Goal: Task Accomplishment & Management: Manage account settings

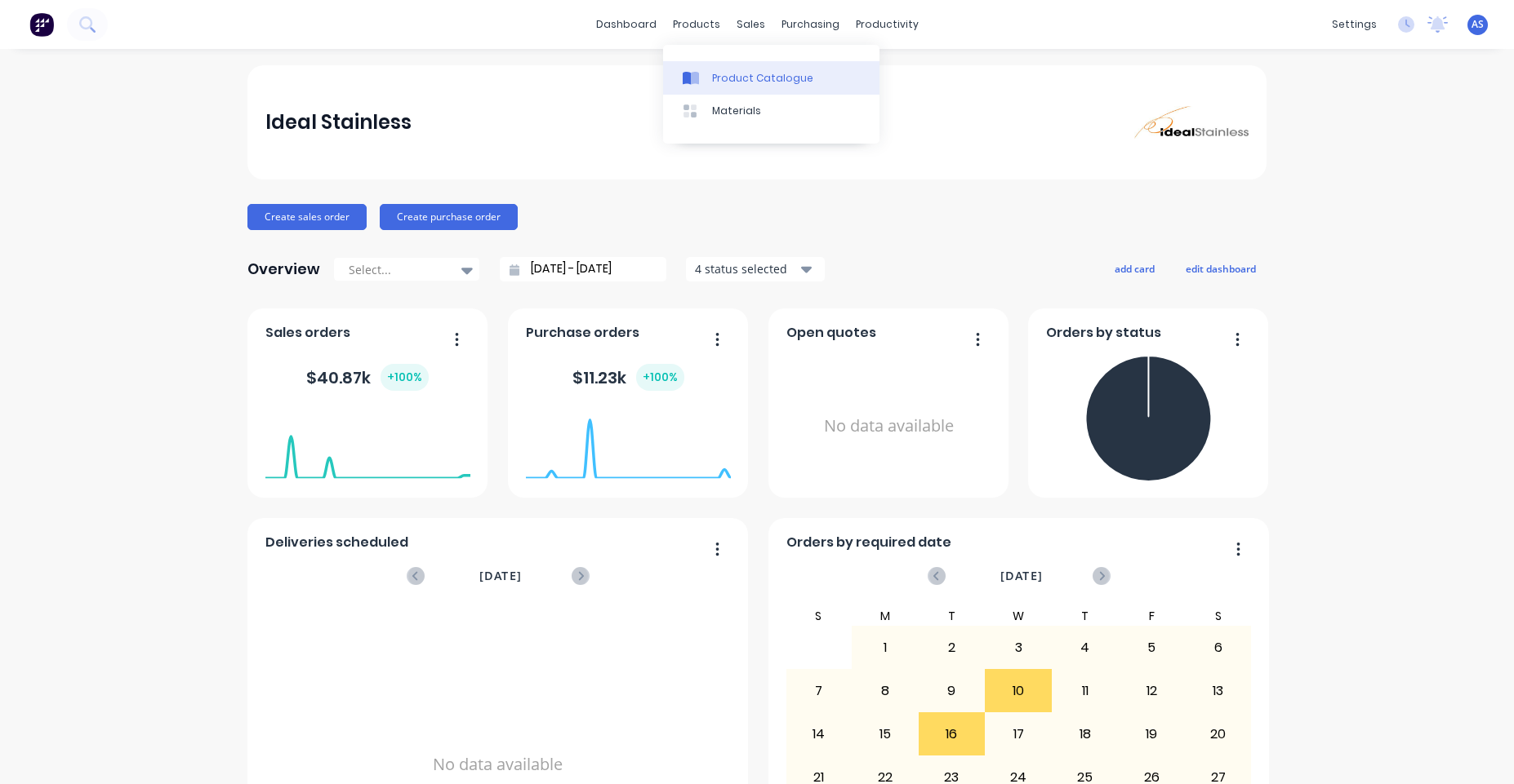
click at [736, 79] on div "Product Catalogue" at bounding box center [762, 78] width 101 height 14
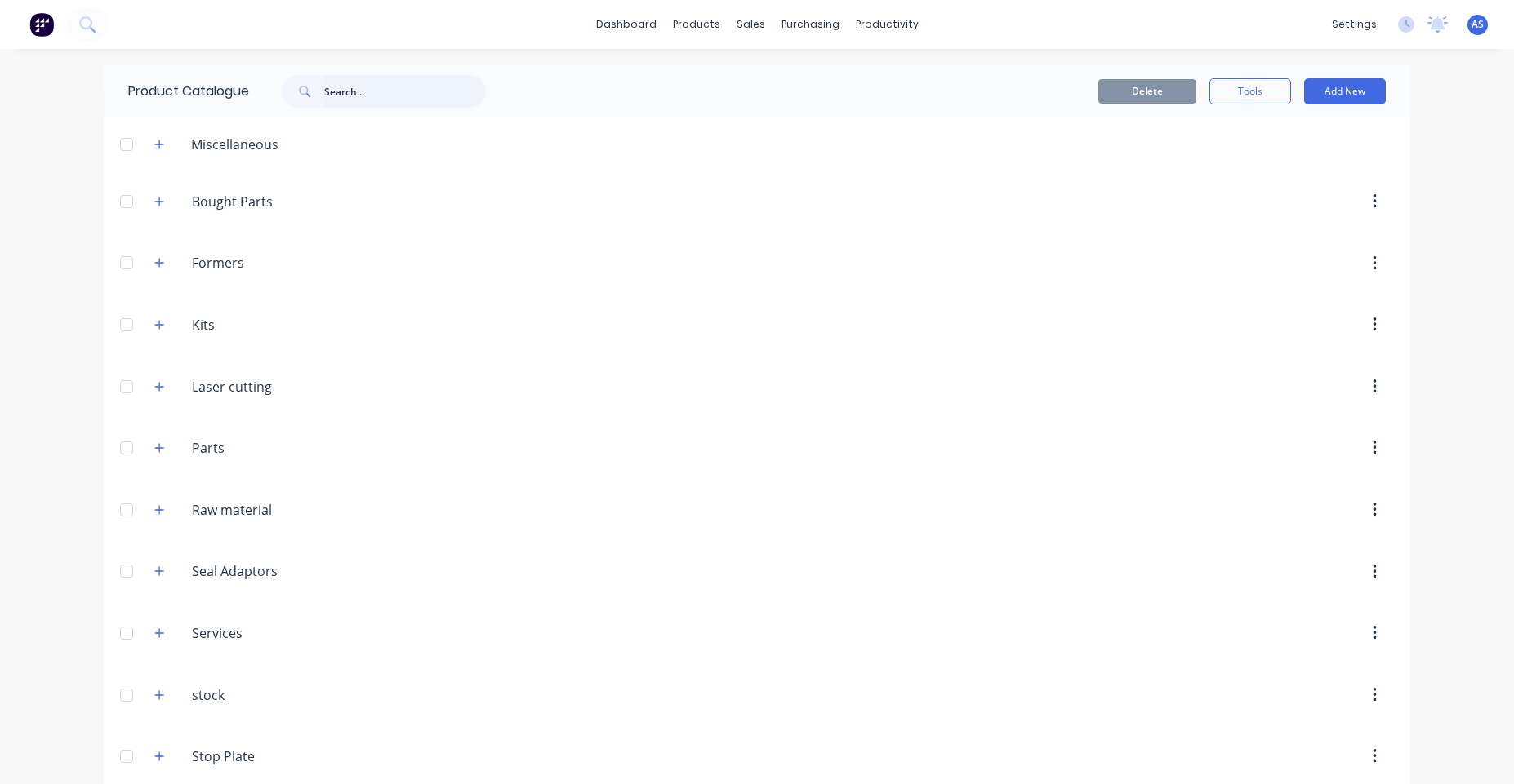
click at [452, 102] on input "text" at bounding box center [404, 91] width 161 height 33
paste input "TNA-0100045_A"
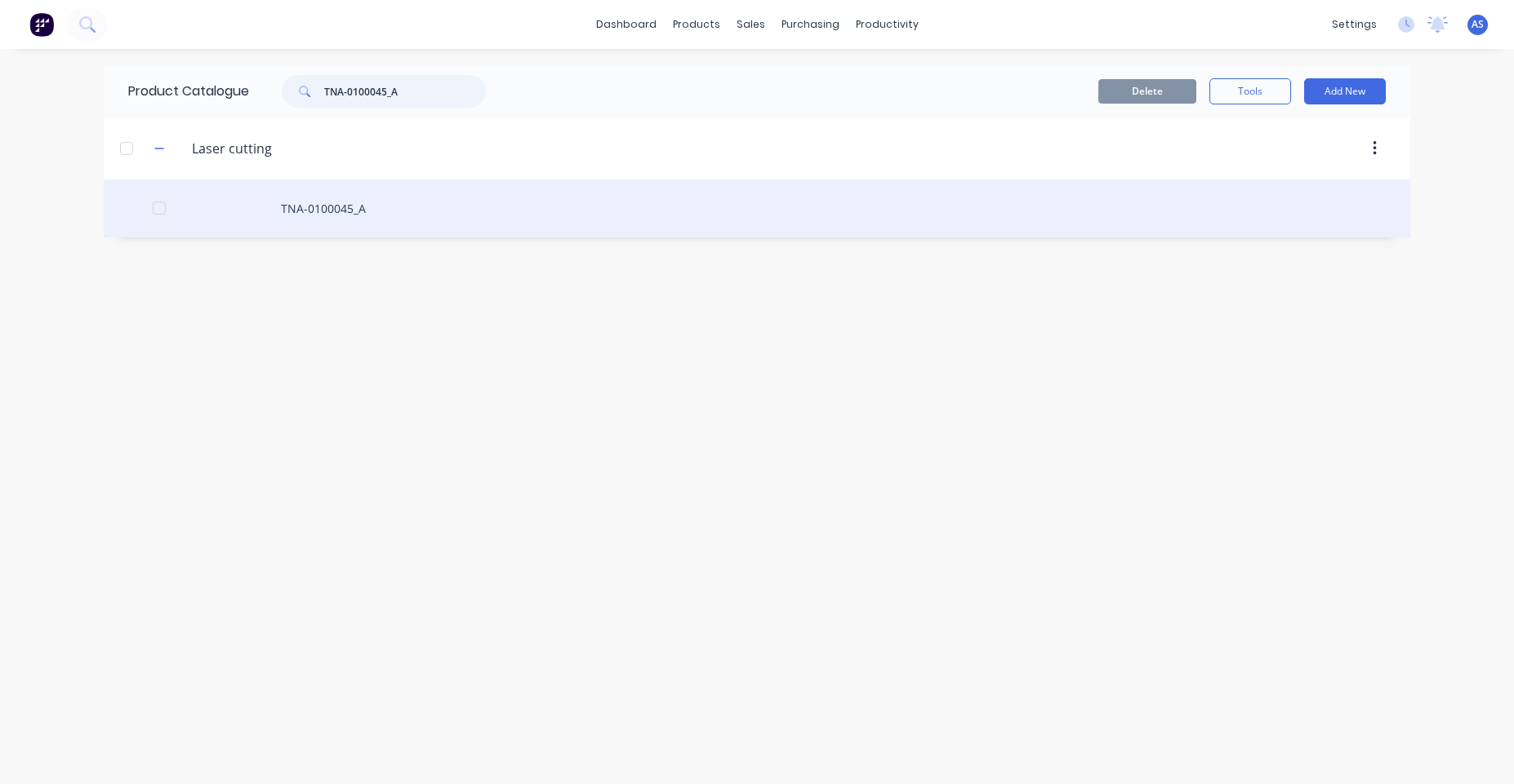
type input "TNA-0100045_A"
click at [385, 196] on div "TNA-0100045_A" at bounding box center [757, 208] width 1306 height 58
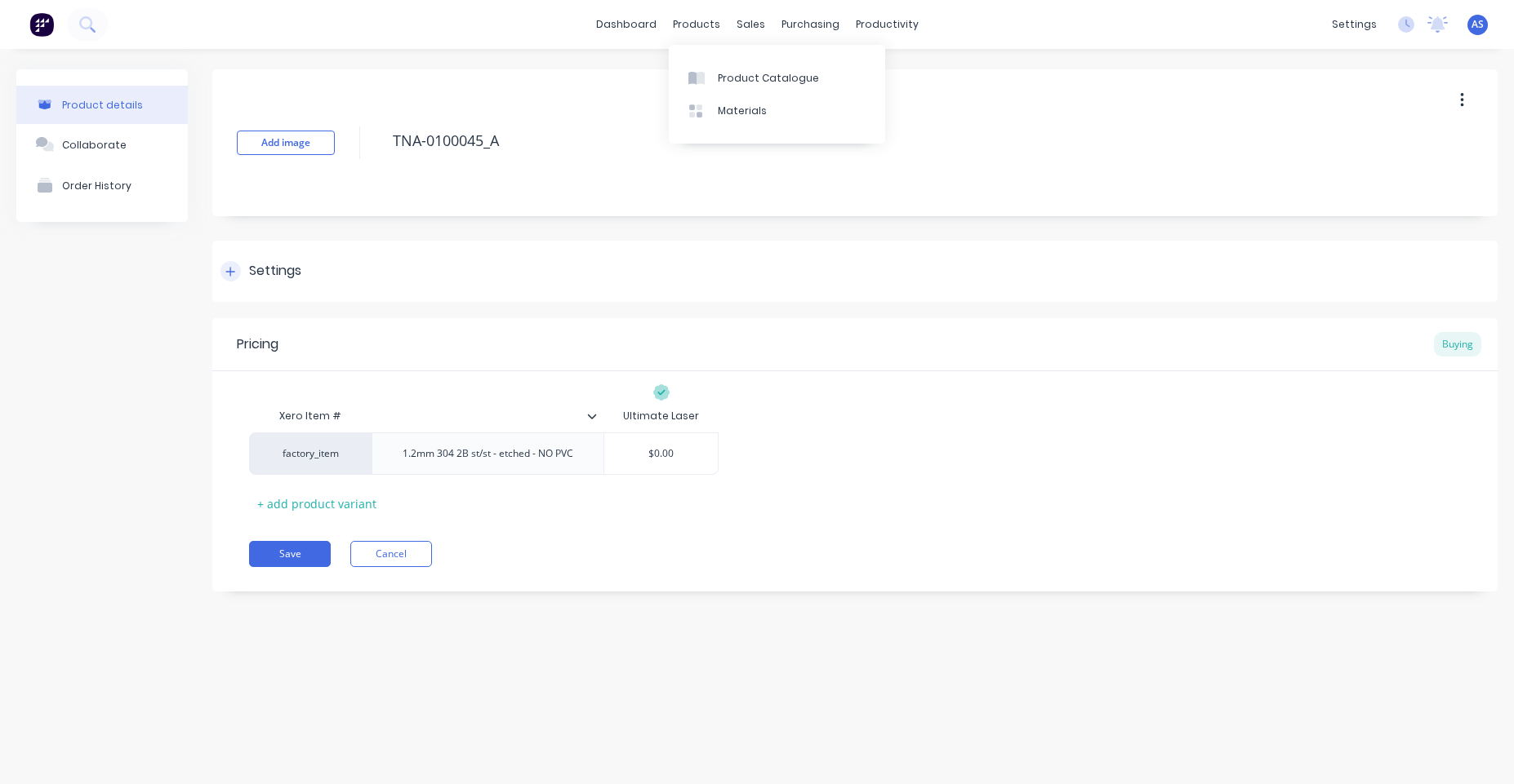
click at [532, 260] on div "Settings" at bounding box center [855, 271] width 1285 height 62
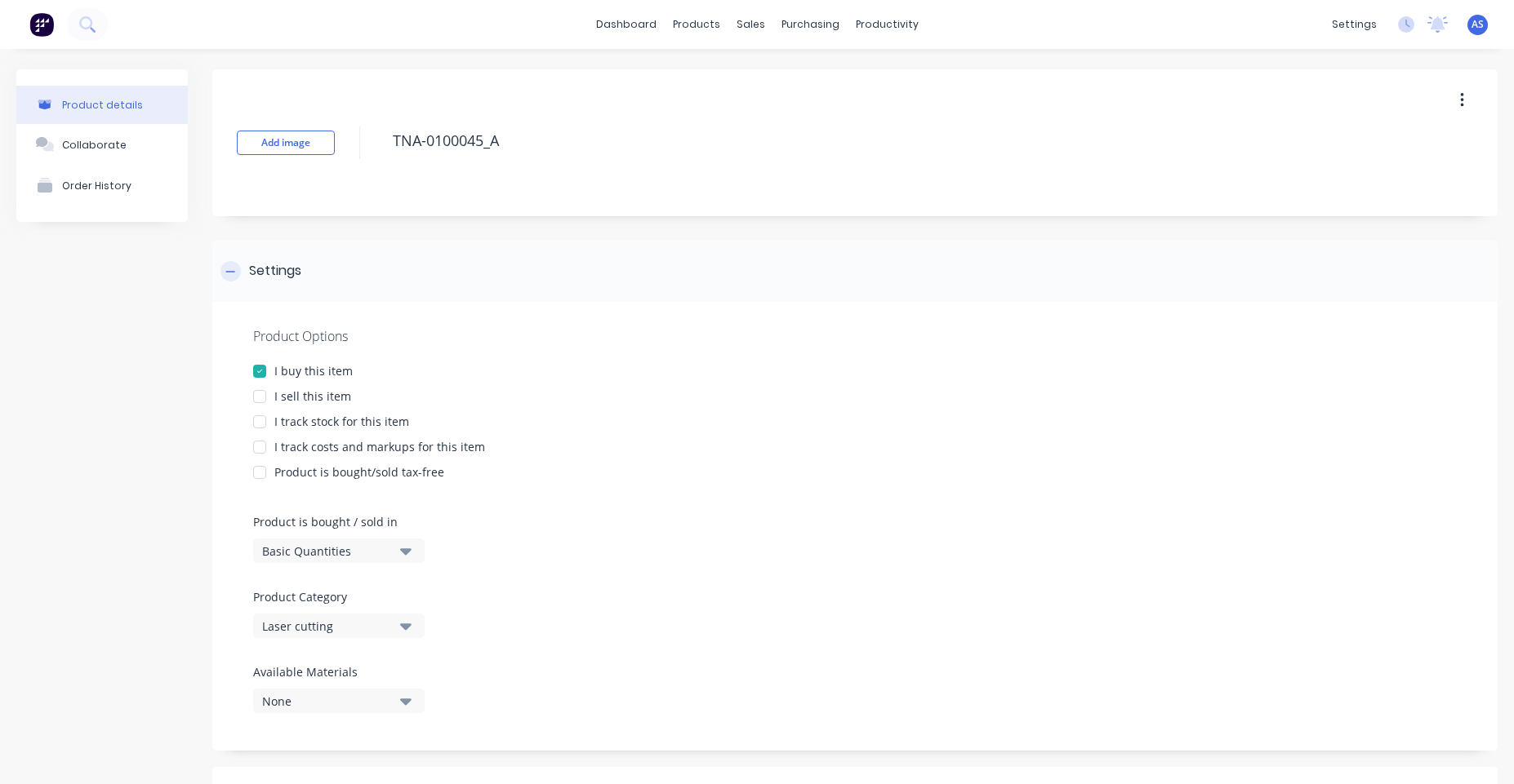
type textarea "x"
click at [770, 78] on link "Sales Orders" at bounding box center [831, 78] width 217 height 33
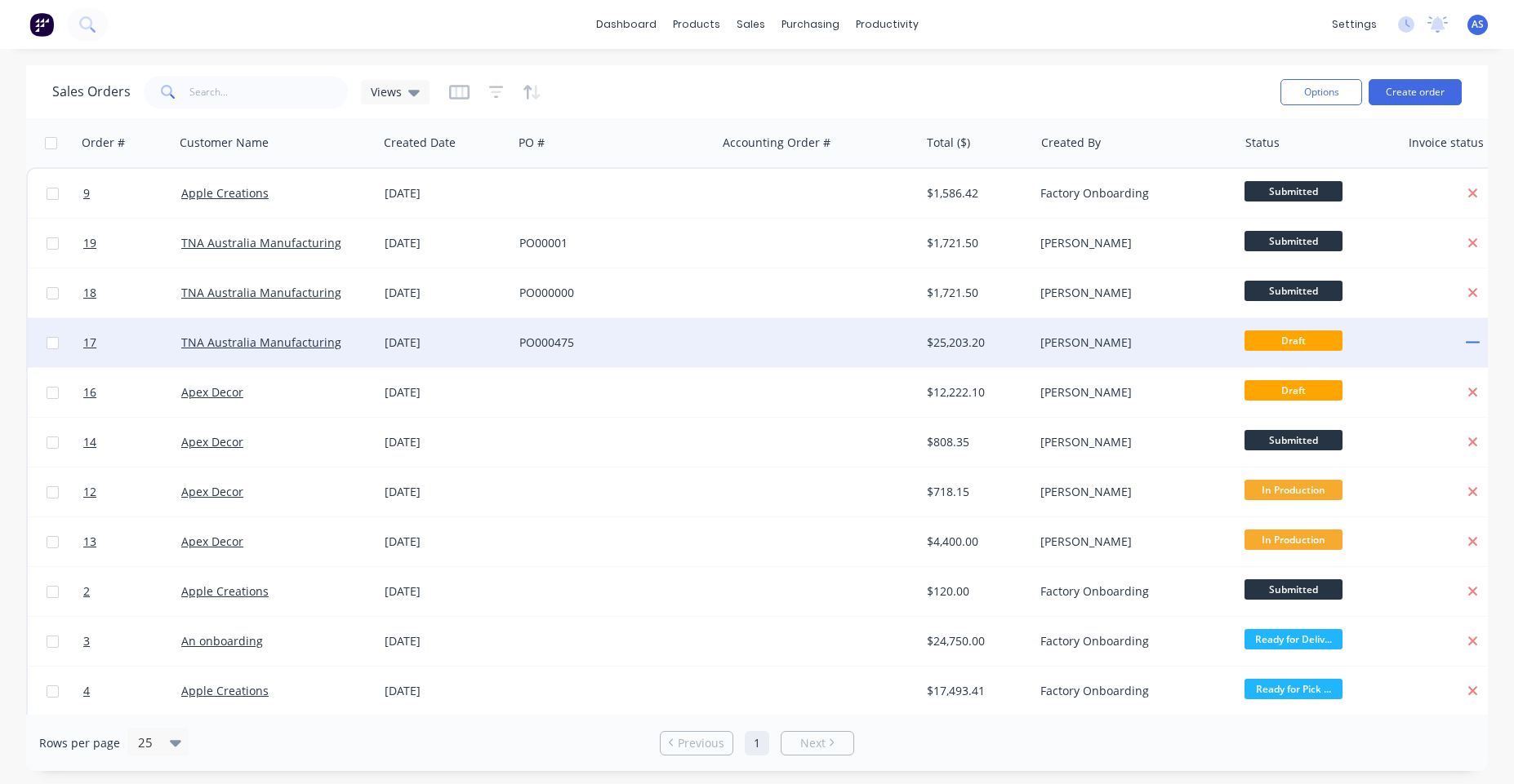
click at [765, 349] on div at bounding box center [818, 342] width 203 height 49
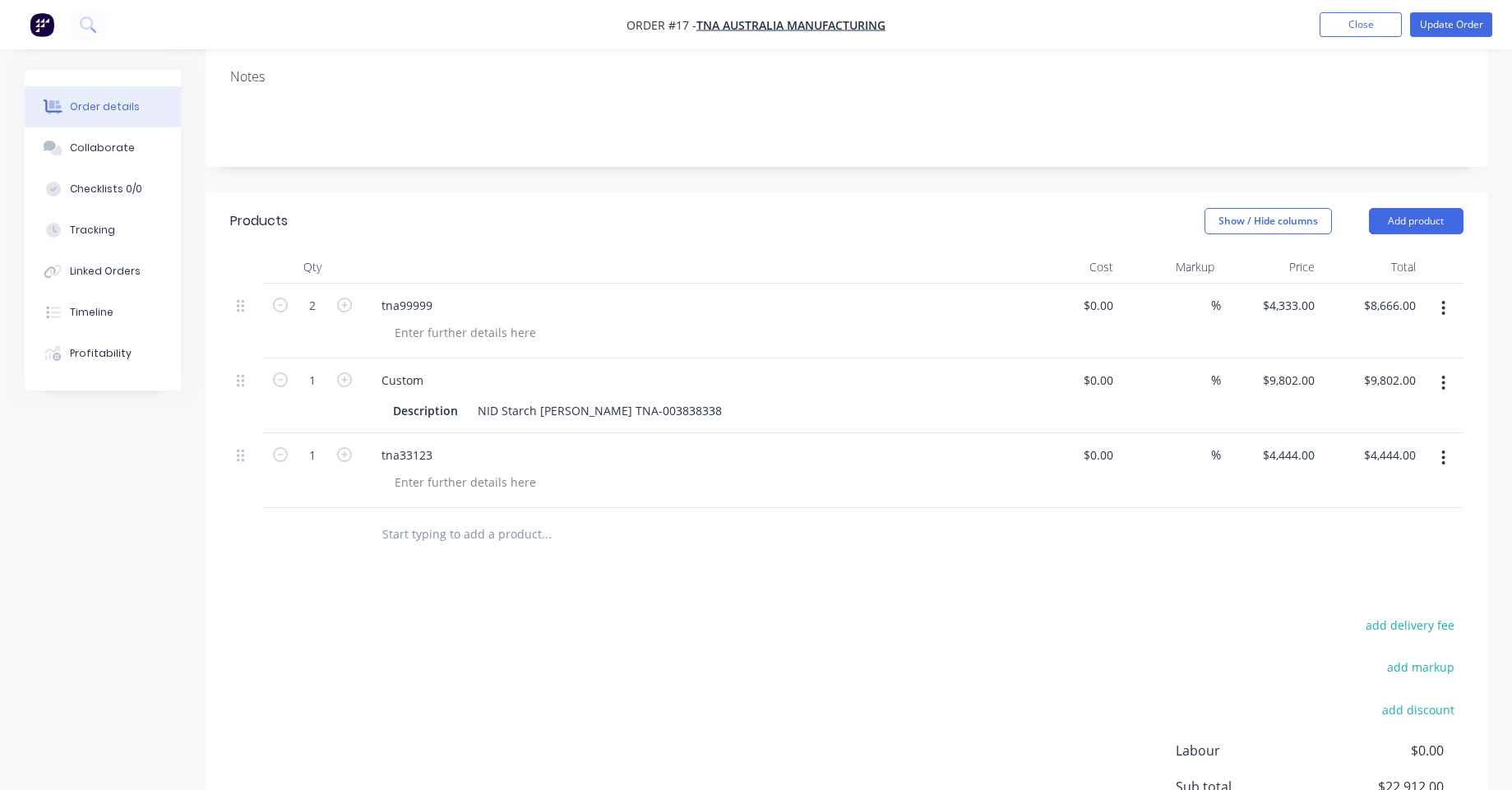
scroll to position [483, 0]
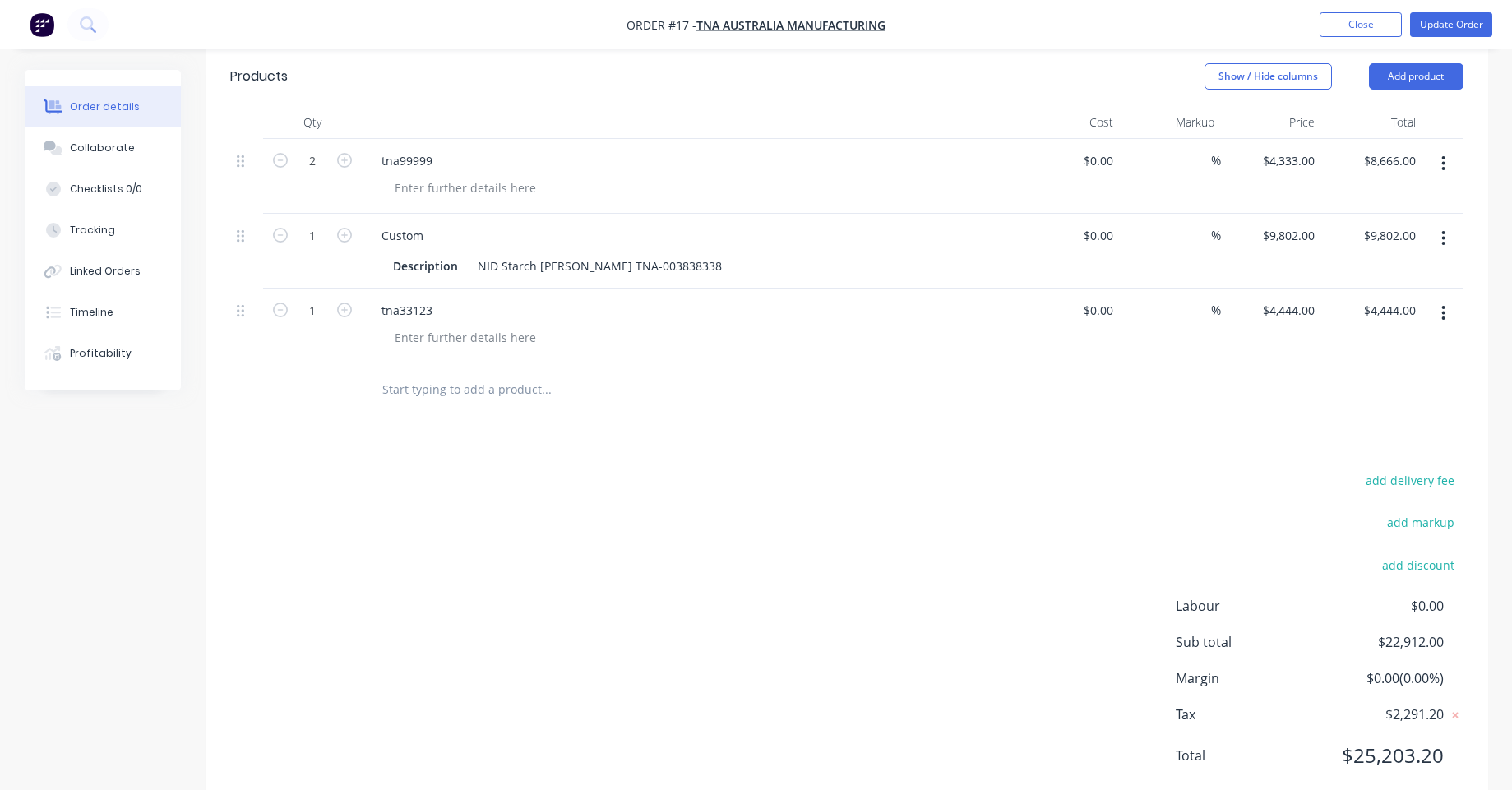
click at [471, 373] on input "text" at bounding box center [546, 389] width 329 height 33
paste input "TNA-0100045_A"
type input "TNA0100045"
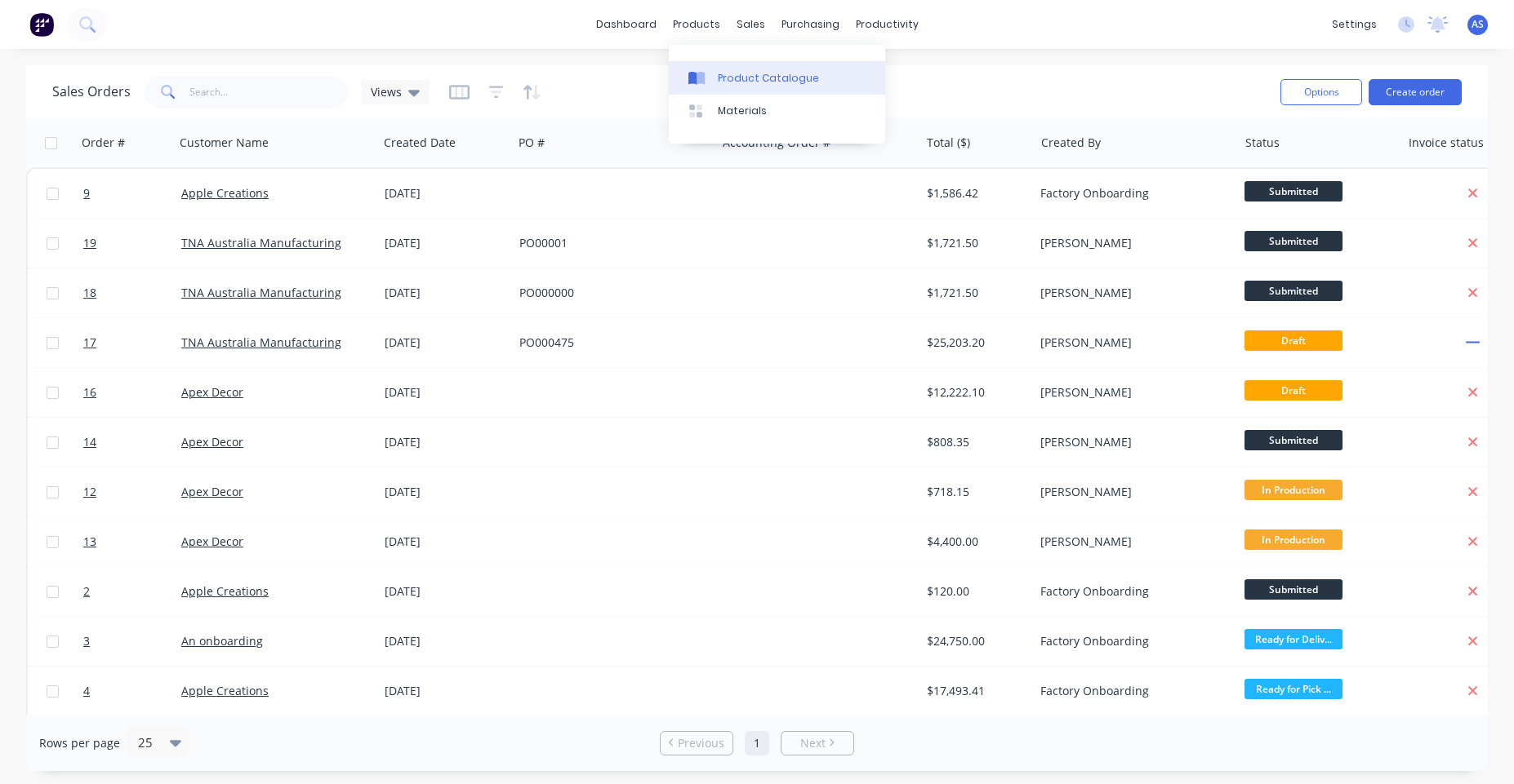
click at [724, 78] on div "Product Catalogue" at bounding box center [767, 78] width 101 height 14
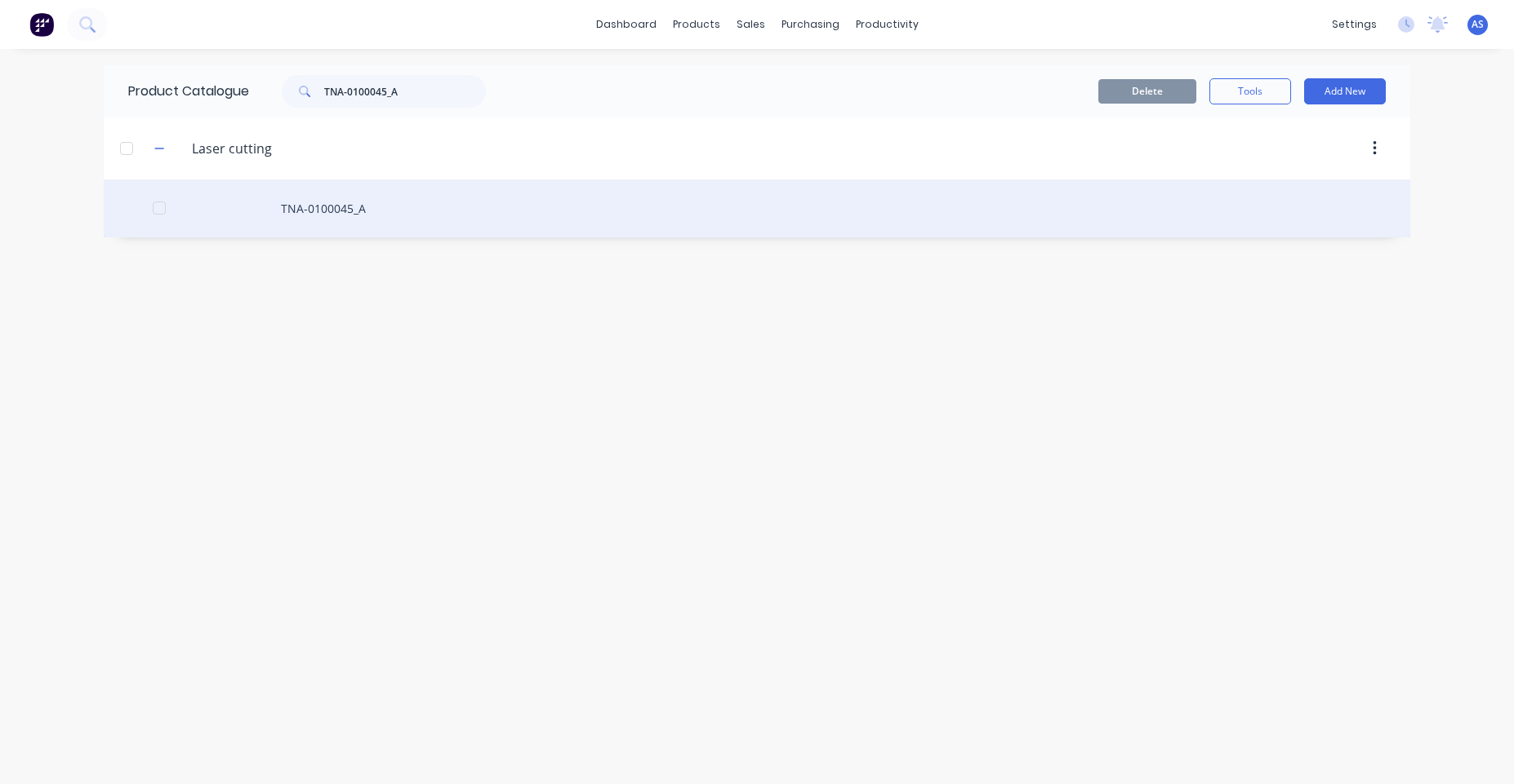
click at [387, 222] on div "TNA-0100045_A" at bounding box center [757, 208] width 1306 height 58
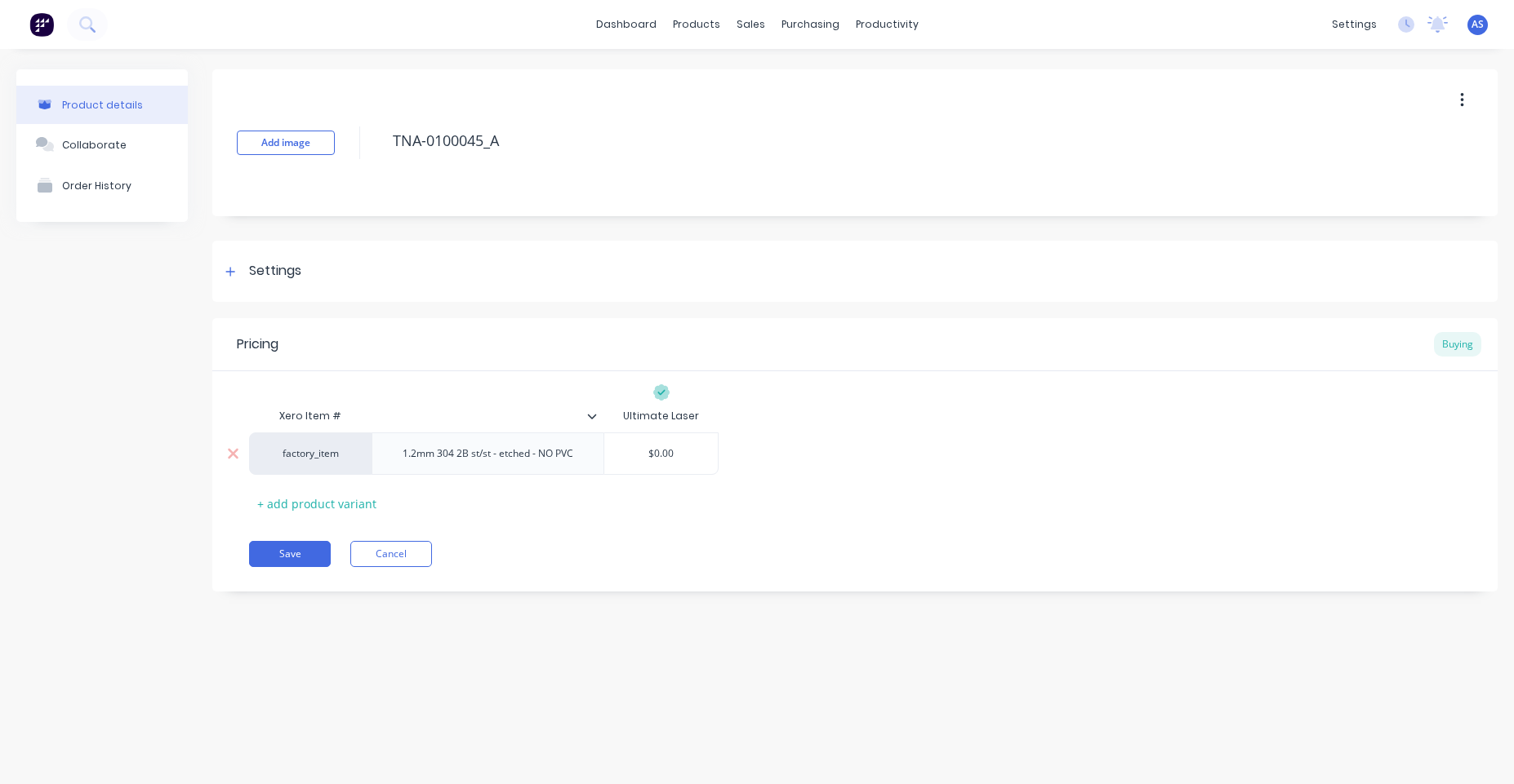
click at [428, 457] on div "1.2mm 304 2B st/st - etched - NO PVC" at bounding box center [488, 454] width 197 height 21
copy div "1.2mm 304 2B st/st - etched - NO PVC"
type textarea "x"
click at [724, 64] on link "Product Catalogue" at bounding box center [776, 78] width 217 height 33
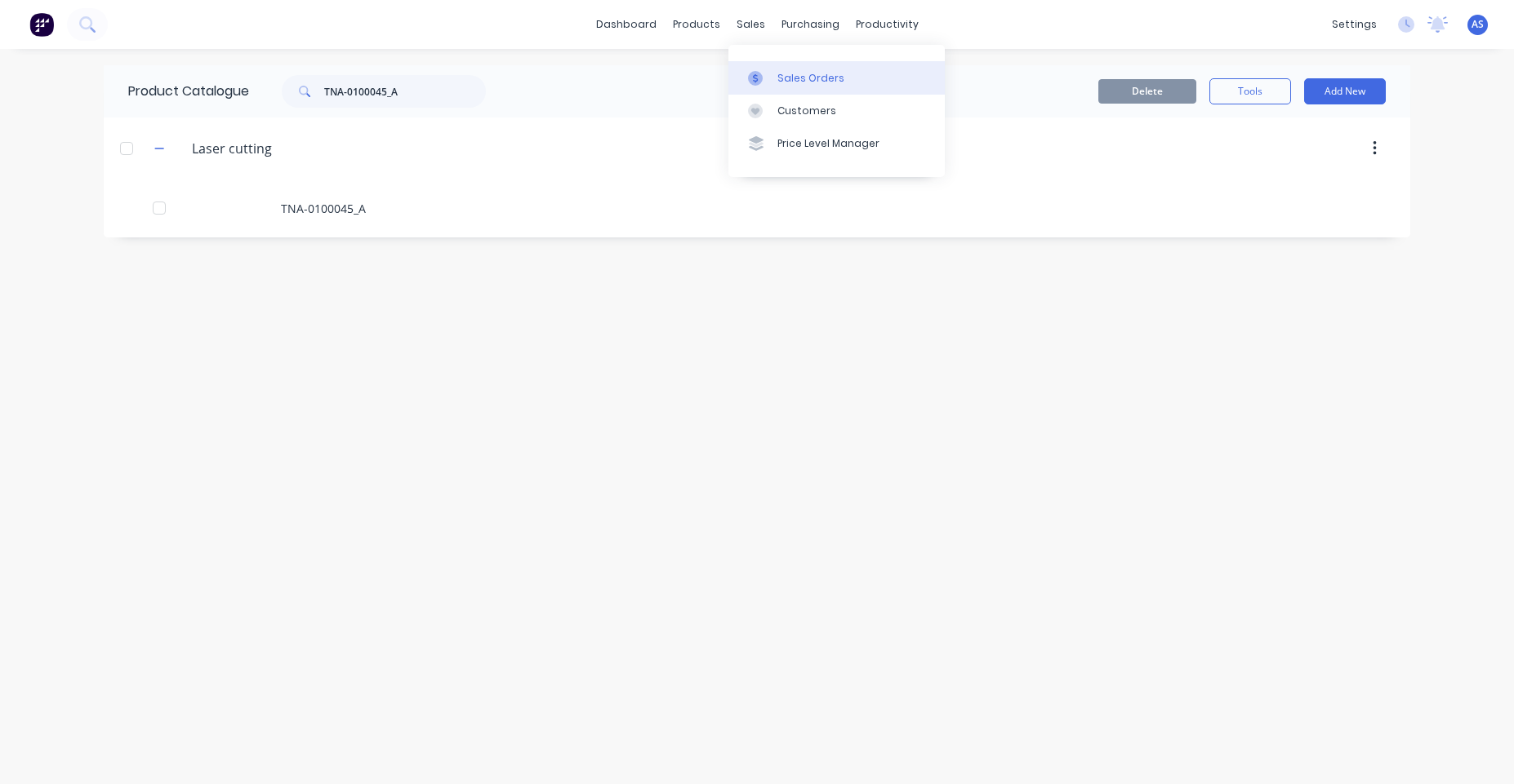
click at [757, 71] on icon at bounding box center [755, 78] width 14 height 14
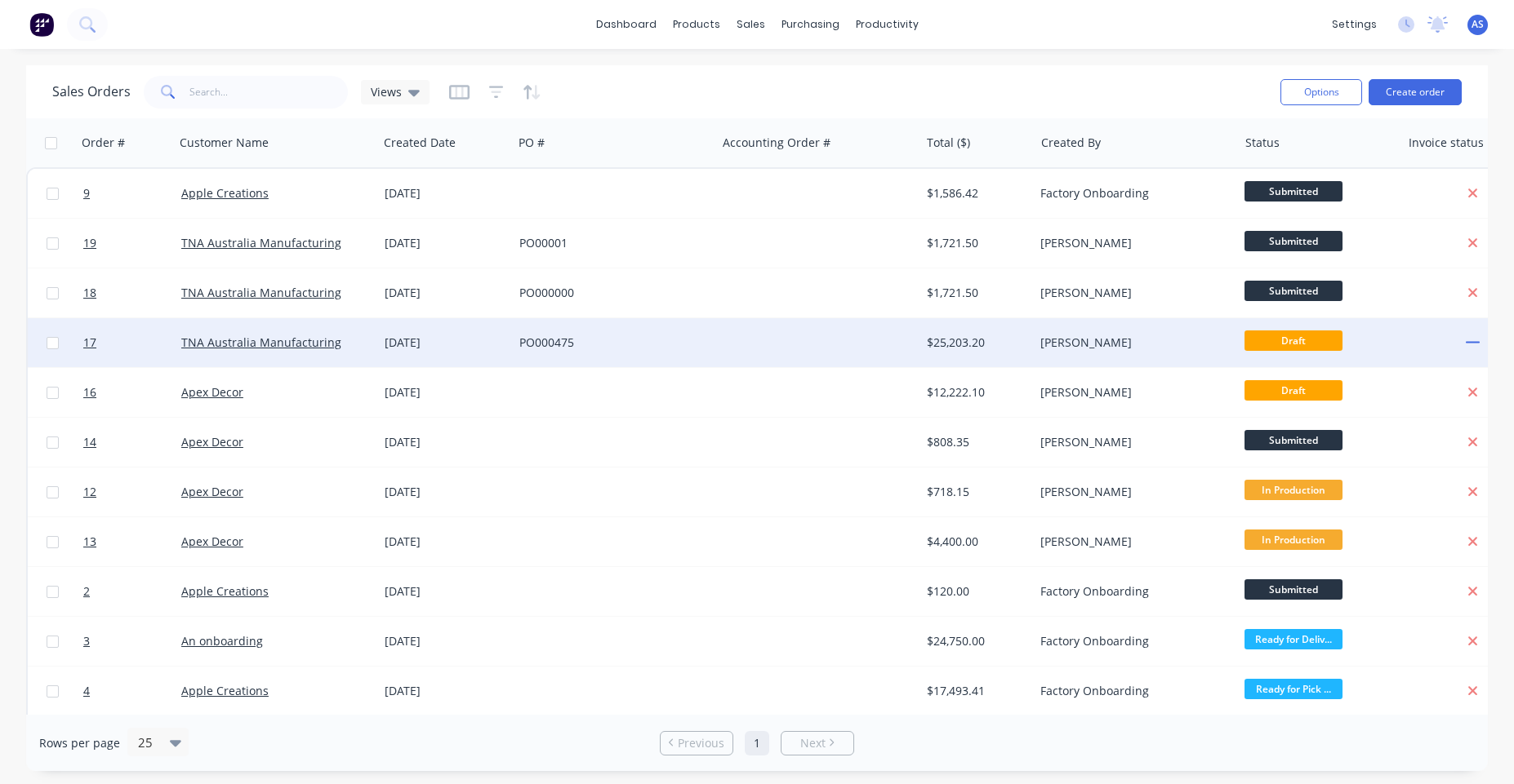
click at [825, 348] on div at bounding box center [818, 342] width 203 height 49
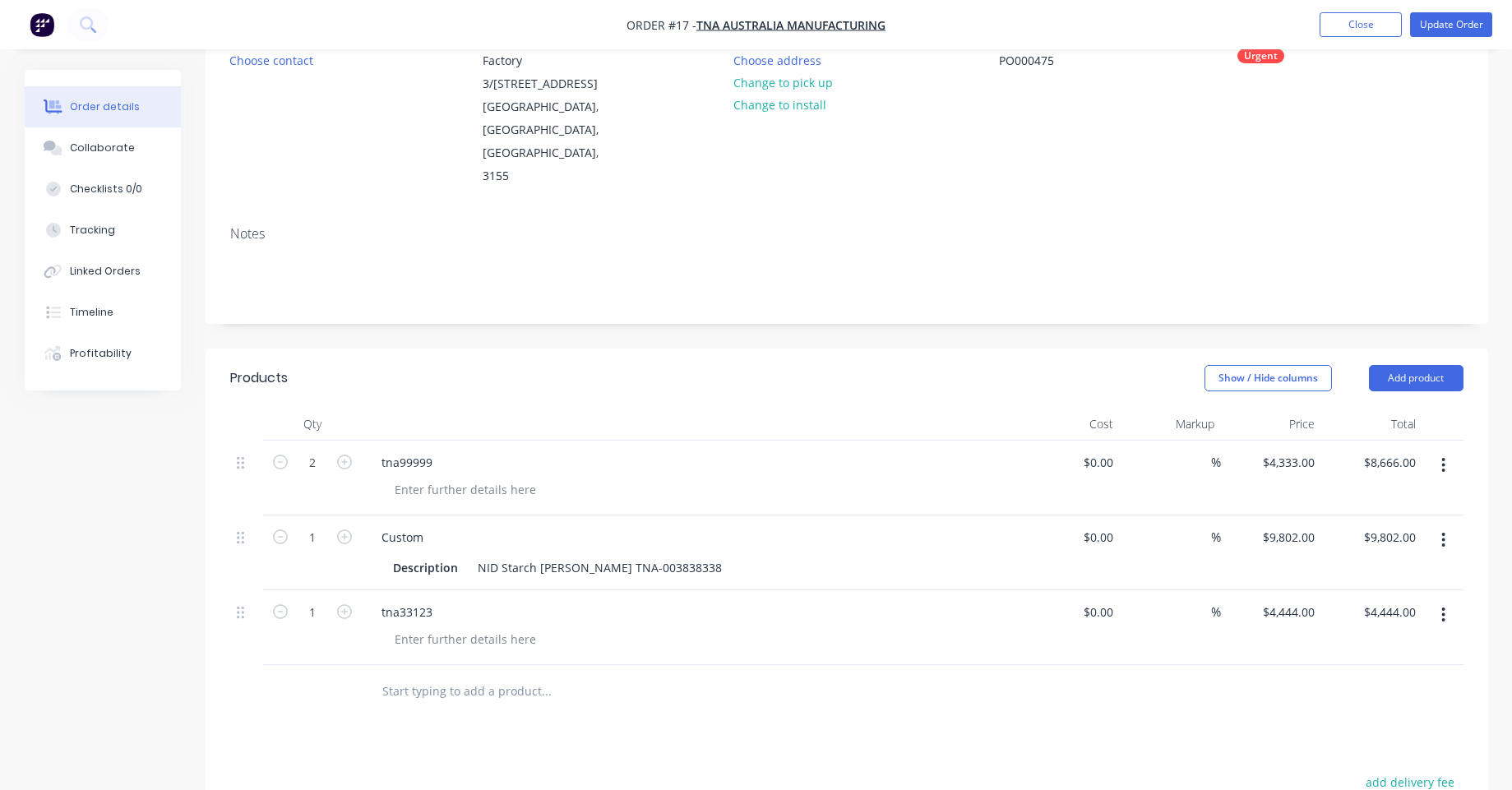
scroll to position [198, 0]
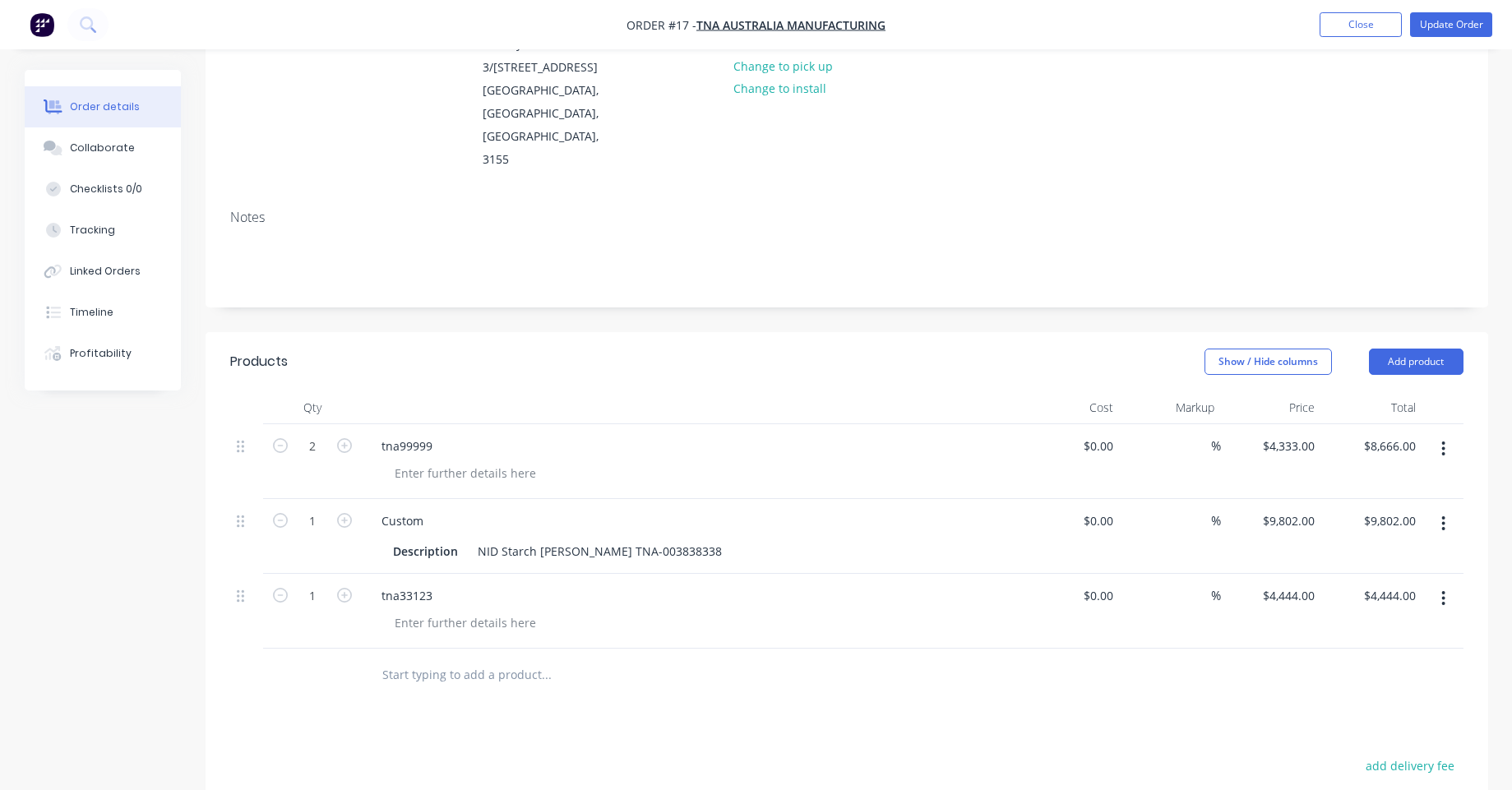
click at [431, 659] on input "text" at bounding box center [546, 675] width 329 height 33
paste input "1.2mm 304 2B st/st - etched - NO PVC"
drag, startPoint x: 421, startPoint y: 632, endPoint x: 644, endPoint y: 625, distance: 223.1
click at [634, 659] on input "1.2mm 304 2B st/st - etched - NO PVC" at bounding box center [546, 675] width 329 height 33
type input "1.2mm"
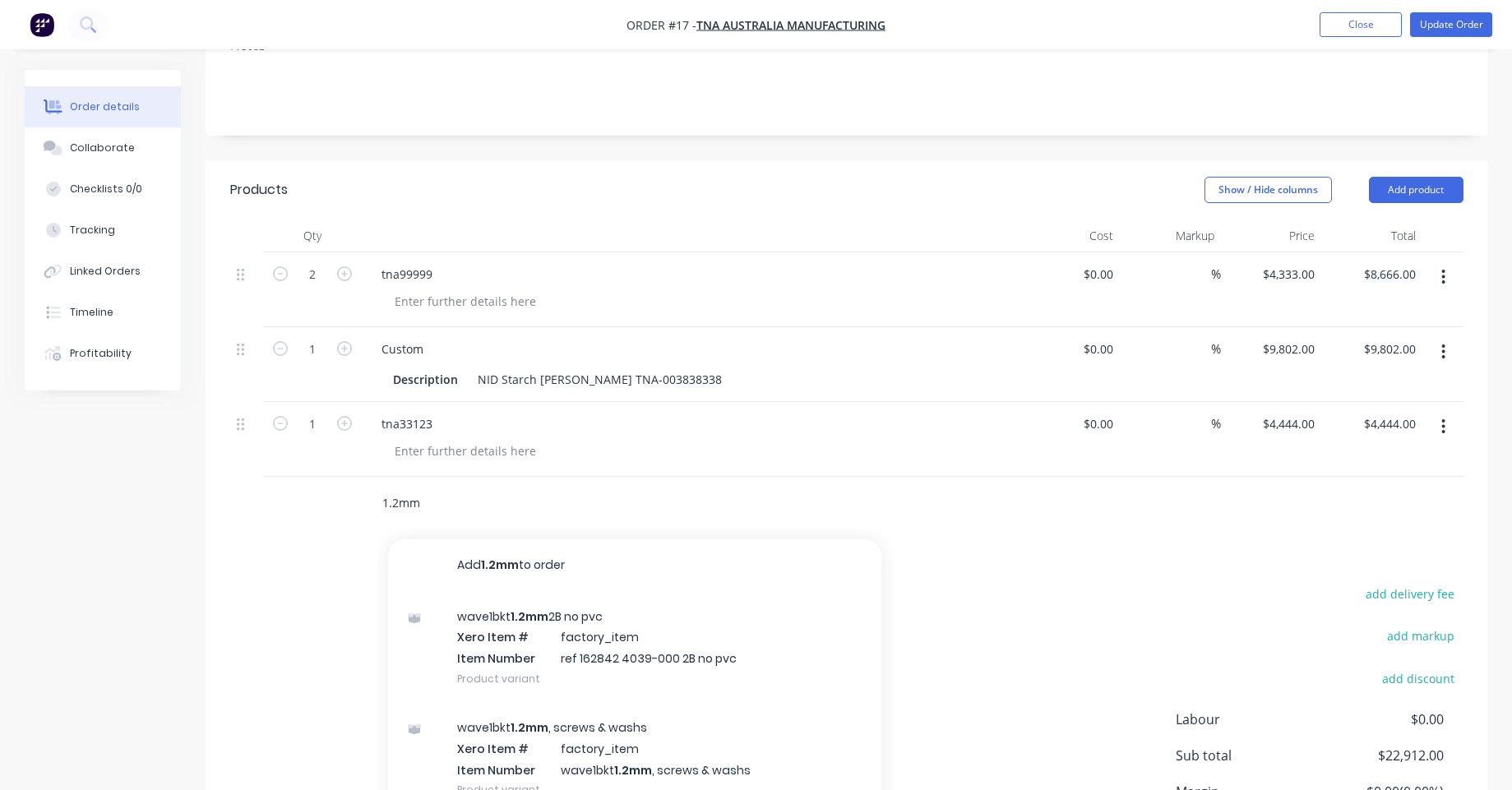
scroll to position [395, 0]
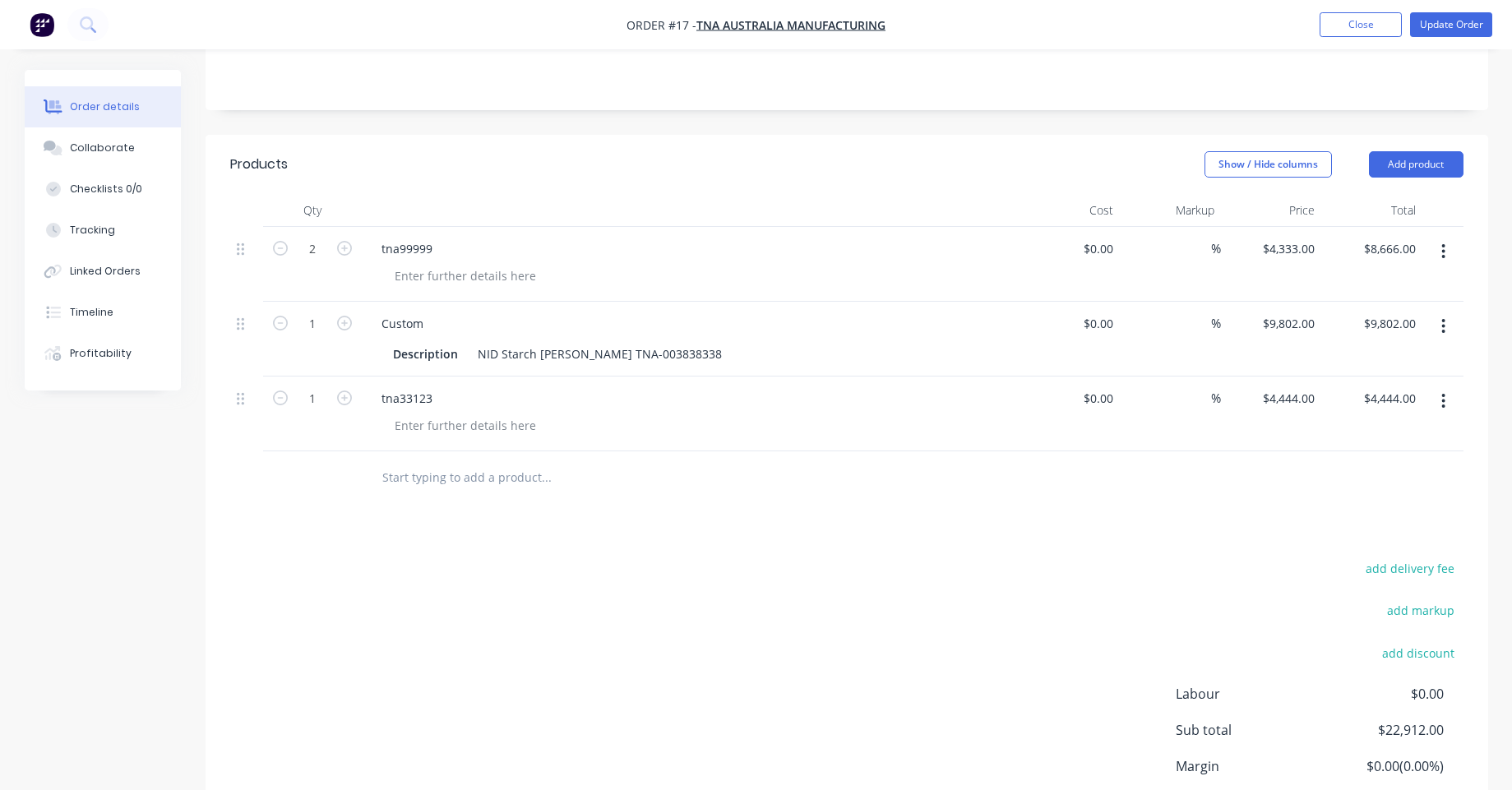
paste input "1.2mm 304 2B st/st - etched - NO PVC"
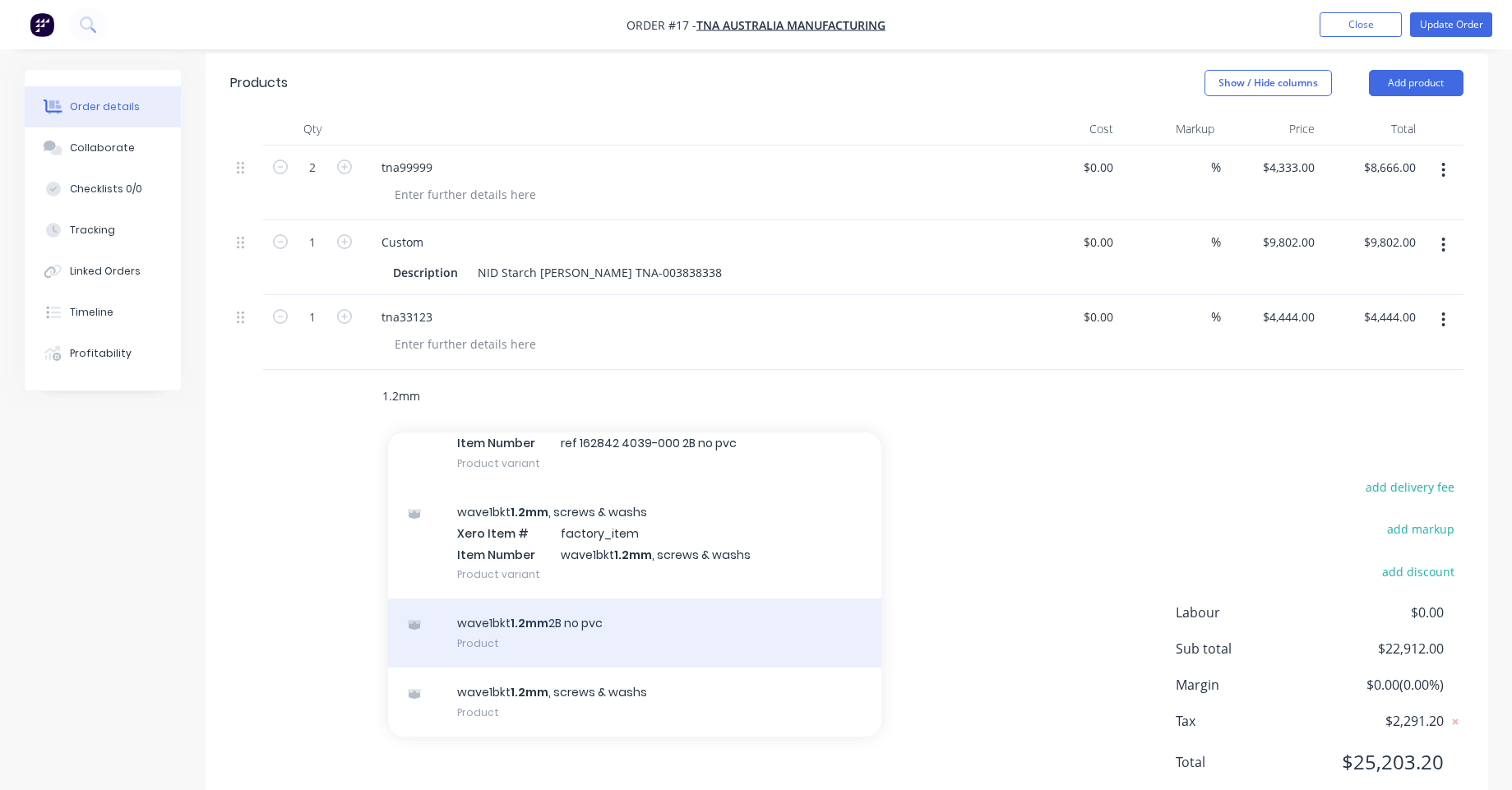
scroll to position [483, 0]
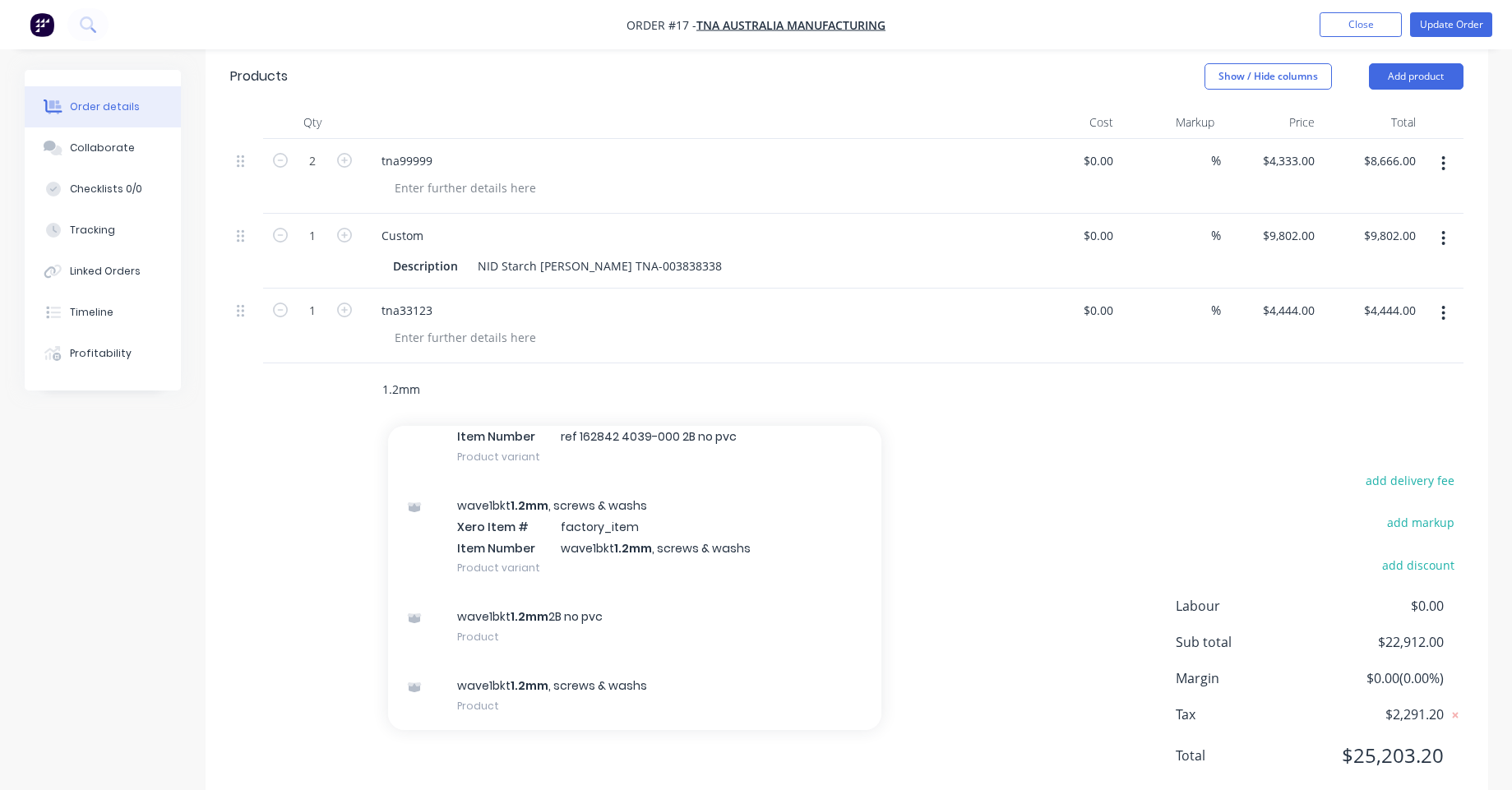
type input "1.2mm"
click at [43, 16] on img "button" at bounding box center [41, 24] width 24 height 24
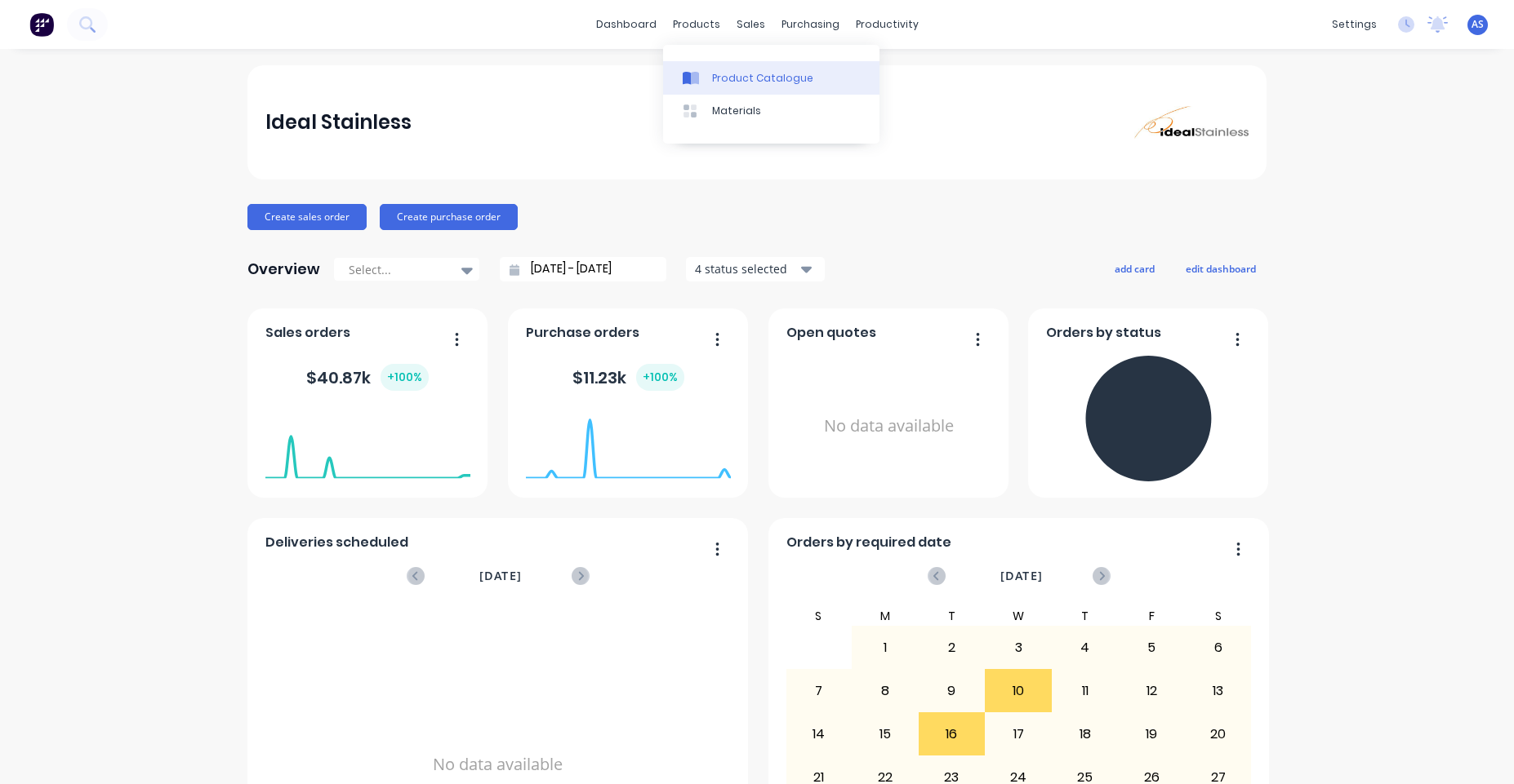
click at [724, 66] on link "Product Catalogue" at bounding box center [771, 78] width 217 height 33
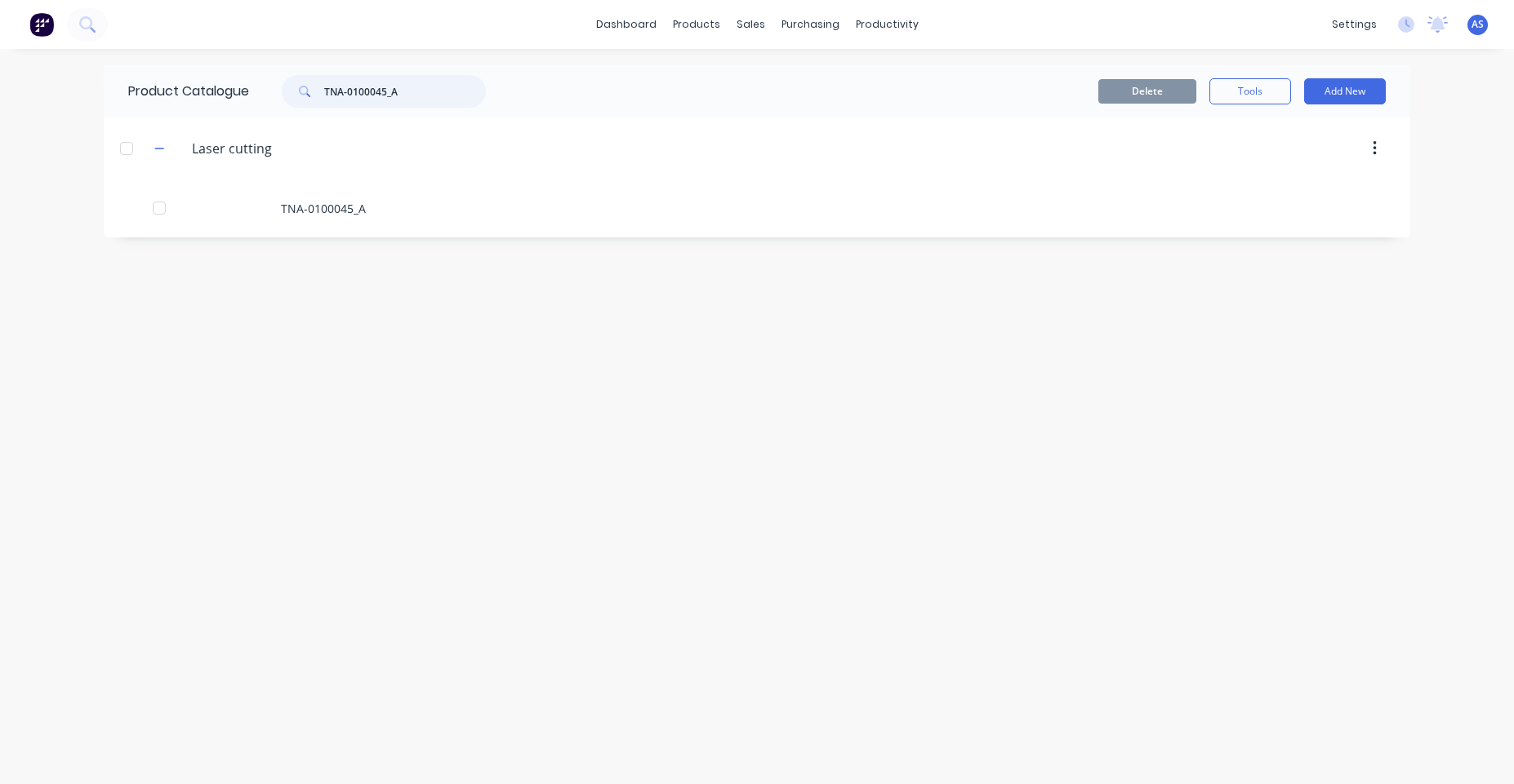
drag, startPoint x: 342, startPoint y: 86, endPoint x: 494, endPoint y: 105, distance: 153.2
click at [494, 105] on div "TNA-0100045_A" at bounding box center [379, 91] width 261 height 33
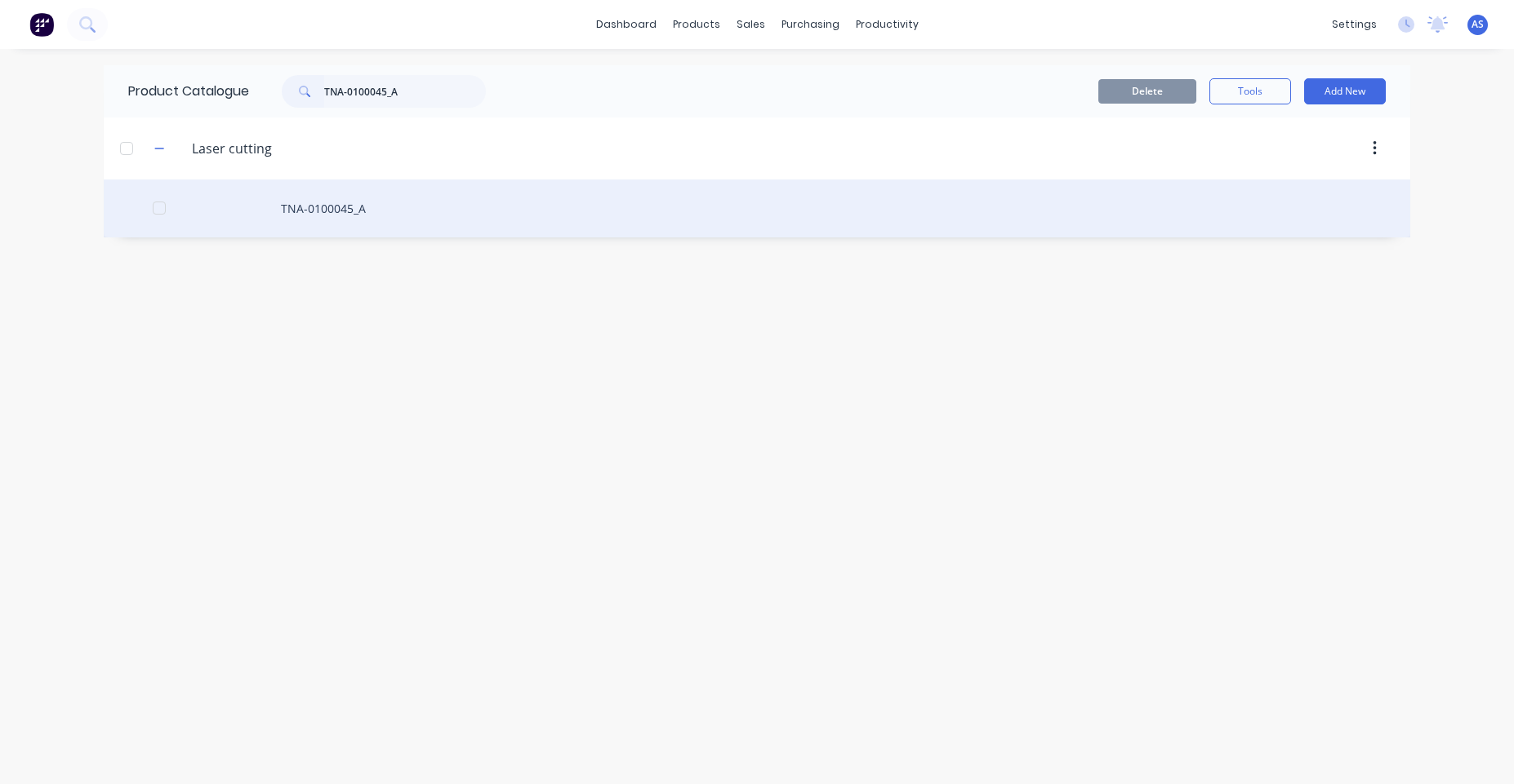
click at [372, 207] on div "TNA-0100045_A" at bounding box center [757, 208] width 1306 height 58
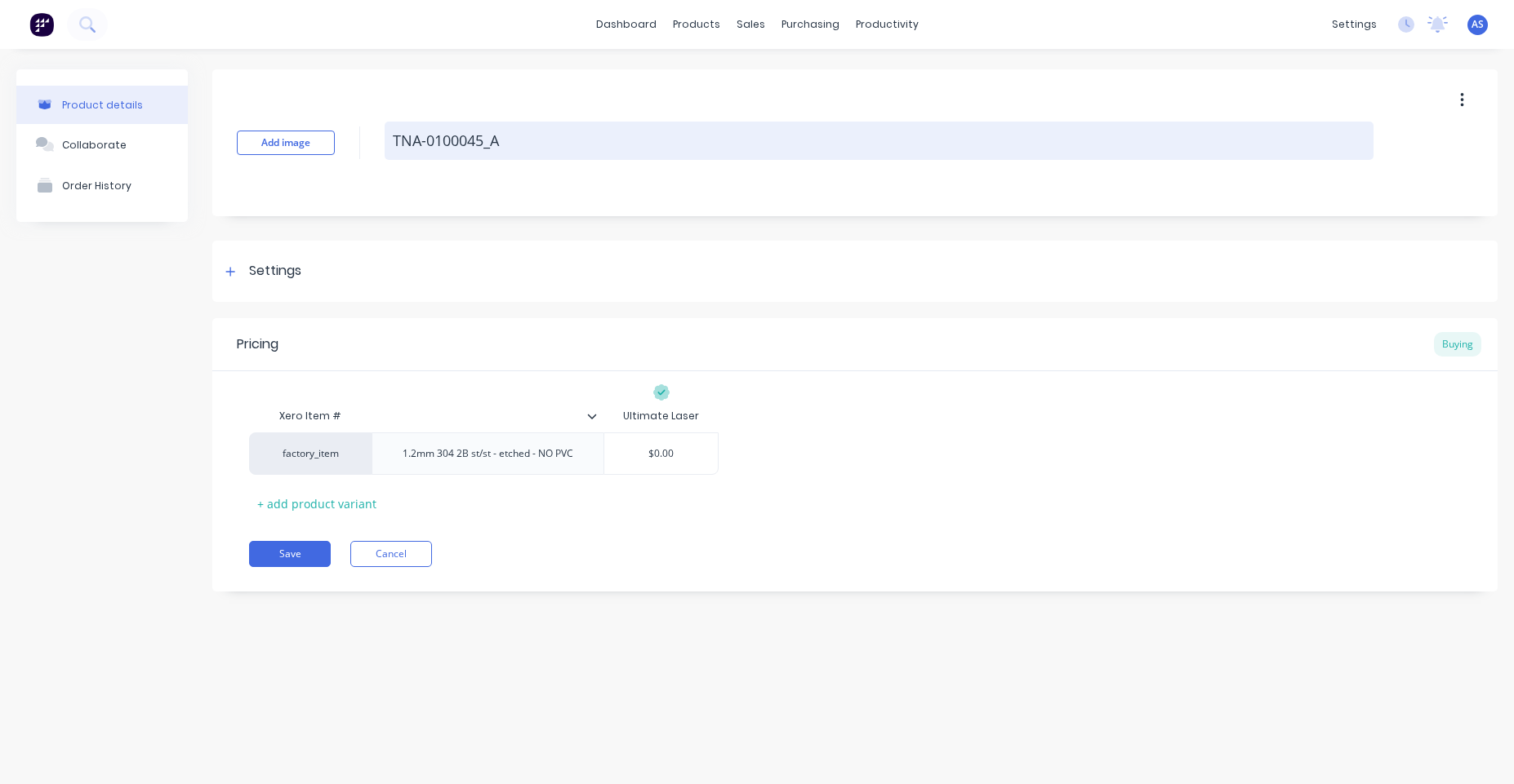
click at [433, 143] on textarea "TNA-0100045_A" at bounding box center [879, 140] width 989 height 38
click at [452, 136] on textarea "TNA-0100045_A" at bounding box center [879, 140] width 989 height 38
click at [421, 141] on textarea "TNA-0100045_A" at bounding box center [879, 140] width 989 height 38
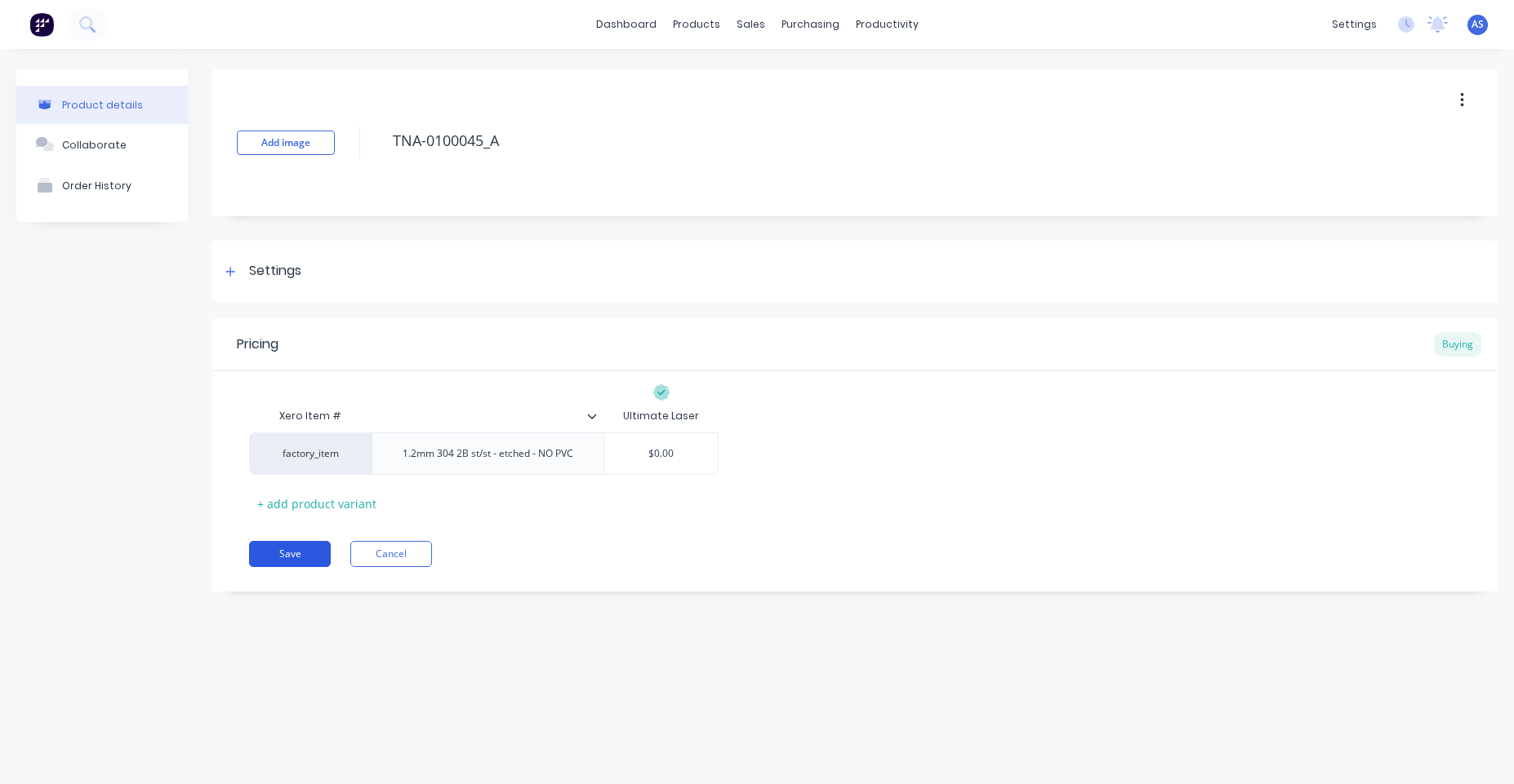
click at [294, 550] on button "Save" at bounding box center [290, 554] width 82 height 26
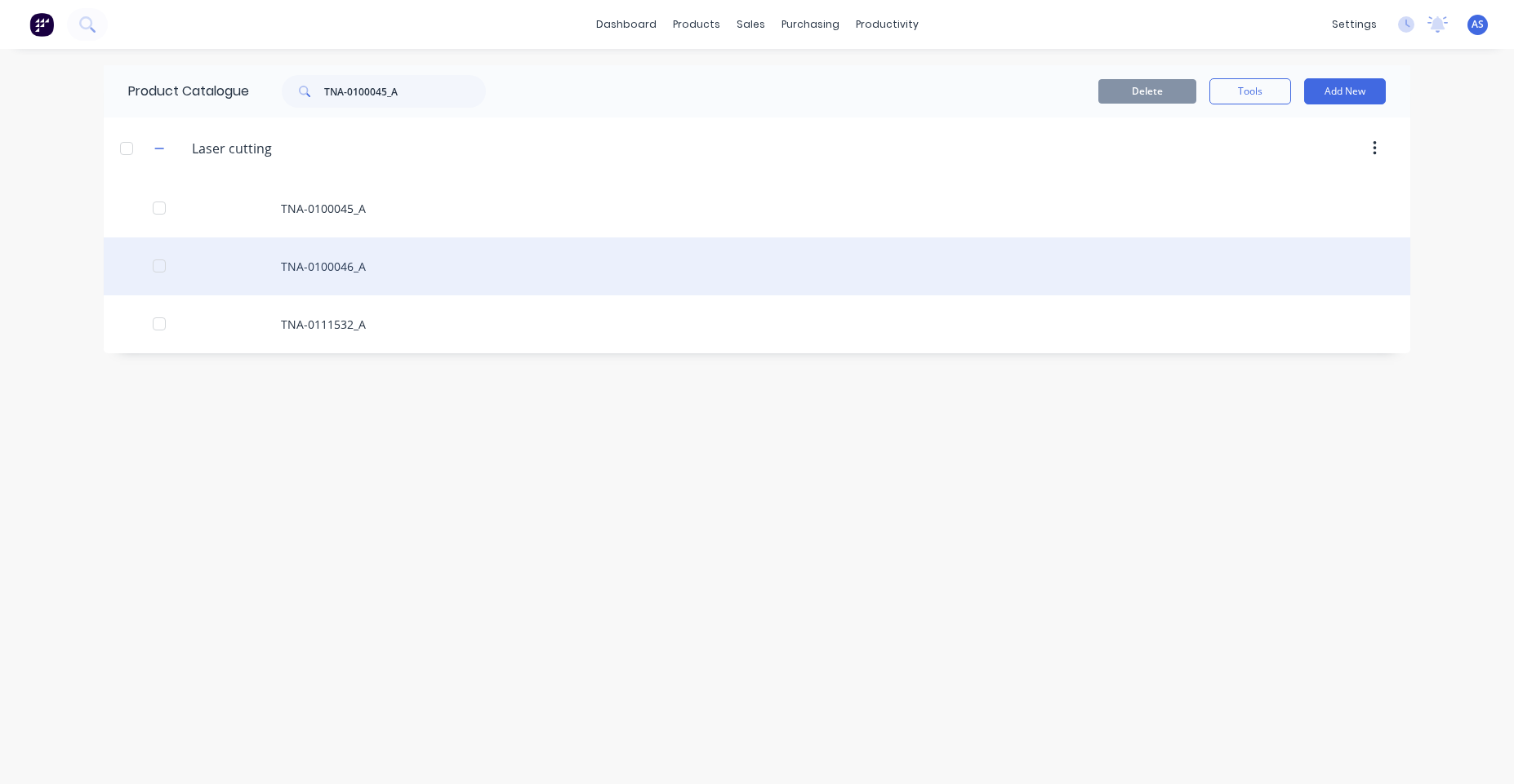
click at [477, 255] on div "TNA-0100046_A" at bounding box center [757, 266] width 1306 height 58
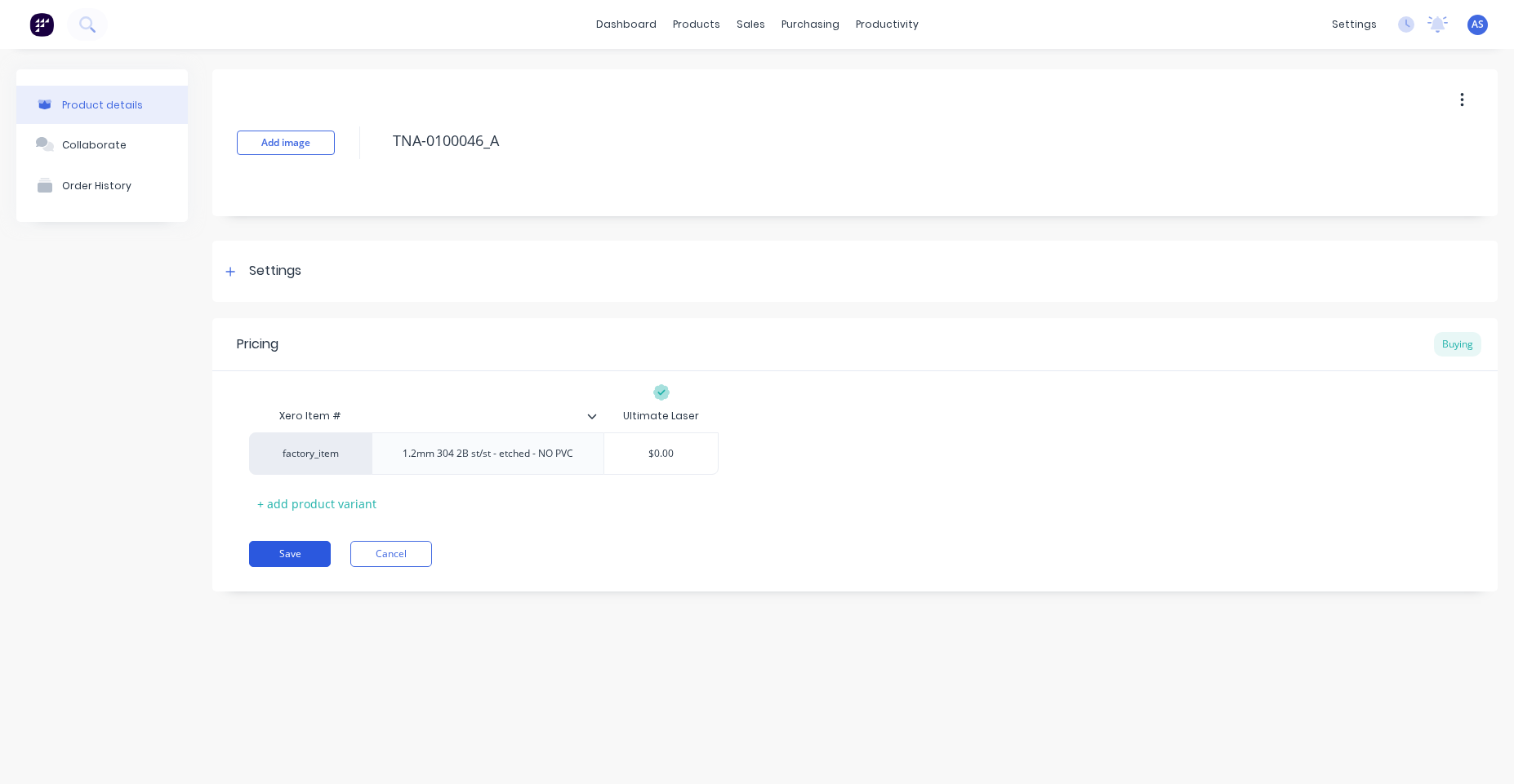
click at [323, 544] on button "Save" at bounding box center [290, 554] width 82 height 26
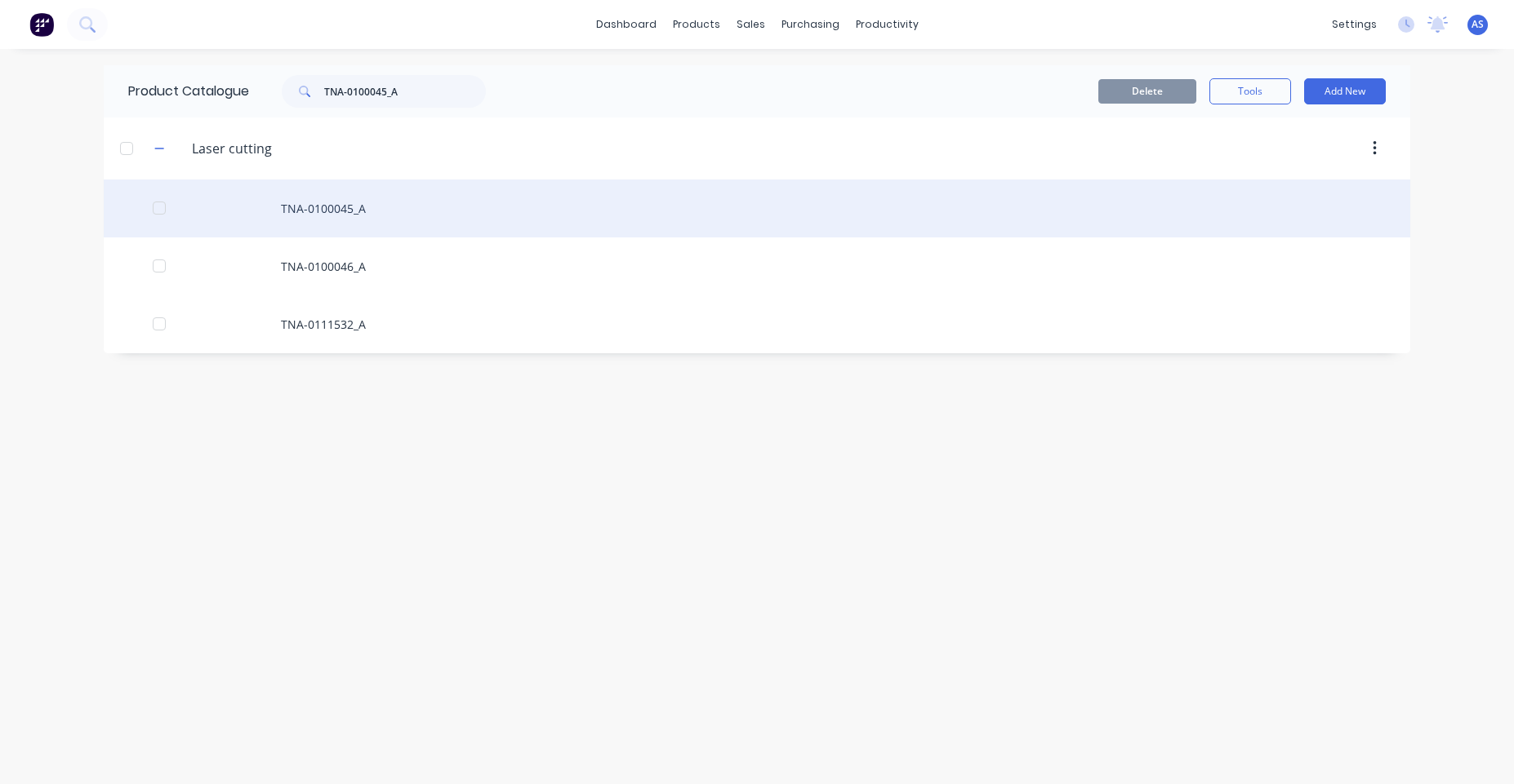
click at [289, 207] on div "TNA-0100045_A" at bounding box center [757, 208] width 1306 height 58
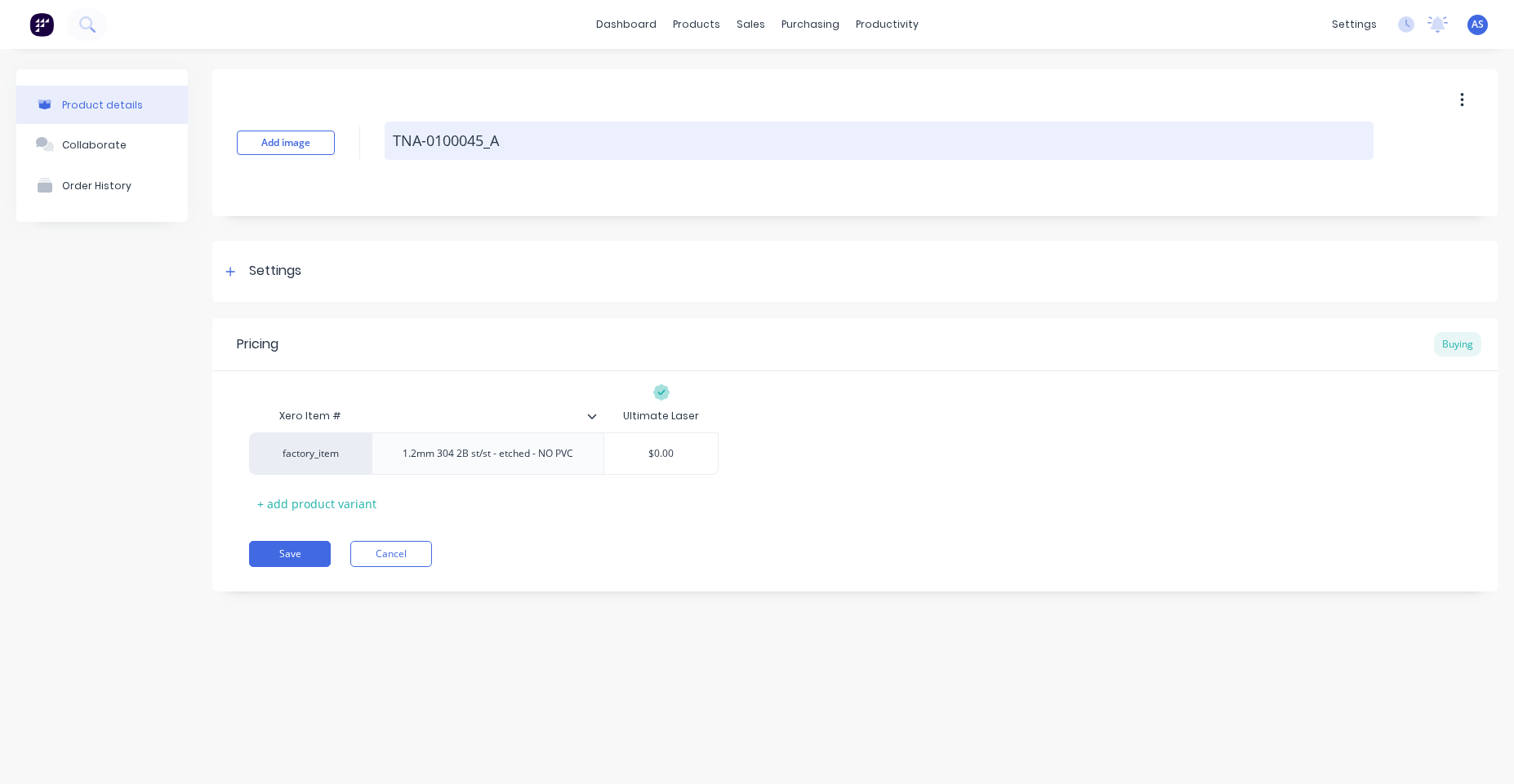
click at [400, 140] on textarea "TNA-0100045_A" at bounding box center [879, 140] width 989 height 38
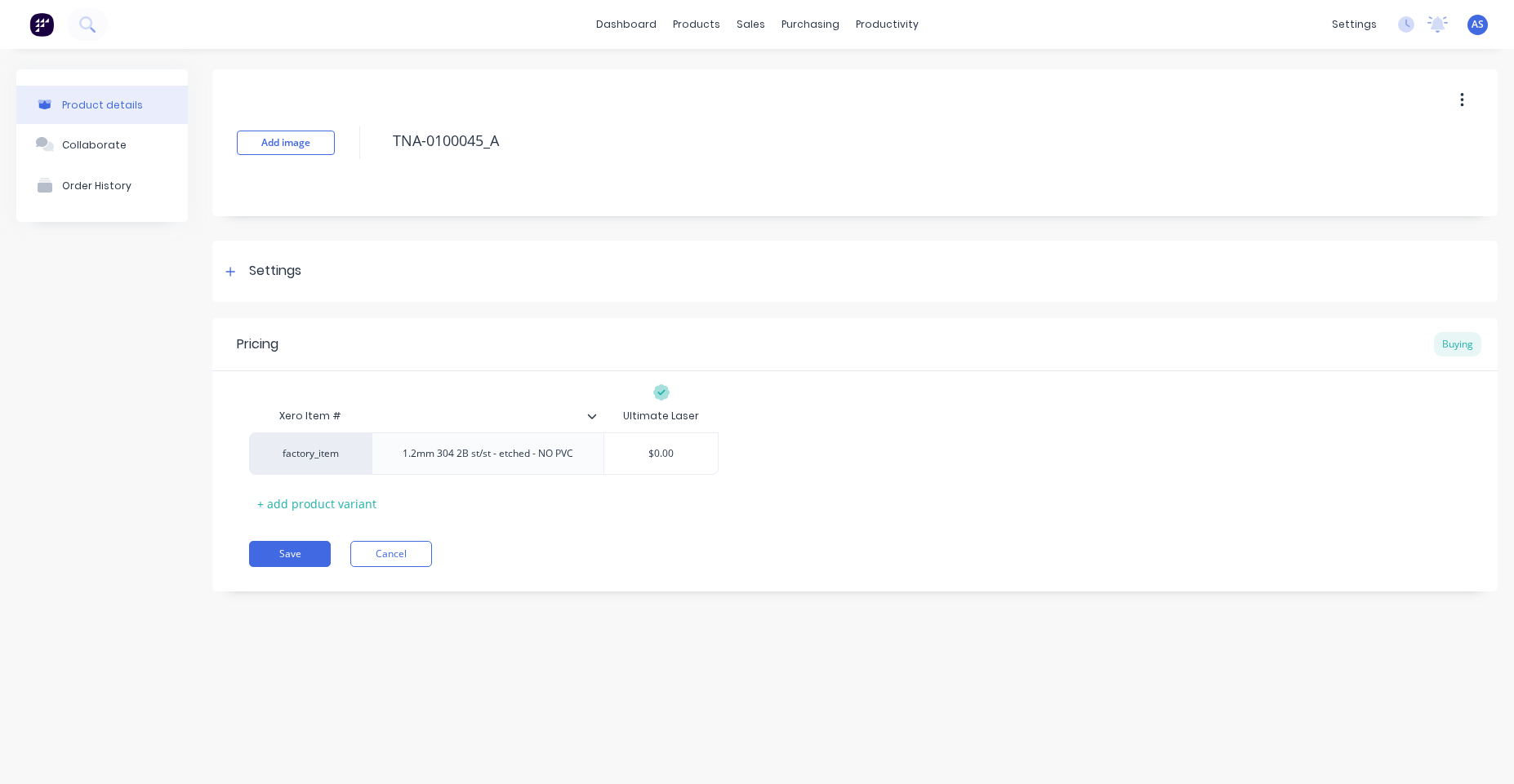
type textarea "x"
click at [1477, 21] on span "AS" at bounding box center [1477, 24] width 12 height 14
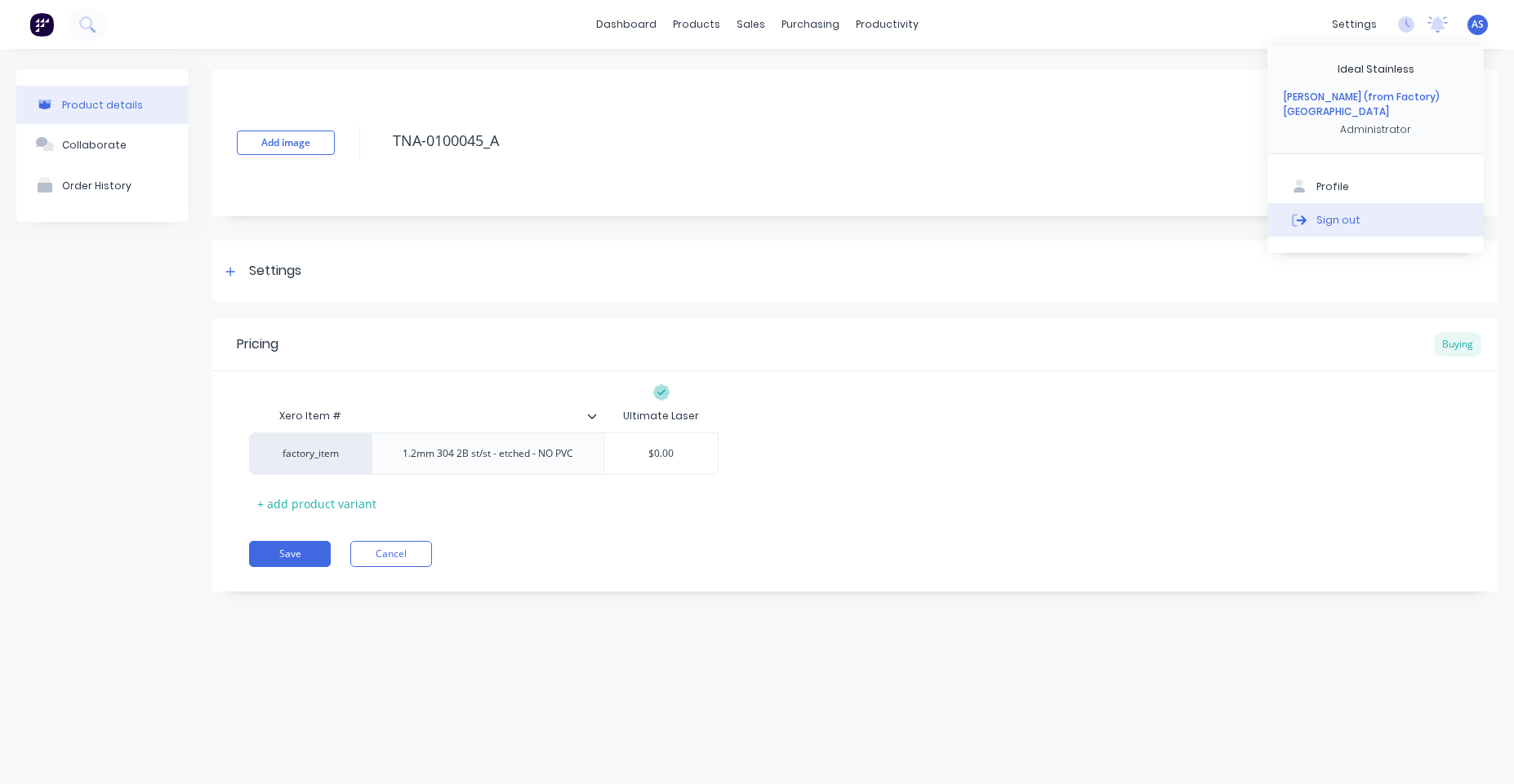
click at [1344, 212] on div "Sign out" at bounding box center [1337, 219] width 44 height 14
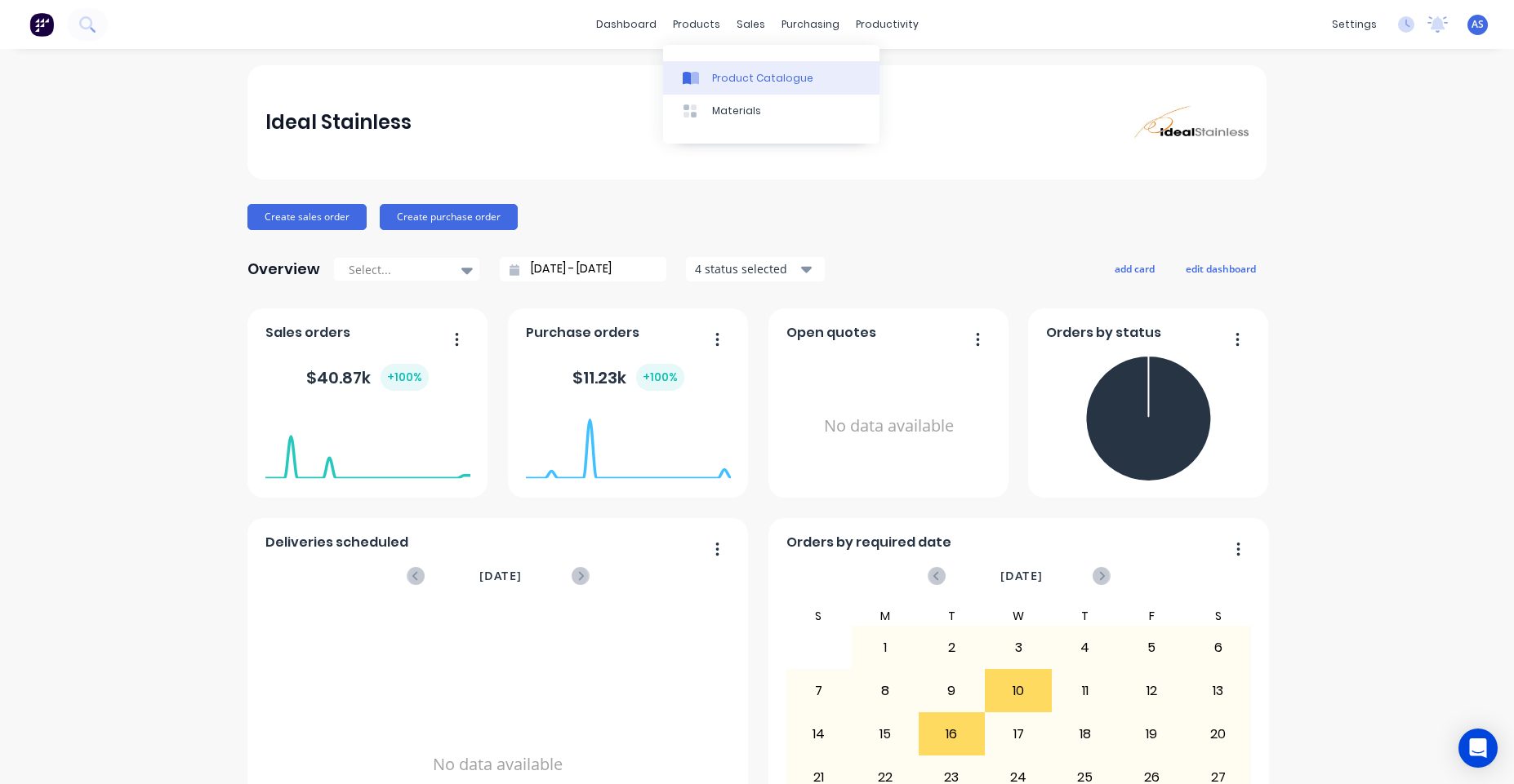
click at [716, 70] on link "Product Catalogue" at bounding box center [771, 78] width 217 height 33
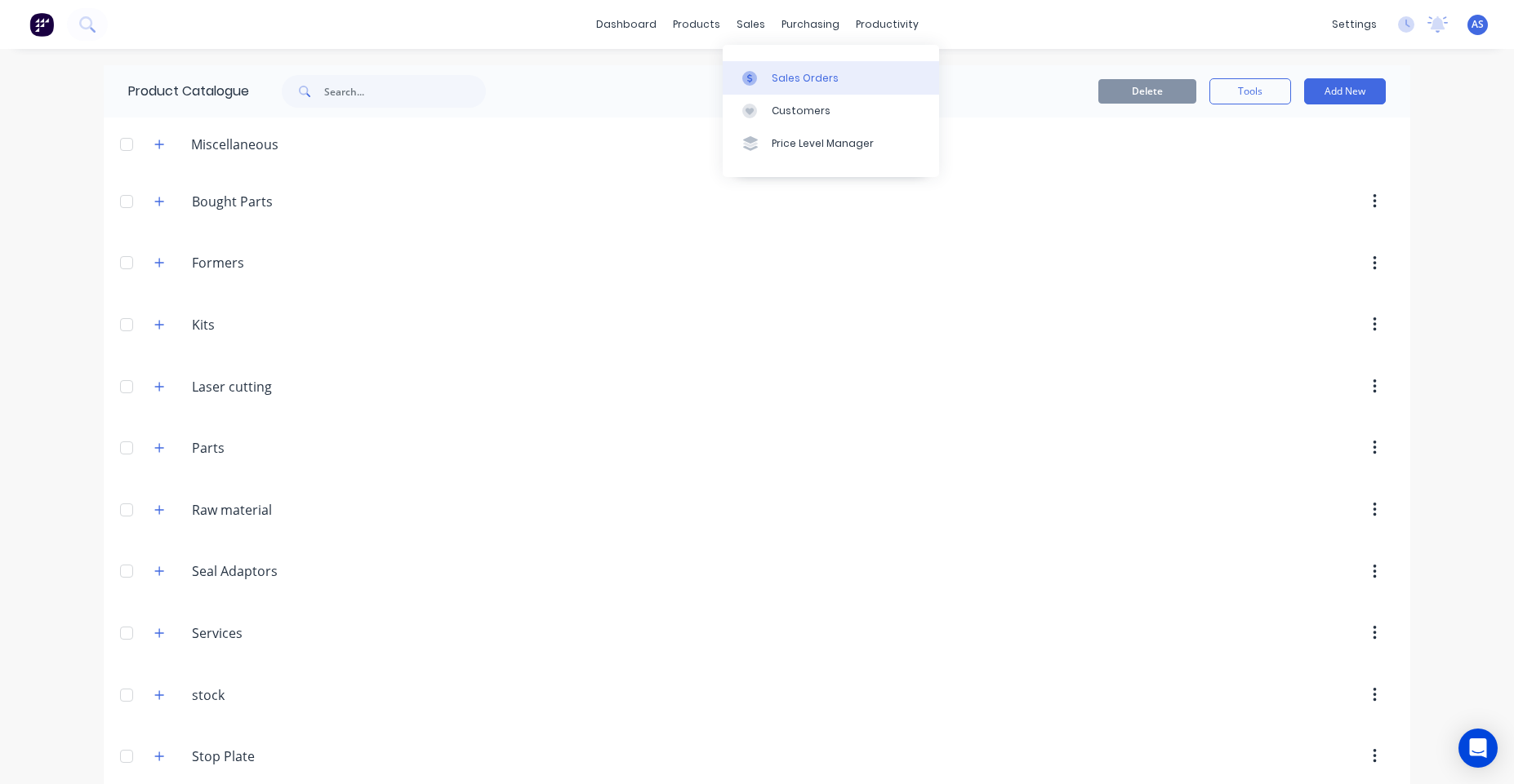
click at [748, 62] on link "Sales Orders" at bounding box center [831, 78] width 217 height 33
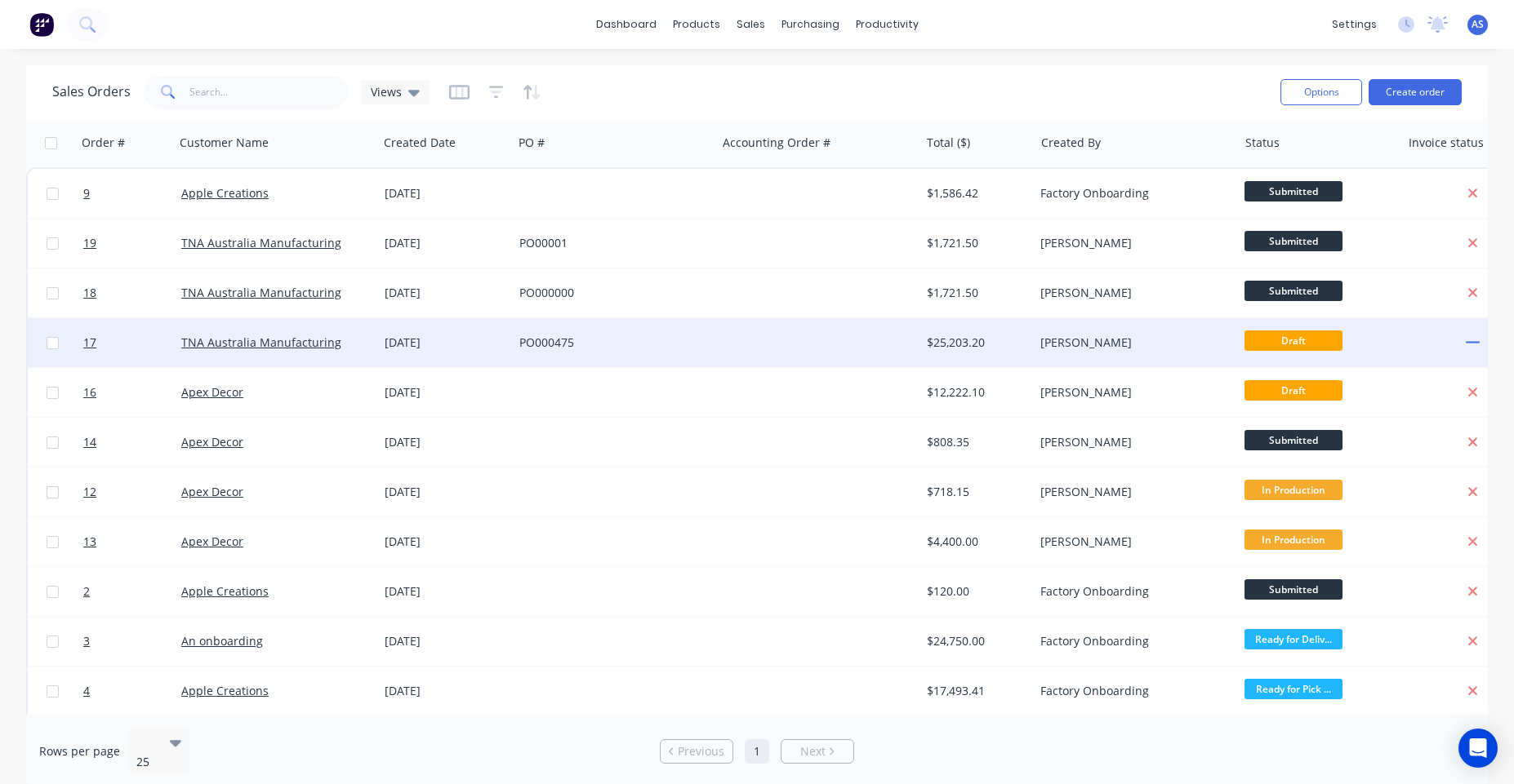
click at [725, 366] on div at bounding box center [818, 342] width 203 height 49
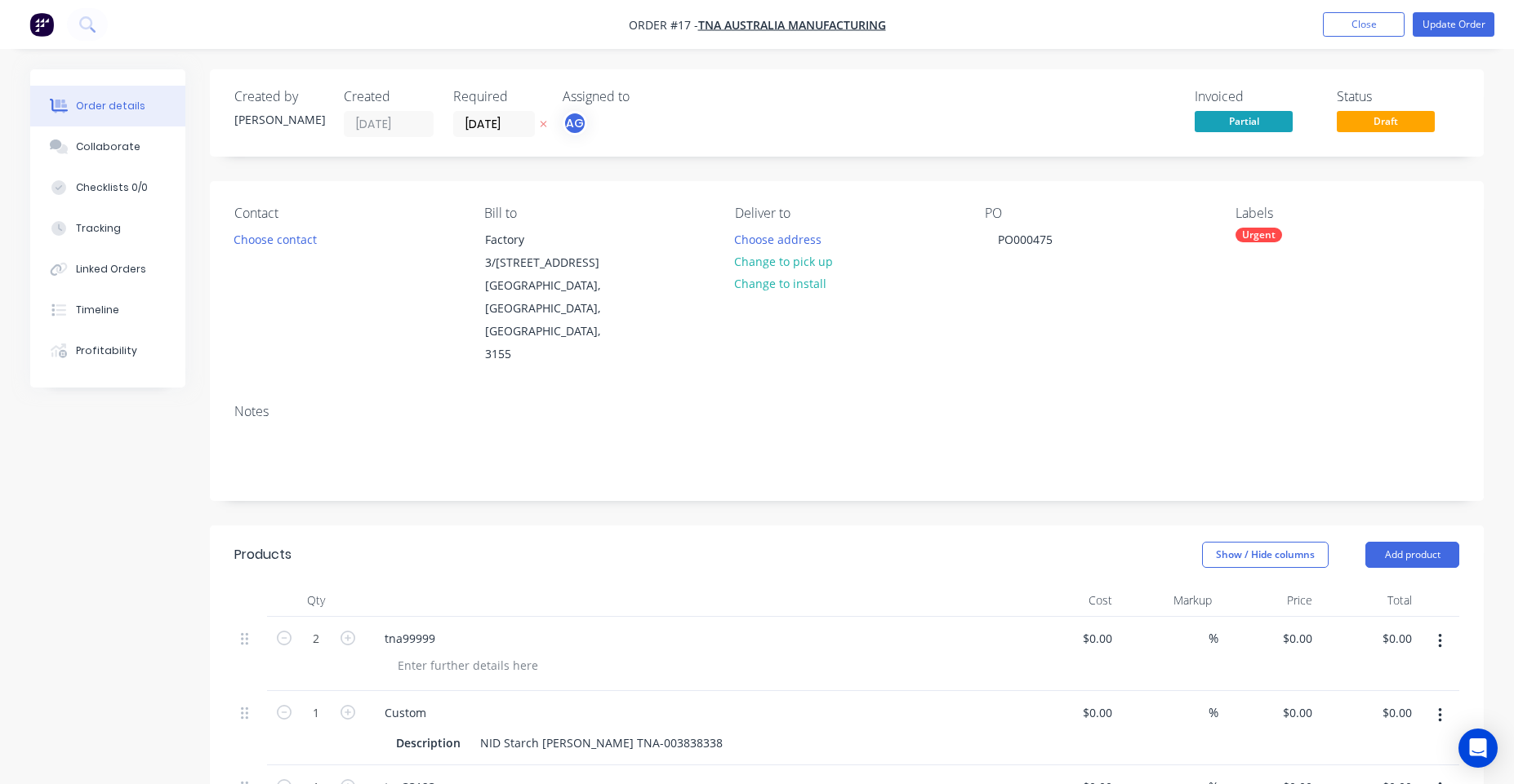
type input "$4,333.00"
type input "$8,666.00"
type input "$9,802.00"
type input "$4,444.00"
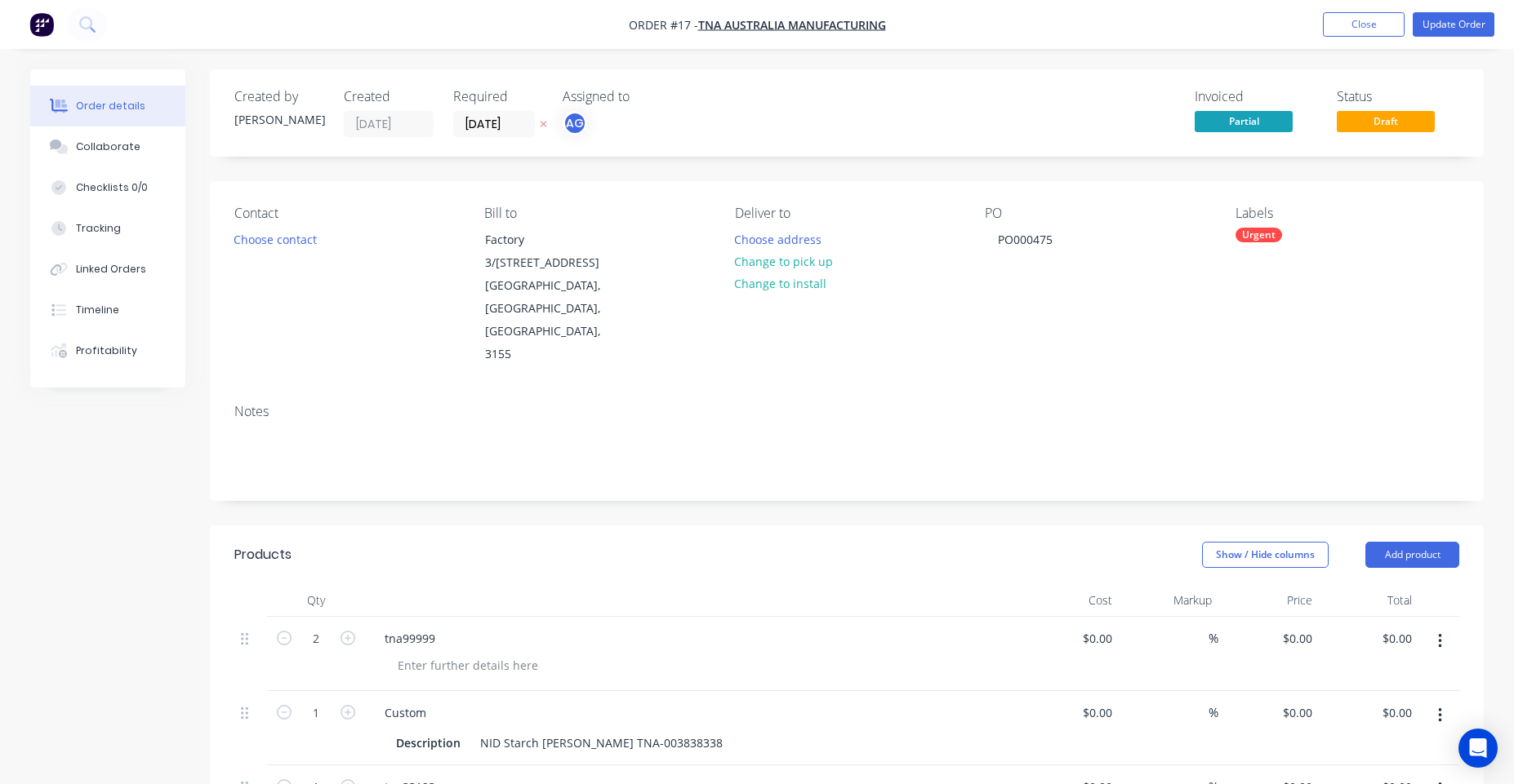
type input "$4,444.00"
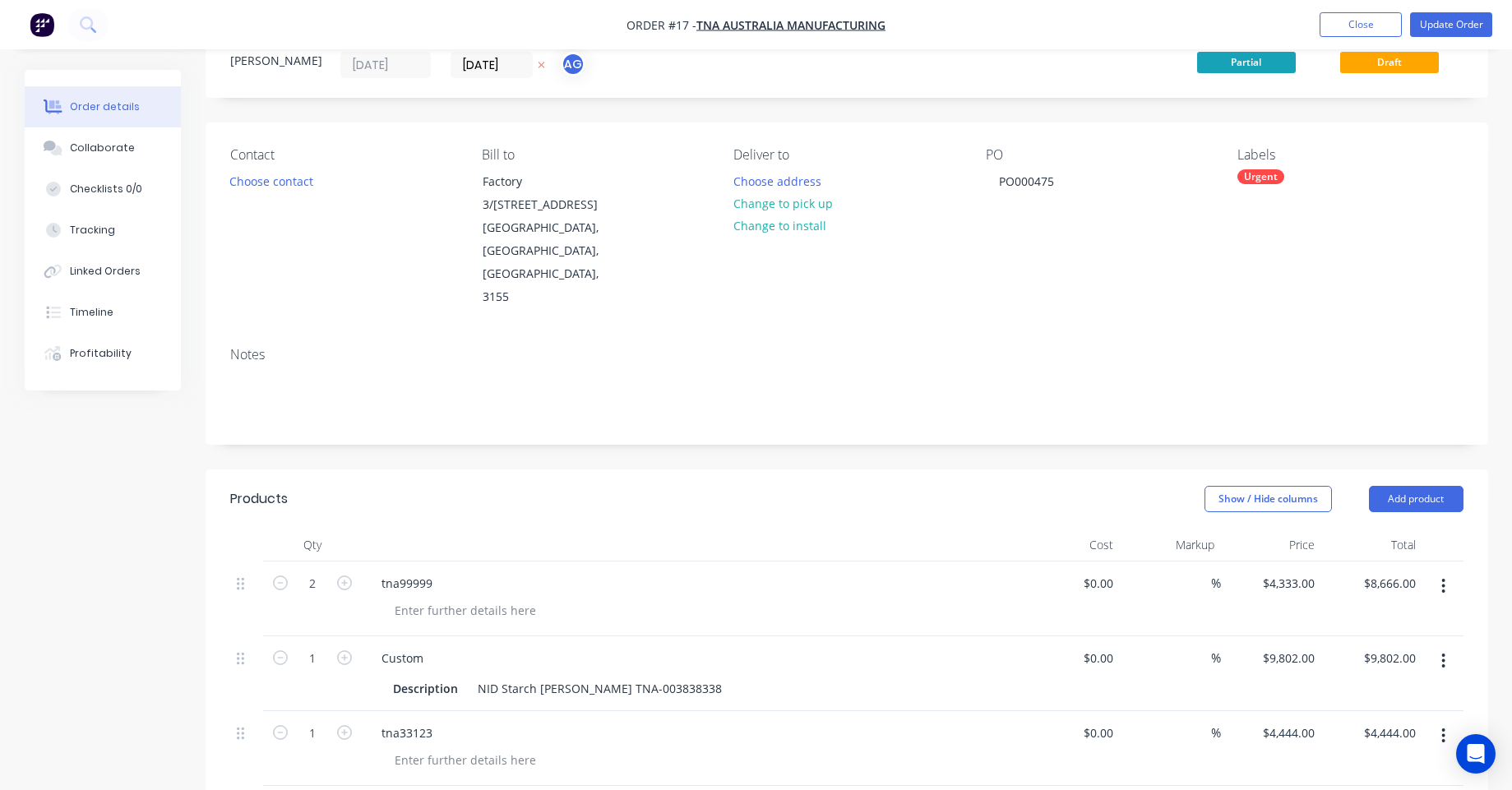
scroll to position [198, 0]
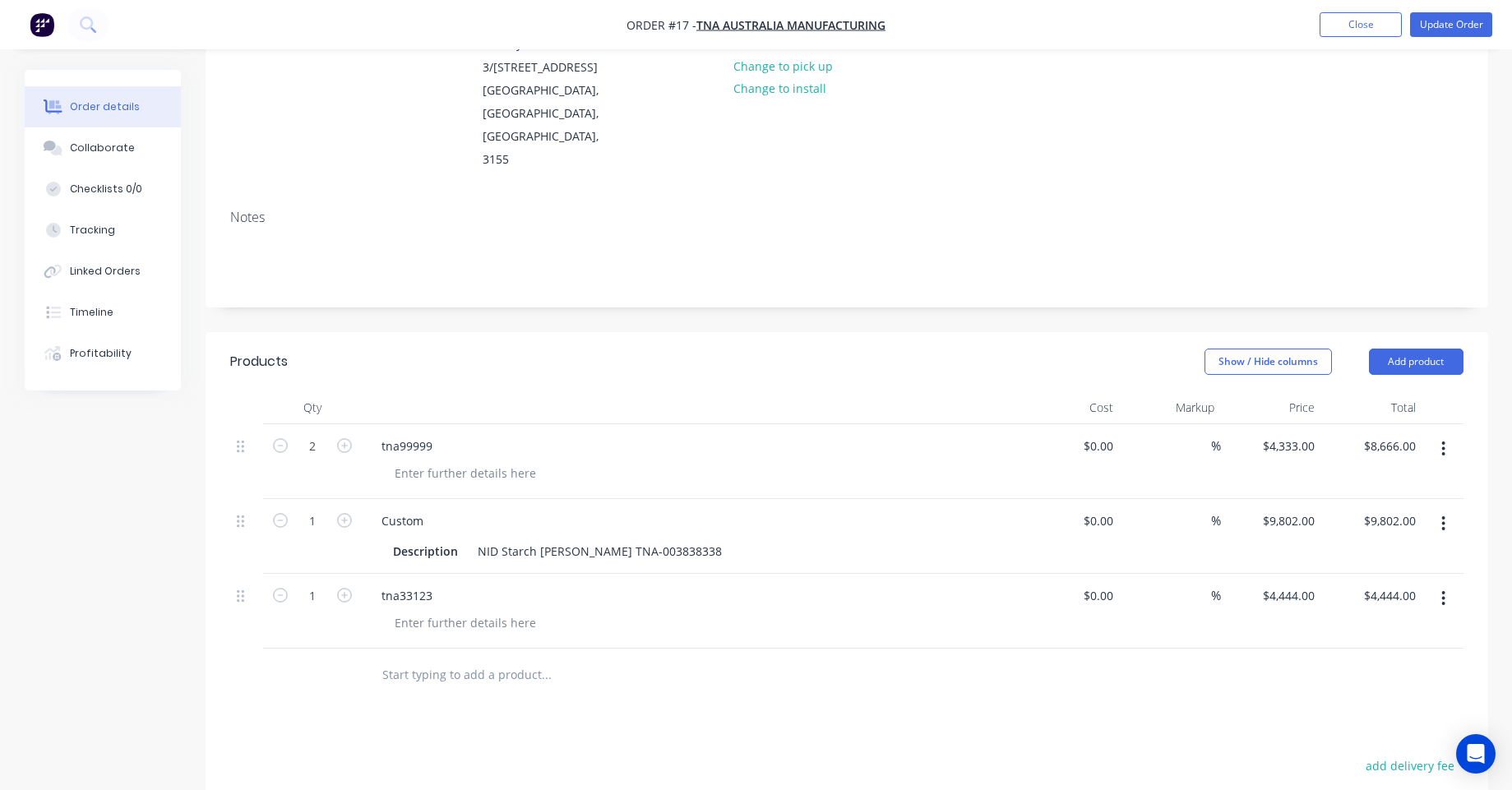
click at [482, 659] on input "text" at bounding box center [546, 675] width 329 height 33
paste input "TNA-0100045_A"
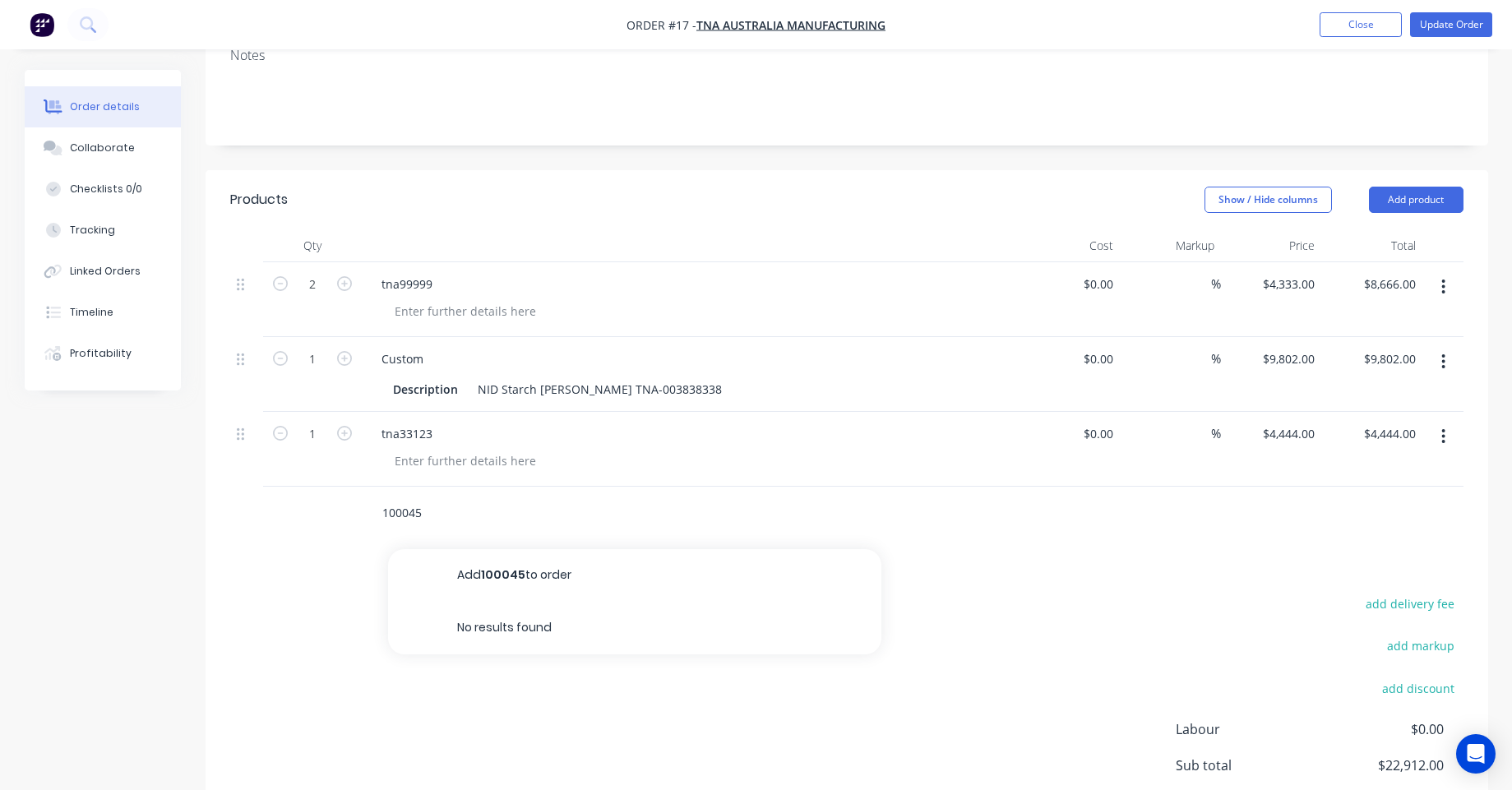
scroll to position [395, 0]
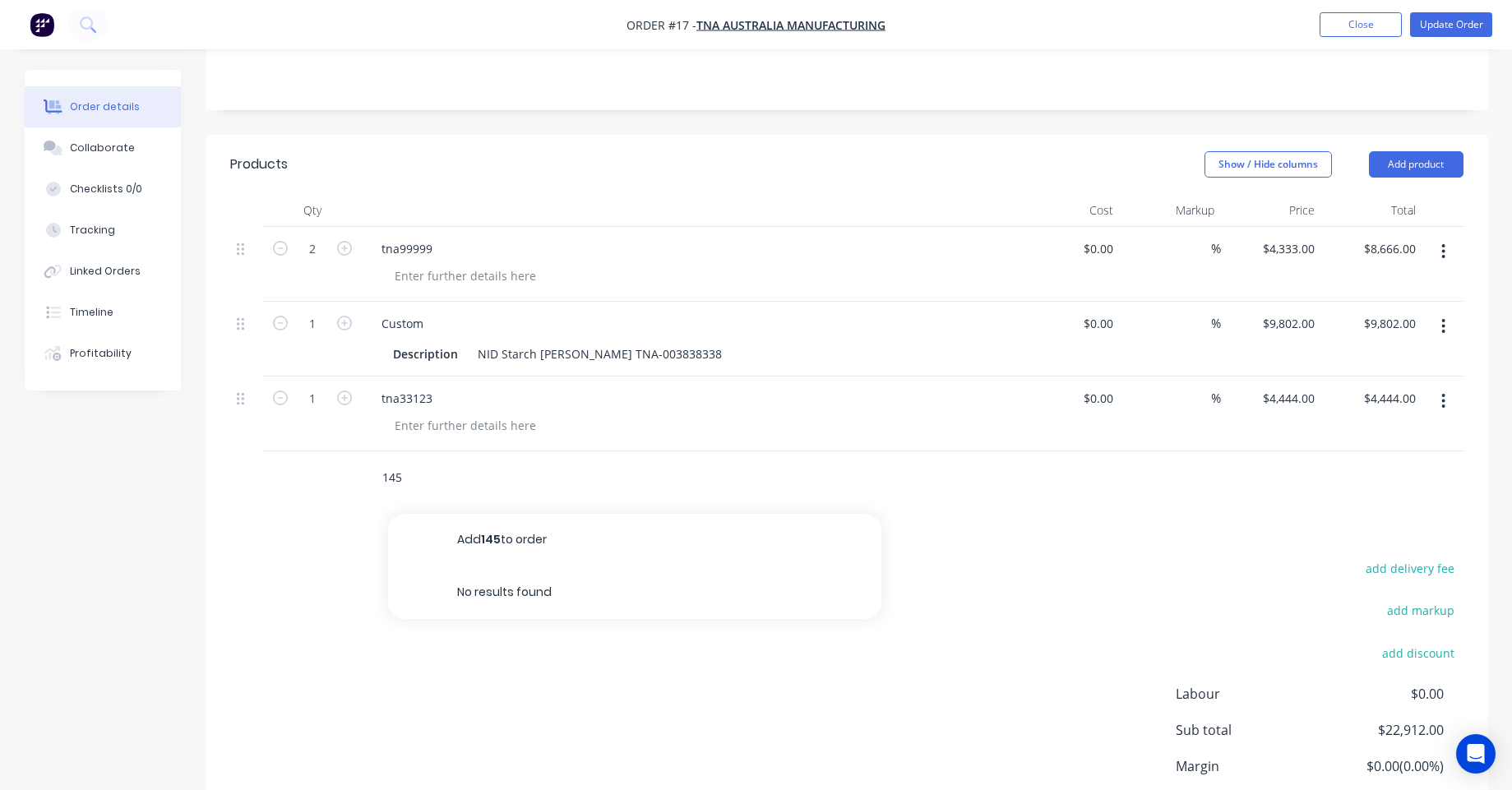
type input "45"
paste input "TNA-0100045_A"
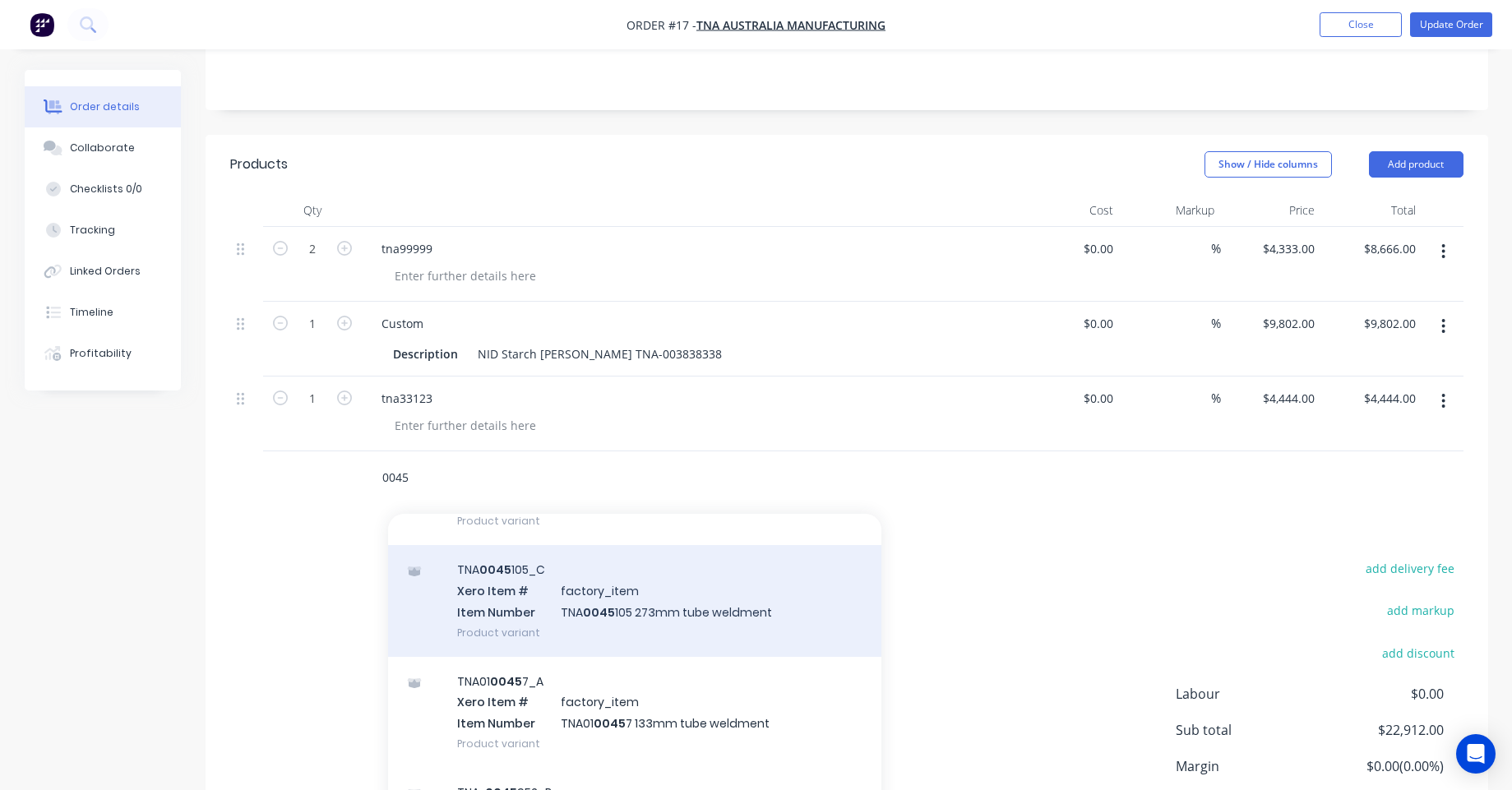
scroll to position [1381, 0]
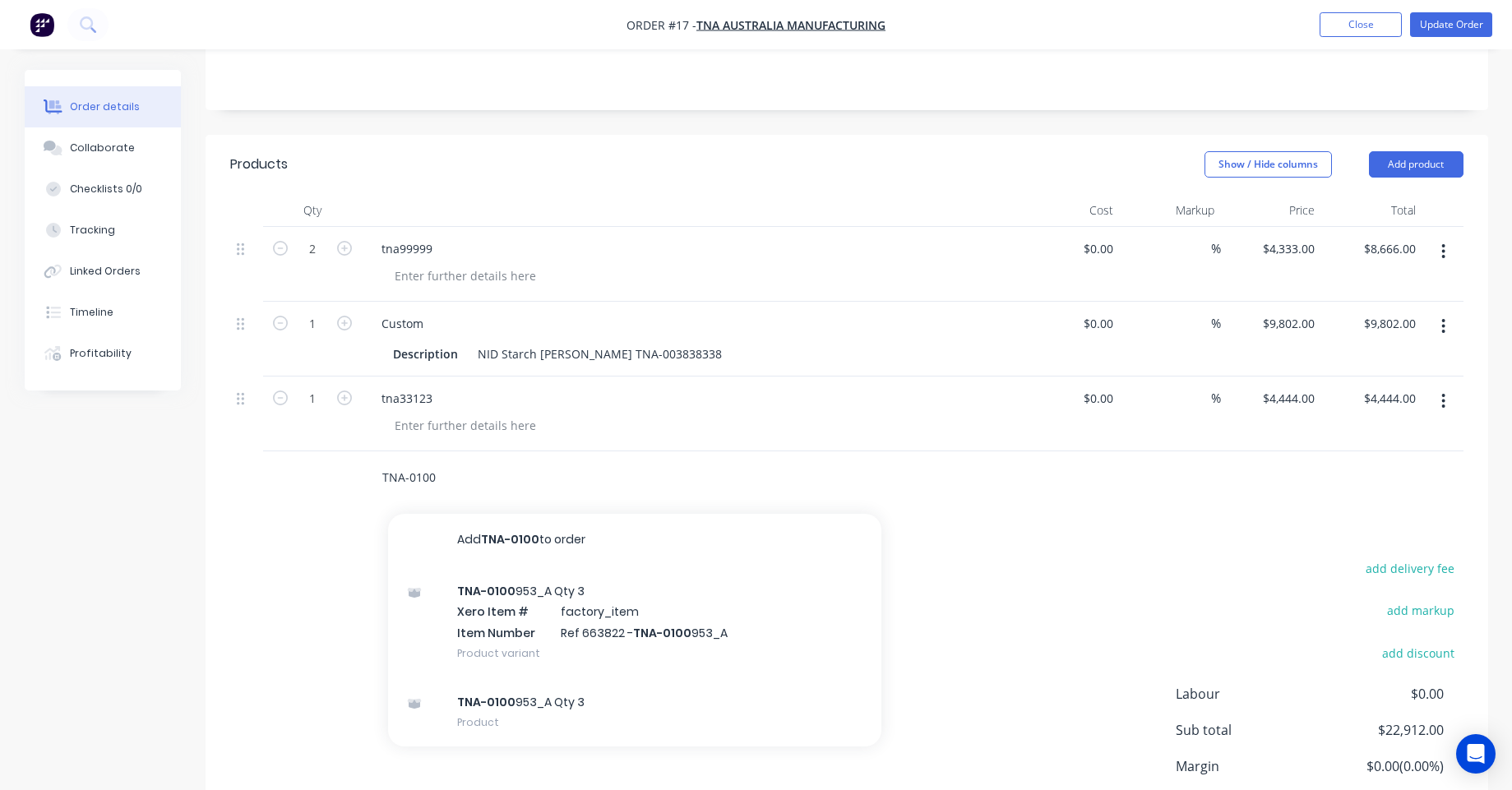
type input "TNA-0100"
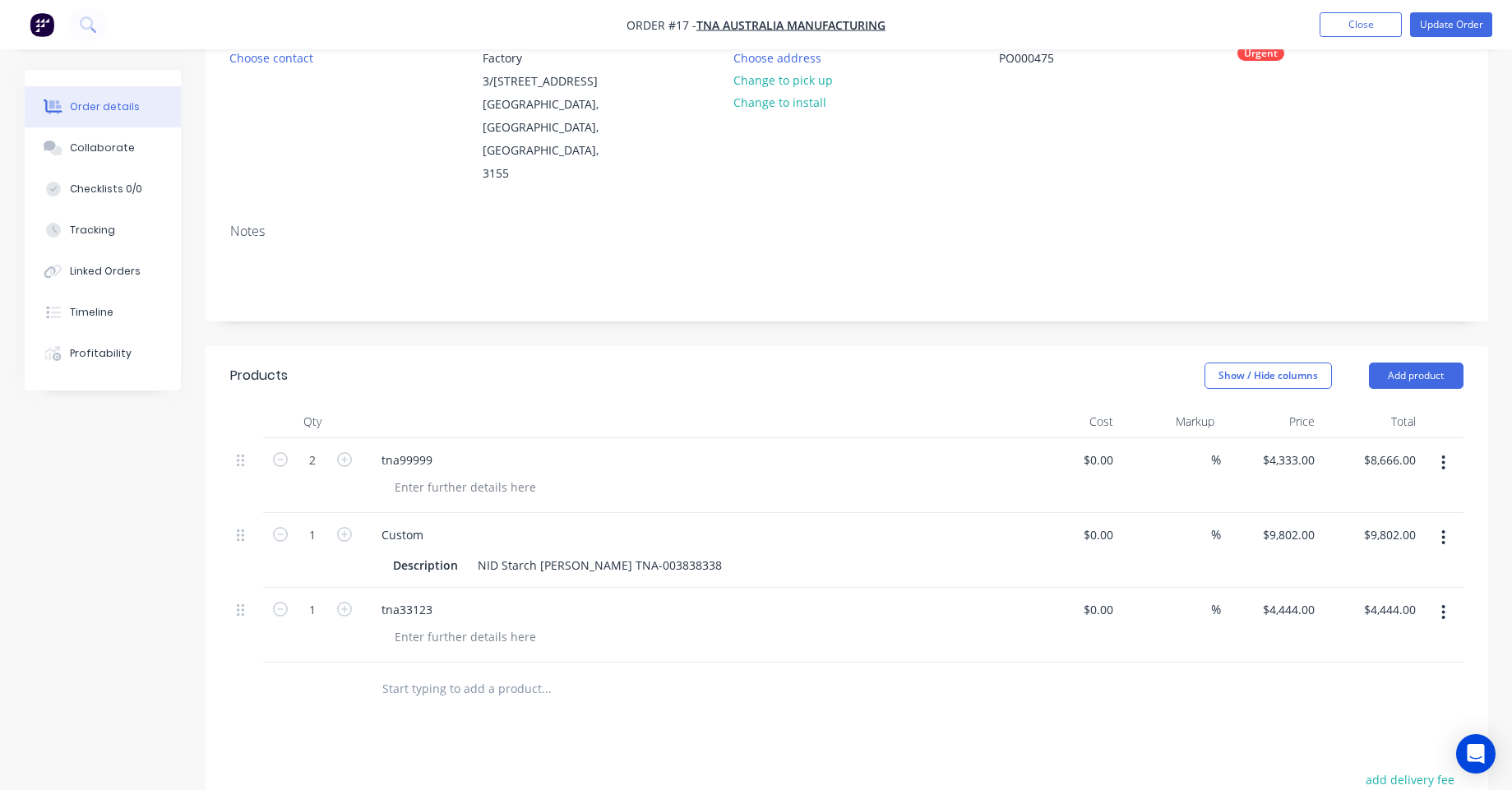
scroll to position [198, 0]
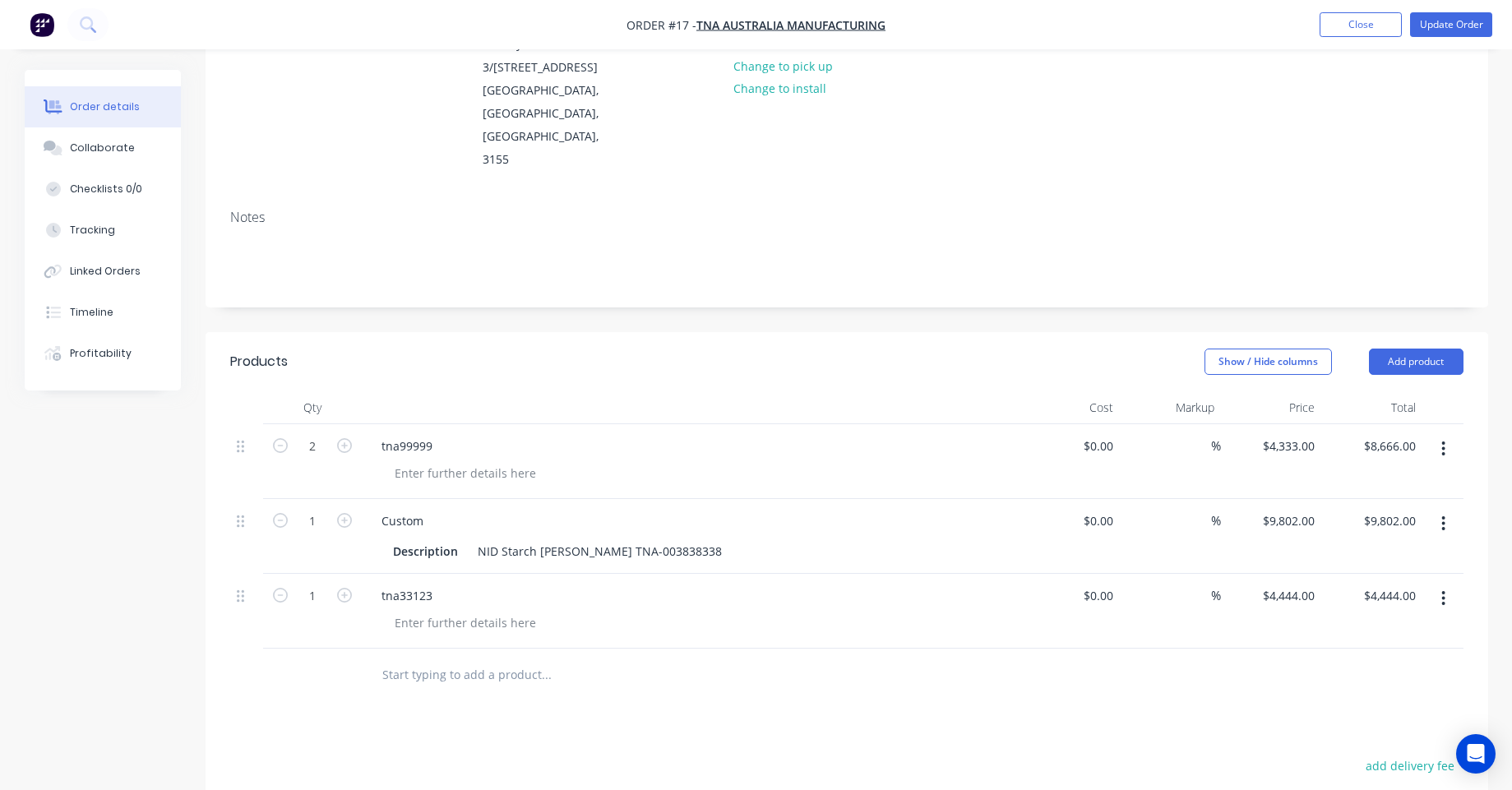
click at [437, 659] on input "text" at bounding box center [546, 675] width 329 height 33
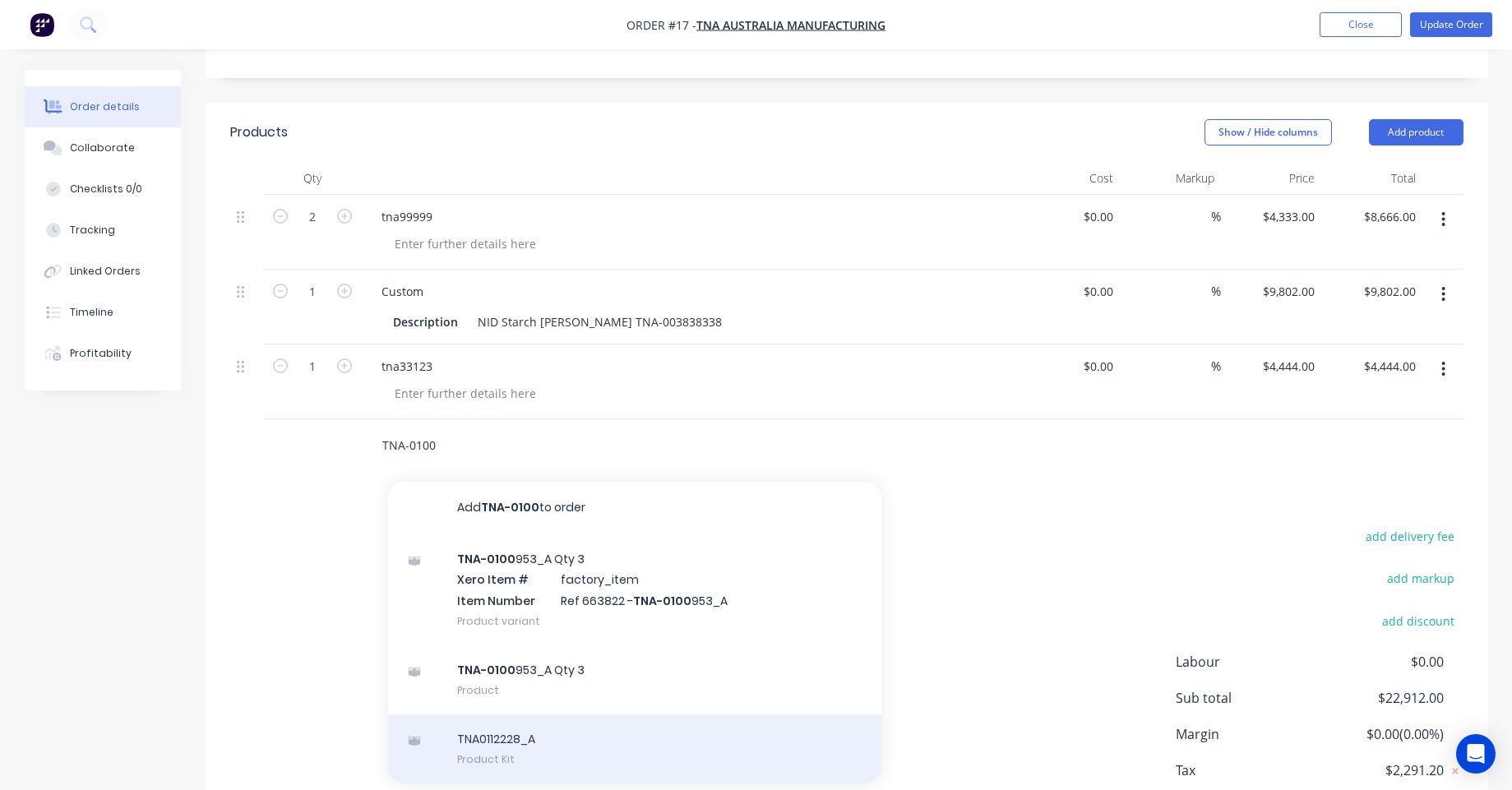
scroll to position [483, 0]
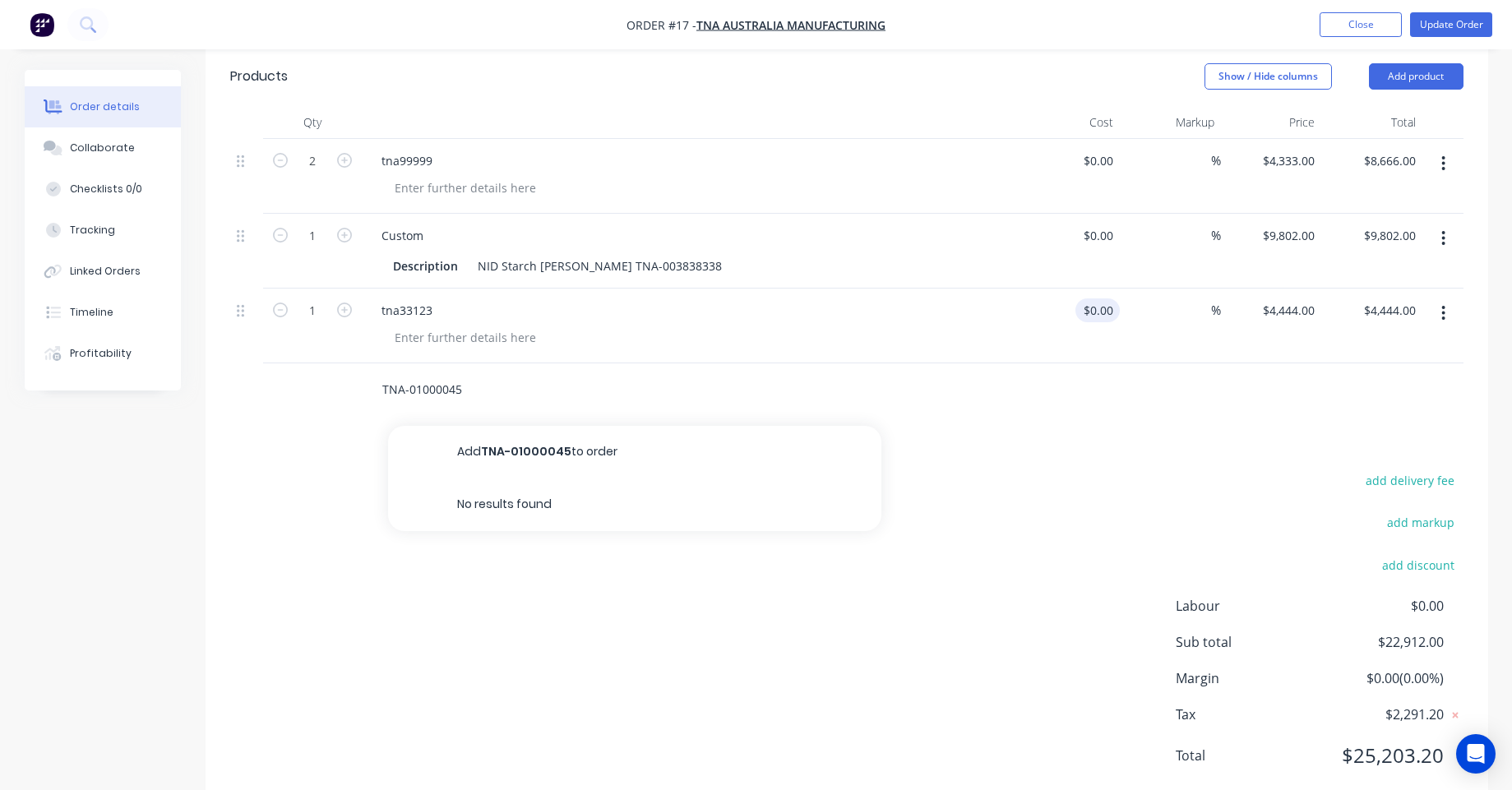
type input "TNA-01000045"
click at [484, 553] on div "add delivery fee add markup add discount Labour $0.00 Sub total $22,912.00 Marg…" at bounding box center [846, 628] width 1233 height 317
drag, startPoint x: 464, startPoint y: 351, endPoint x: 475, endPoint y: 349, distance: 11.2
click at [464, 373] on input "TNA-01000045" at bounding box center [546, 389] width 329 height 33
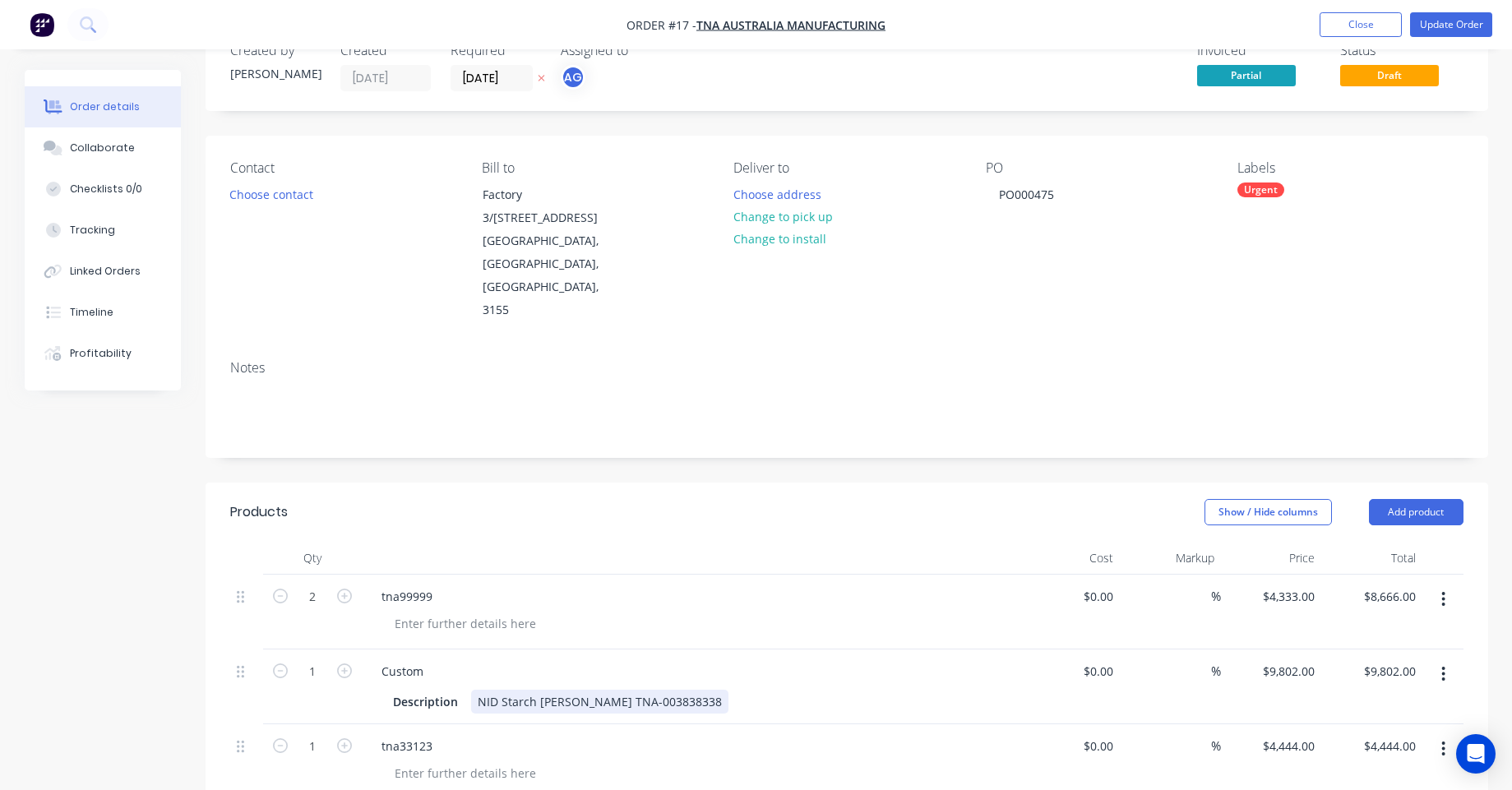
scroll to position [198, 0]
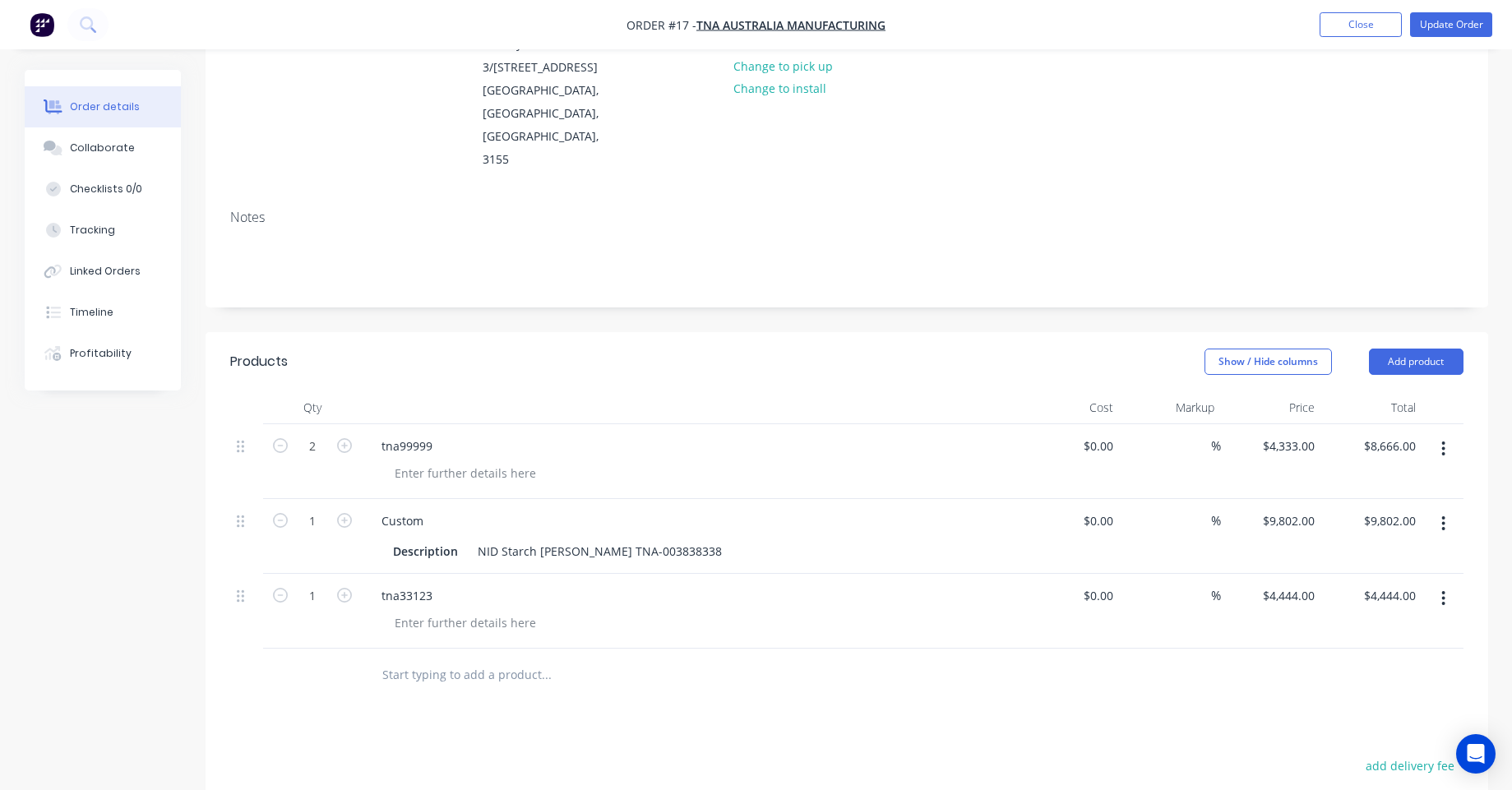
click at [461, 659] on input "text" at bounding box center [546, 675] width 329 height 33
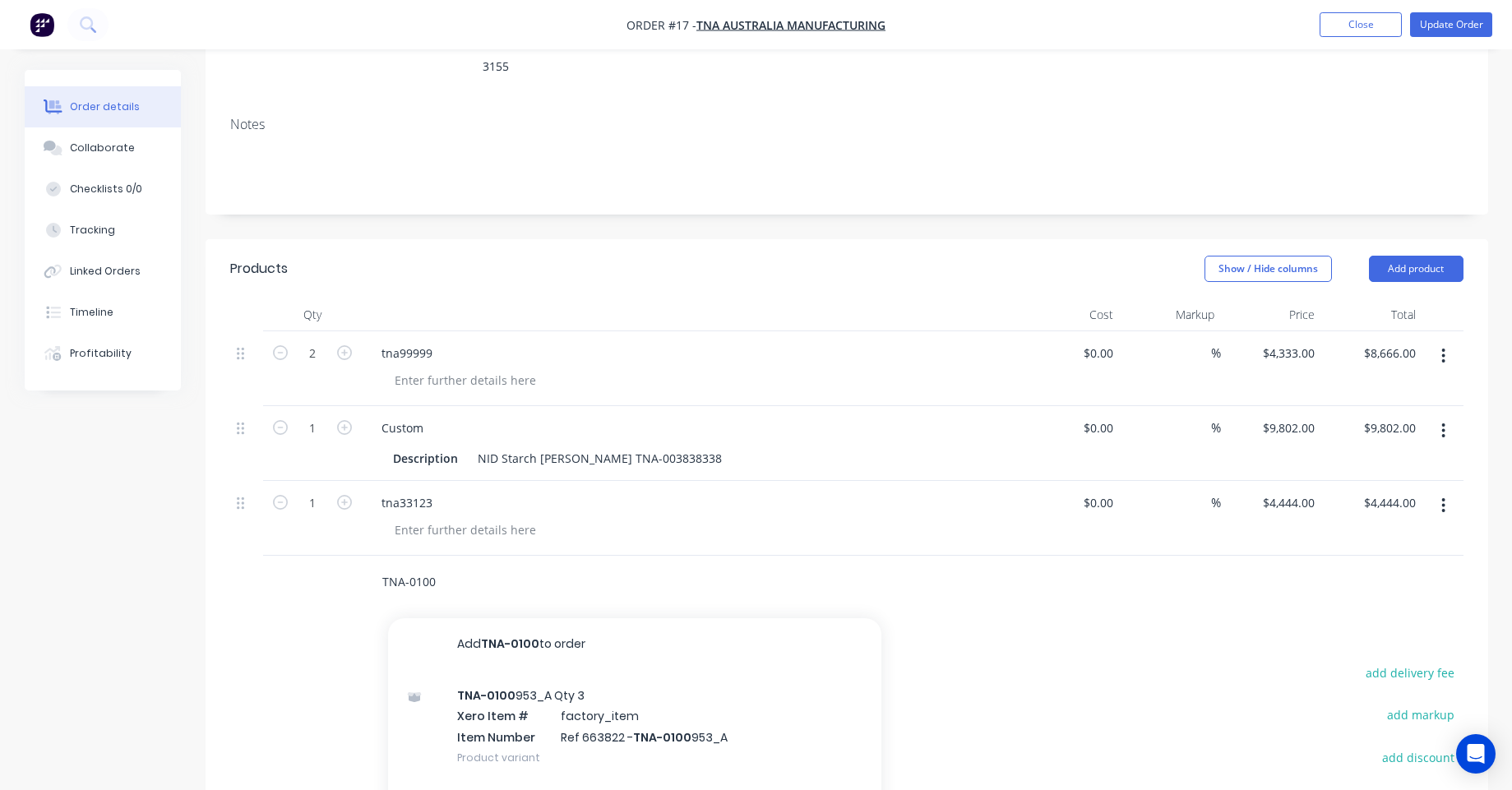
scroll to position [296, 0]
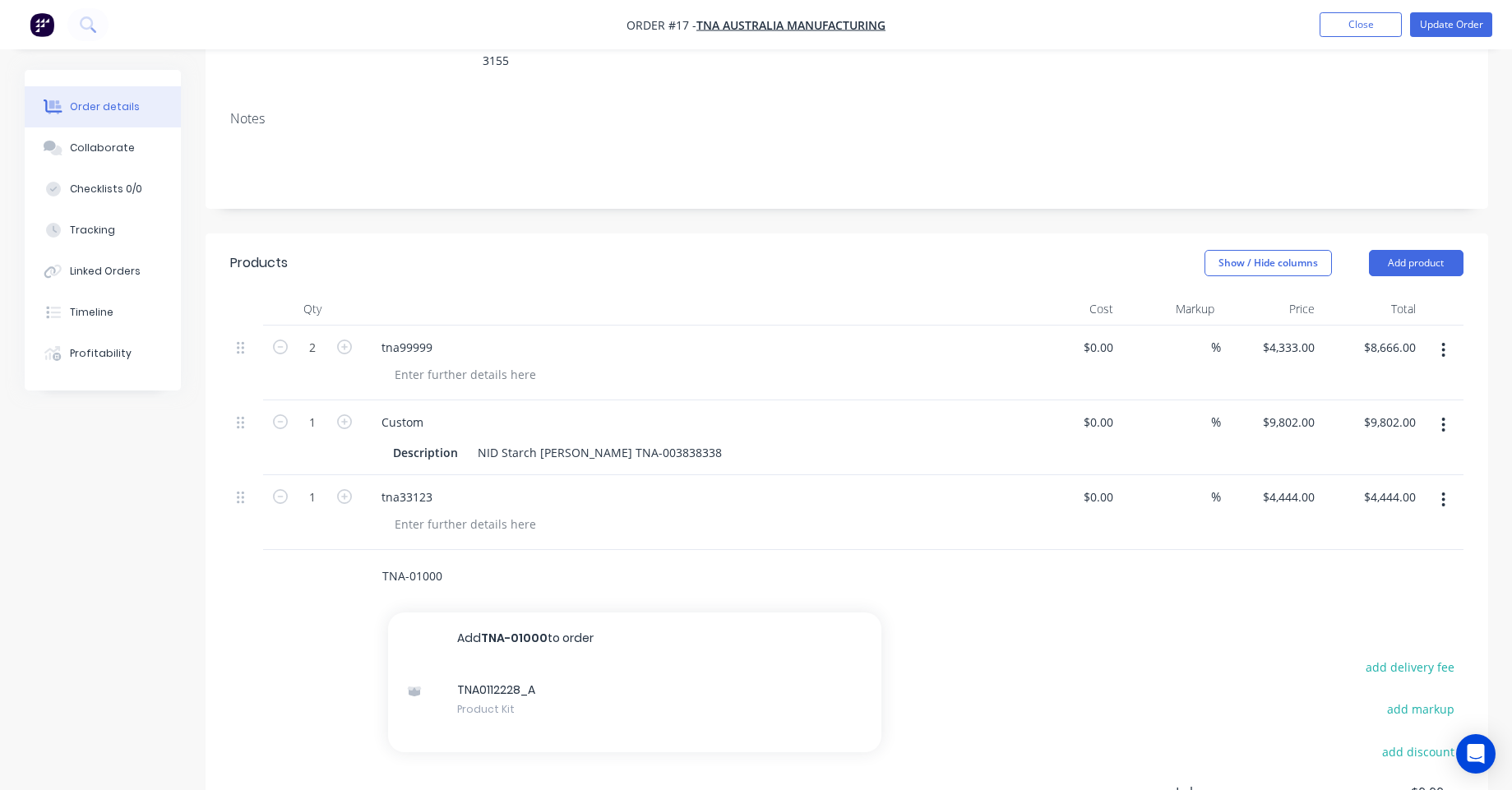
paste input "45_A"
type input "TNA-0100045_A"
click at [46, 22] on img "button" at bounding box center [41, 24] width 24 height 24
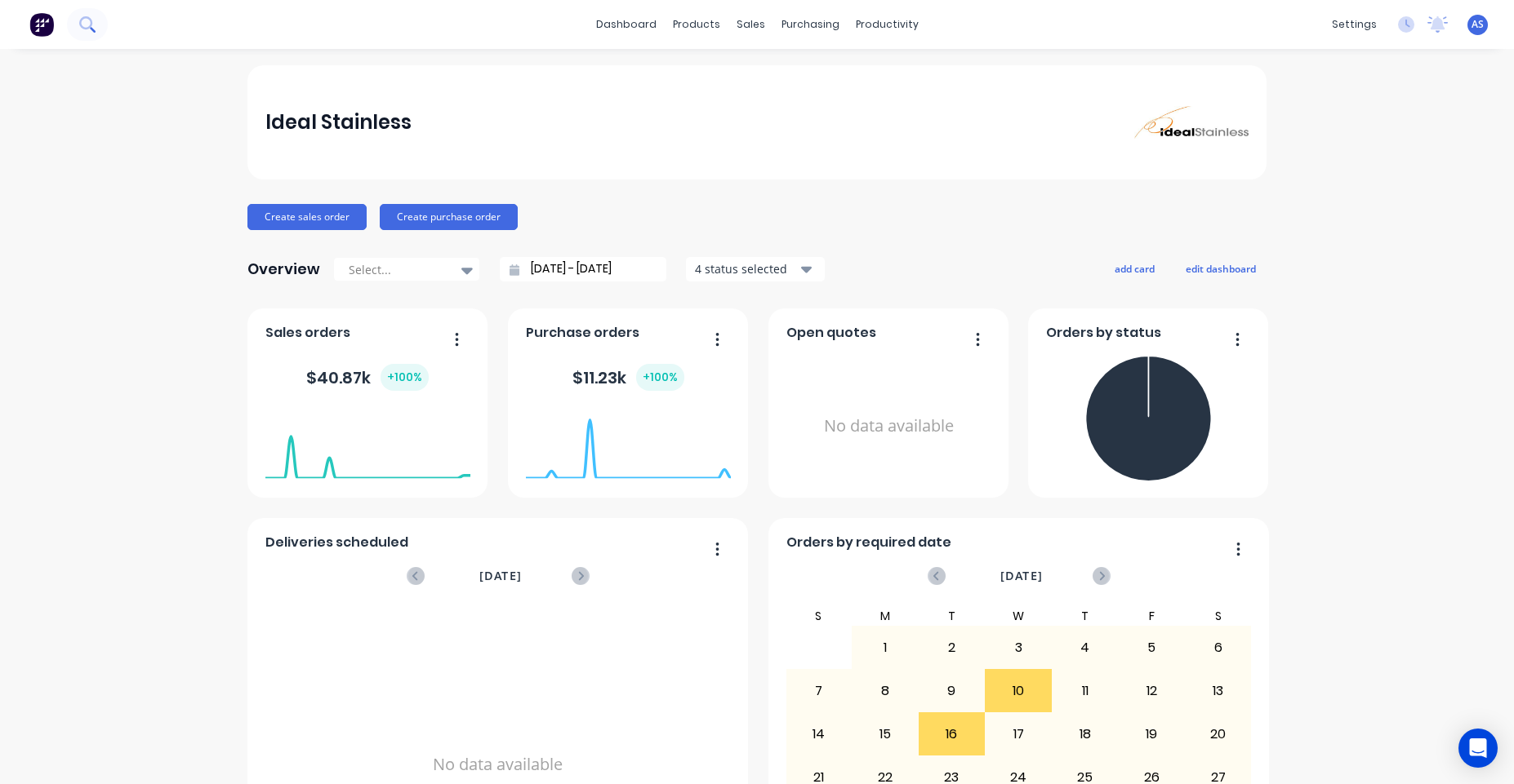
click at [92, 14] on button at bounding box center [87, 24] width 41 height 33
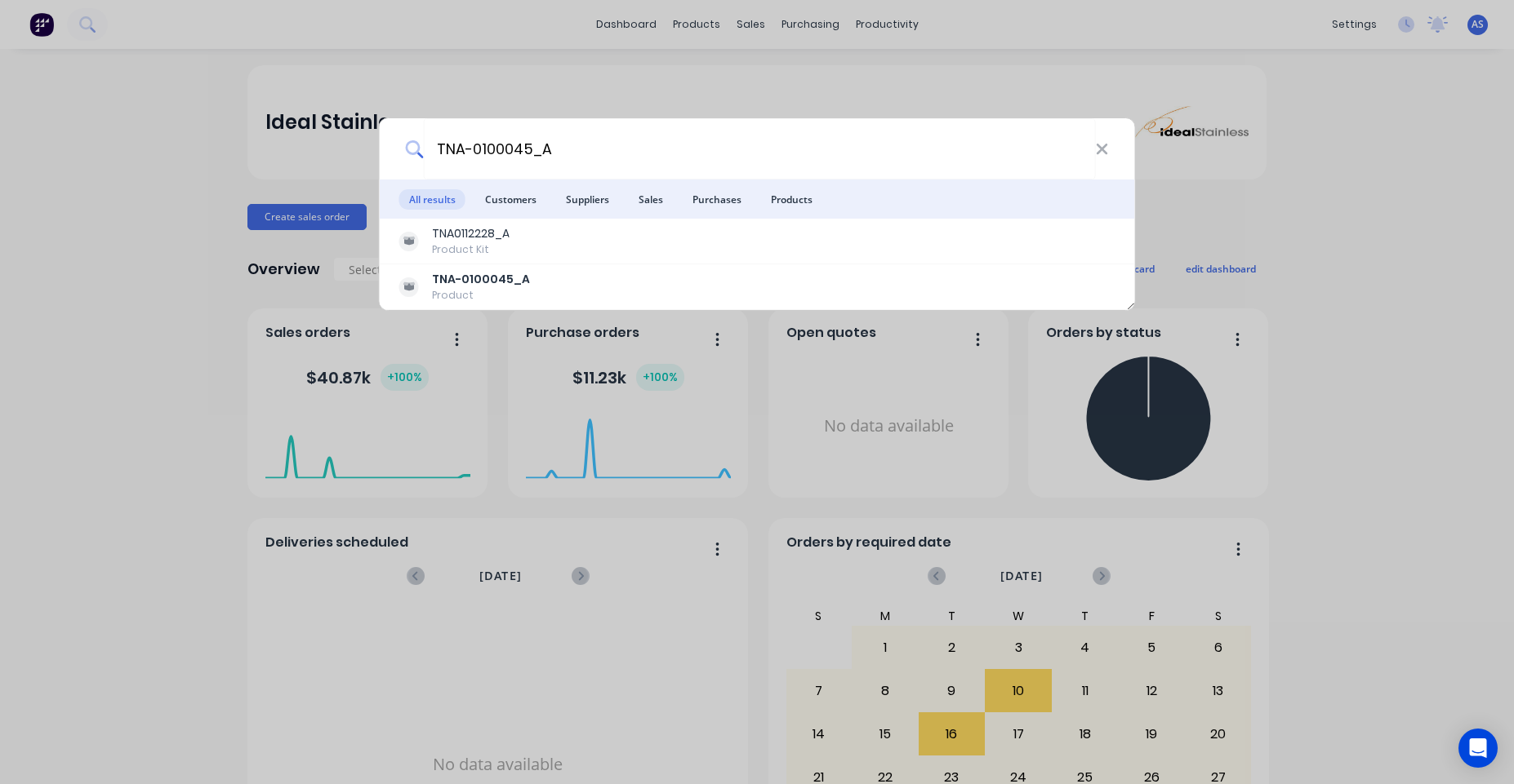
type input "TNA-0100045_A"
click at [1097, 153] on icon at bounding box center [1101, 149] width 13 height 18
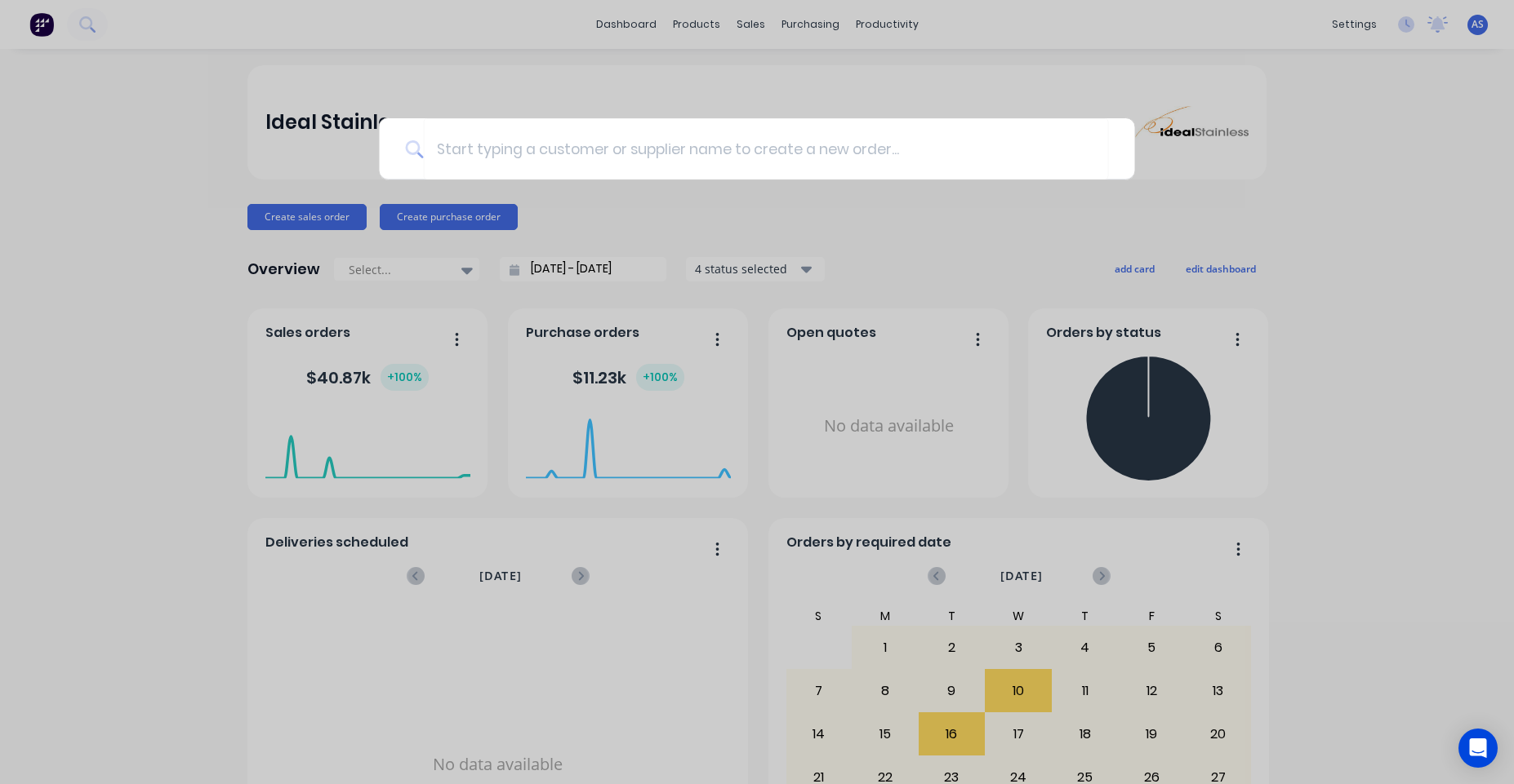
click at [976, 217] on div at bounding box center [757, 392] width 1514 height 784
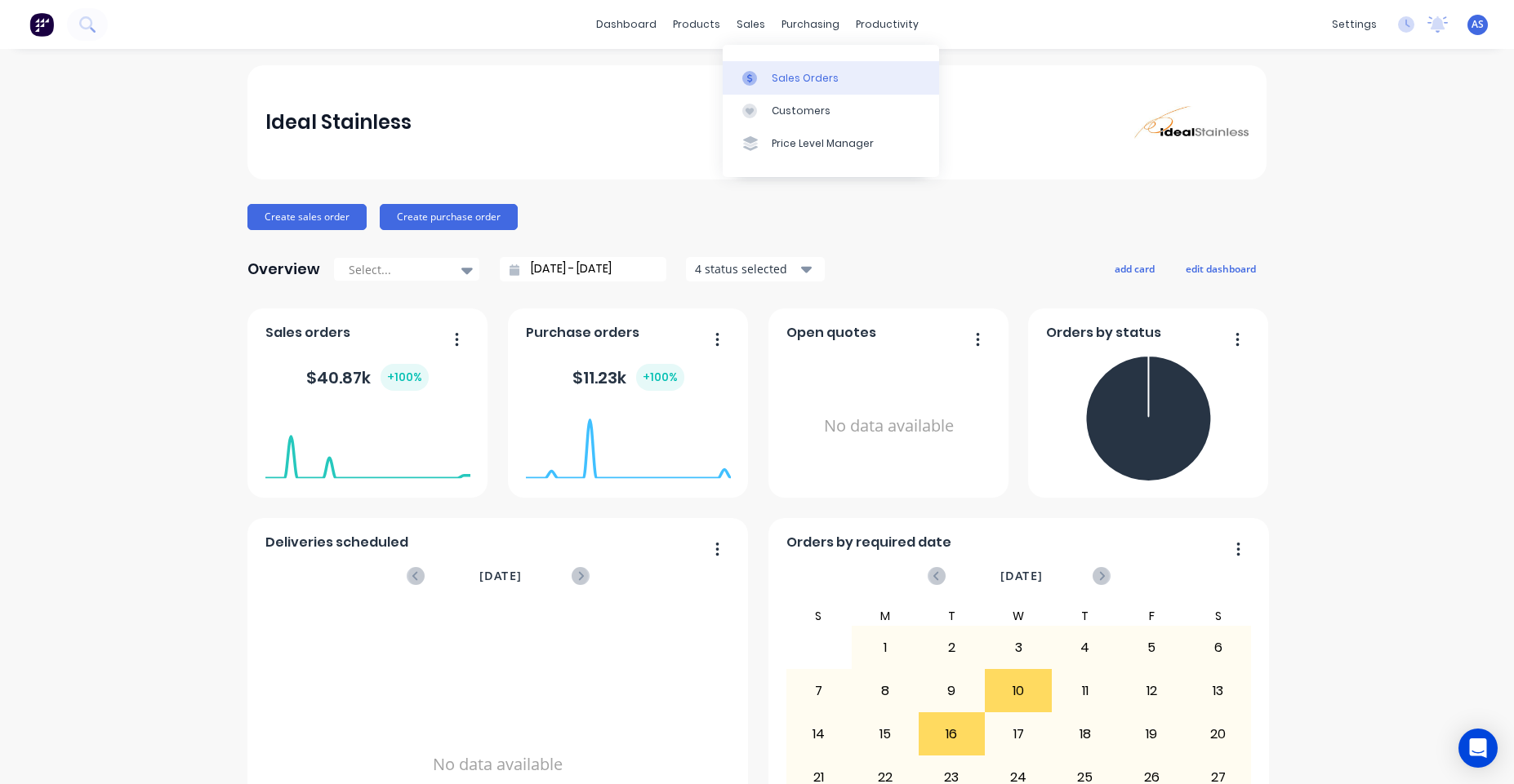
click at [782, 69] on link "Sales Orders" at bounding box center [831, 78] width 217 height 33
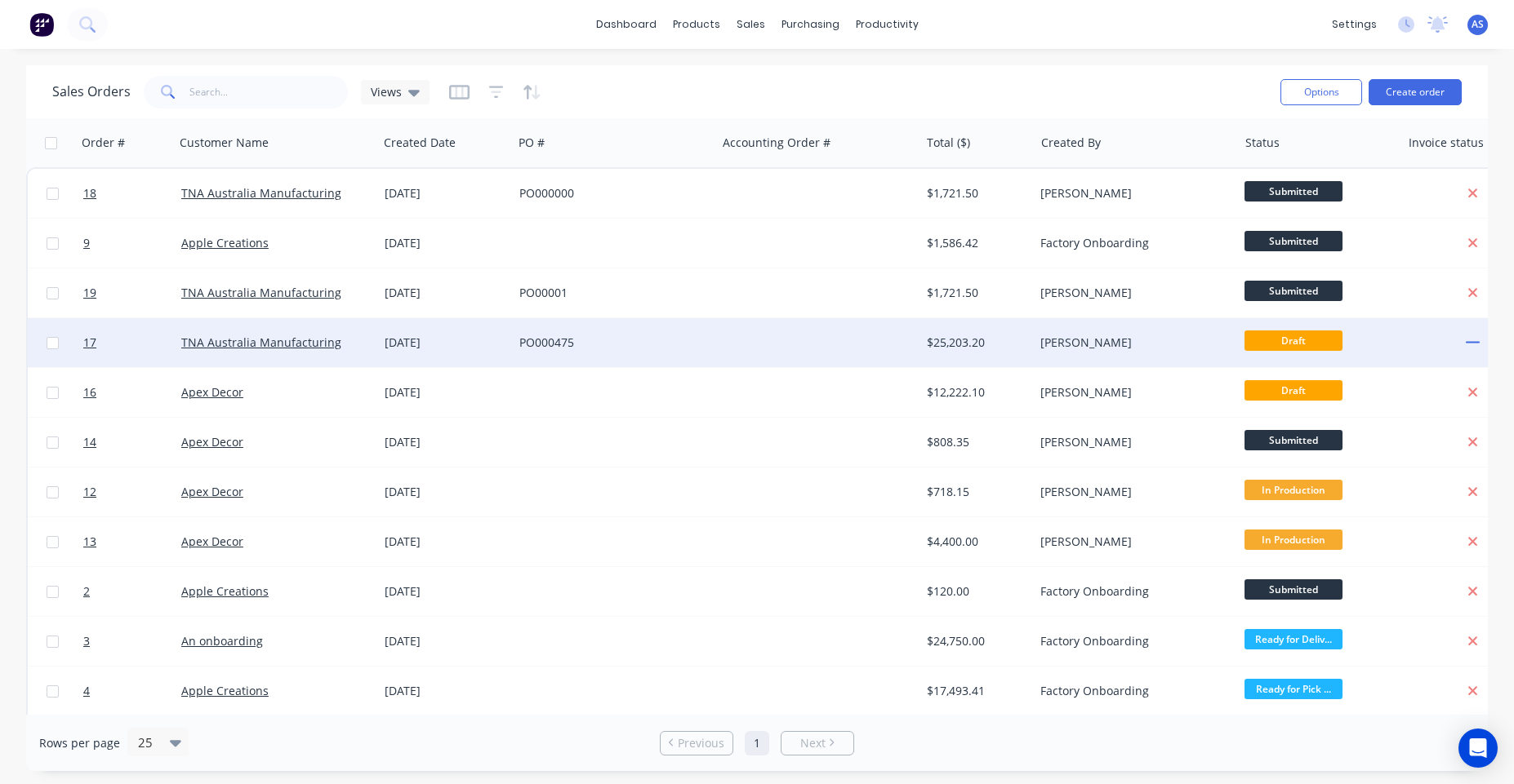
click at [811, 332] on div at bounding box center [818, 342] width 203 height 49
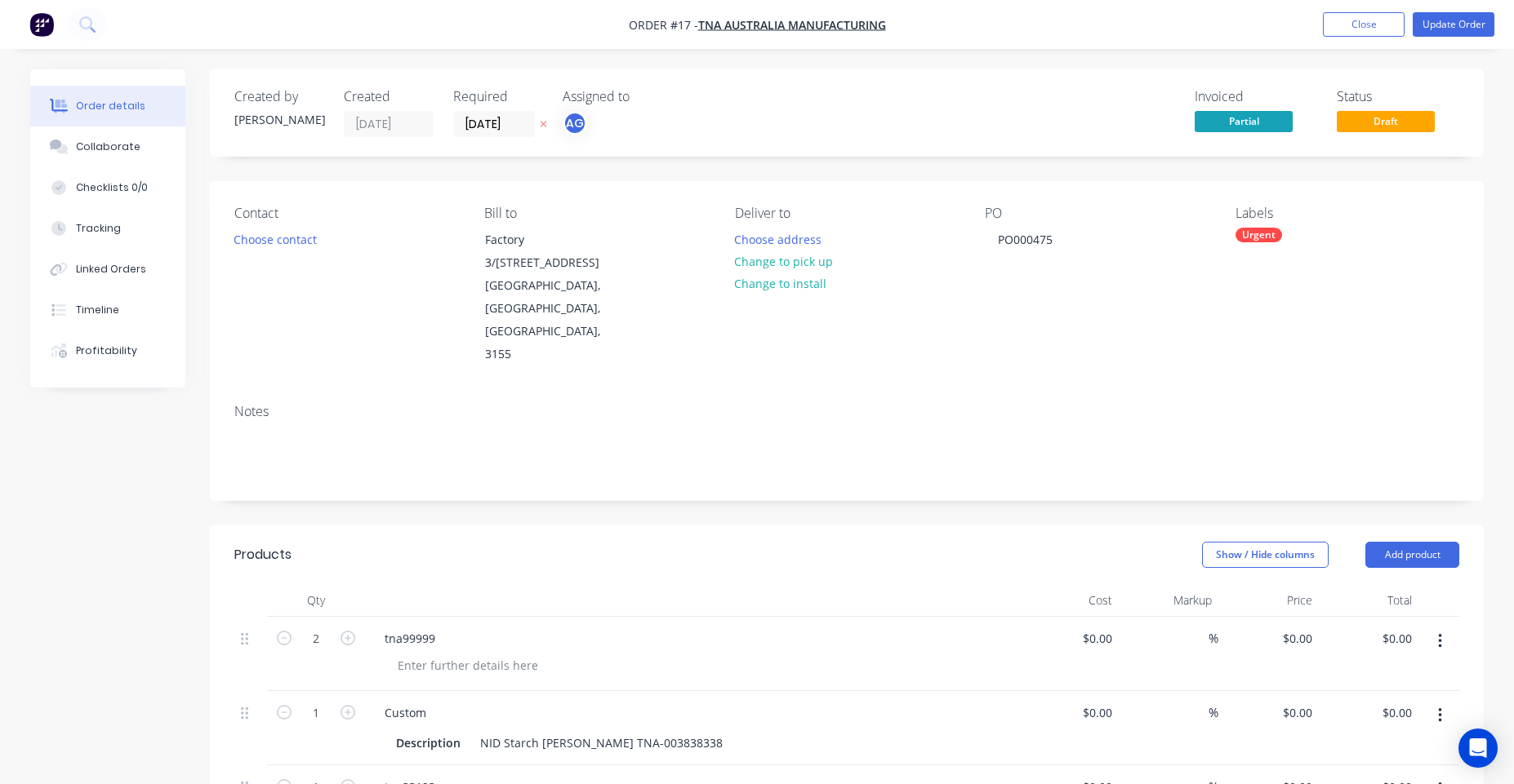
type input "$4,333.00"
type input "$8,666.00"
type input "$9,802.00"
type input "$4,444.00"
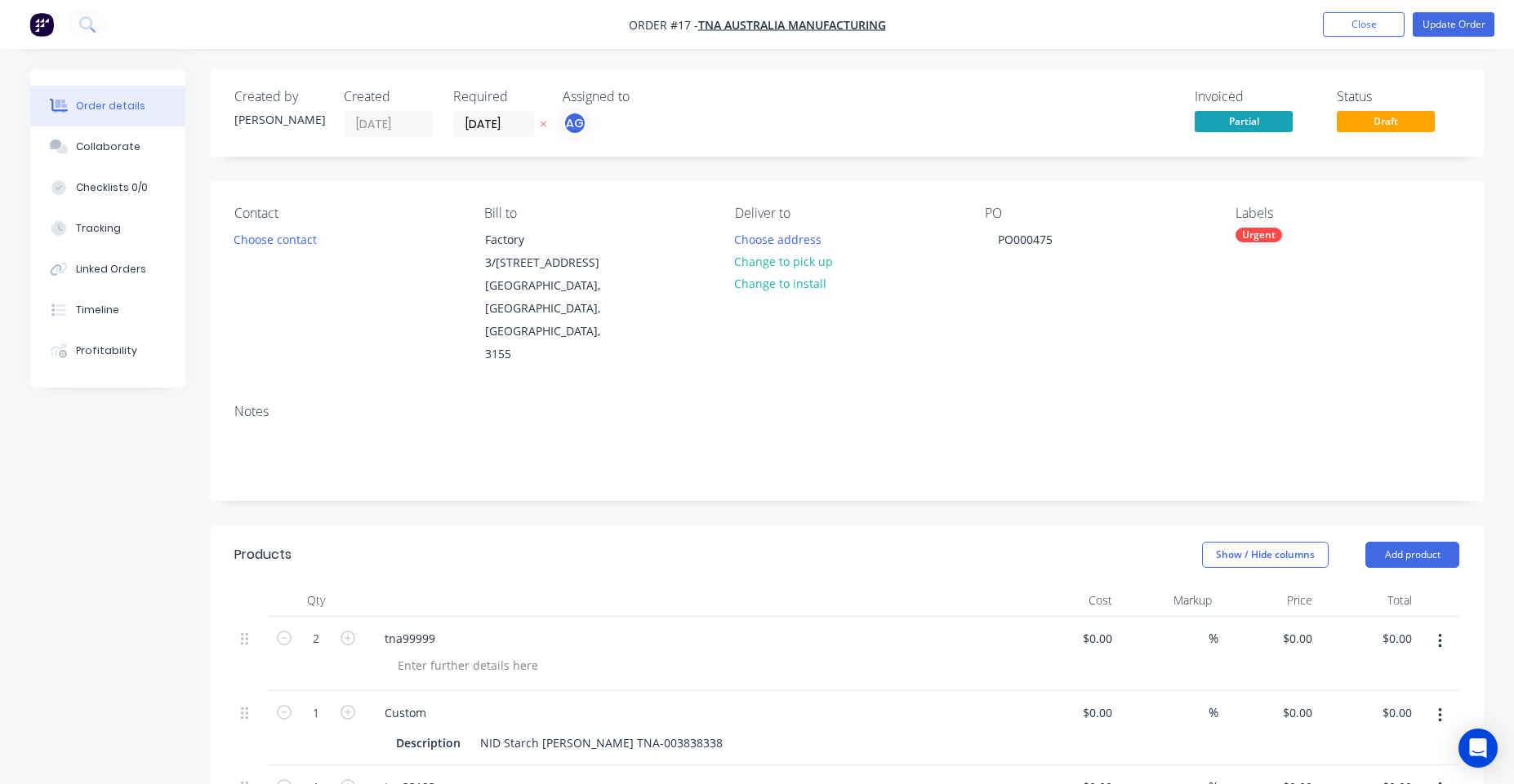
type input "$4,444.00"
click at [1372, 542] on button "Add product" at bounding box center [1406, 555] width 94 height 26
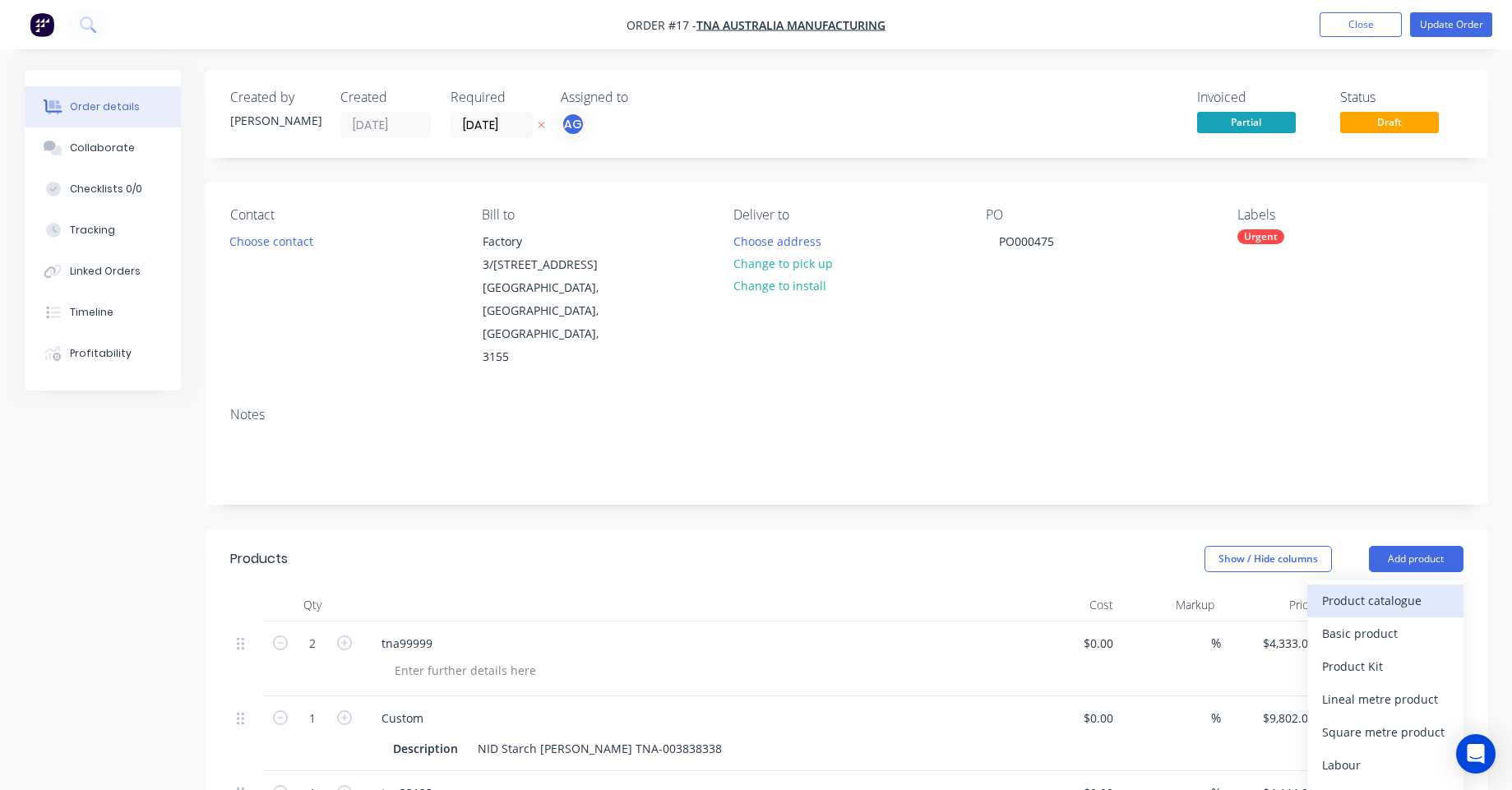
click at [1322, 589] on div "Product catalogue" at bounding box center [1384, 600] width 127 height 24
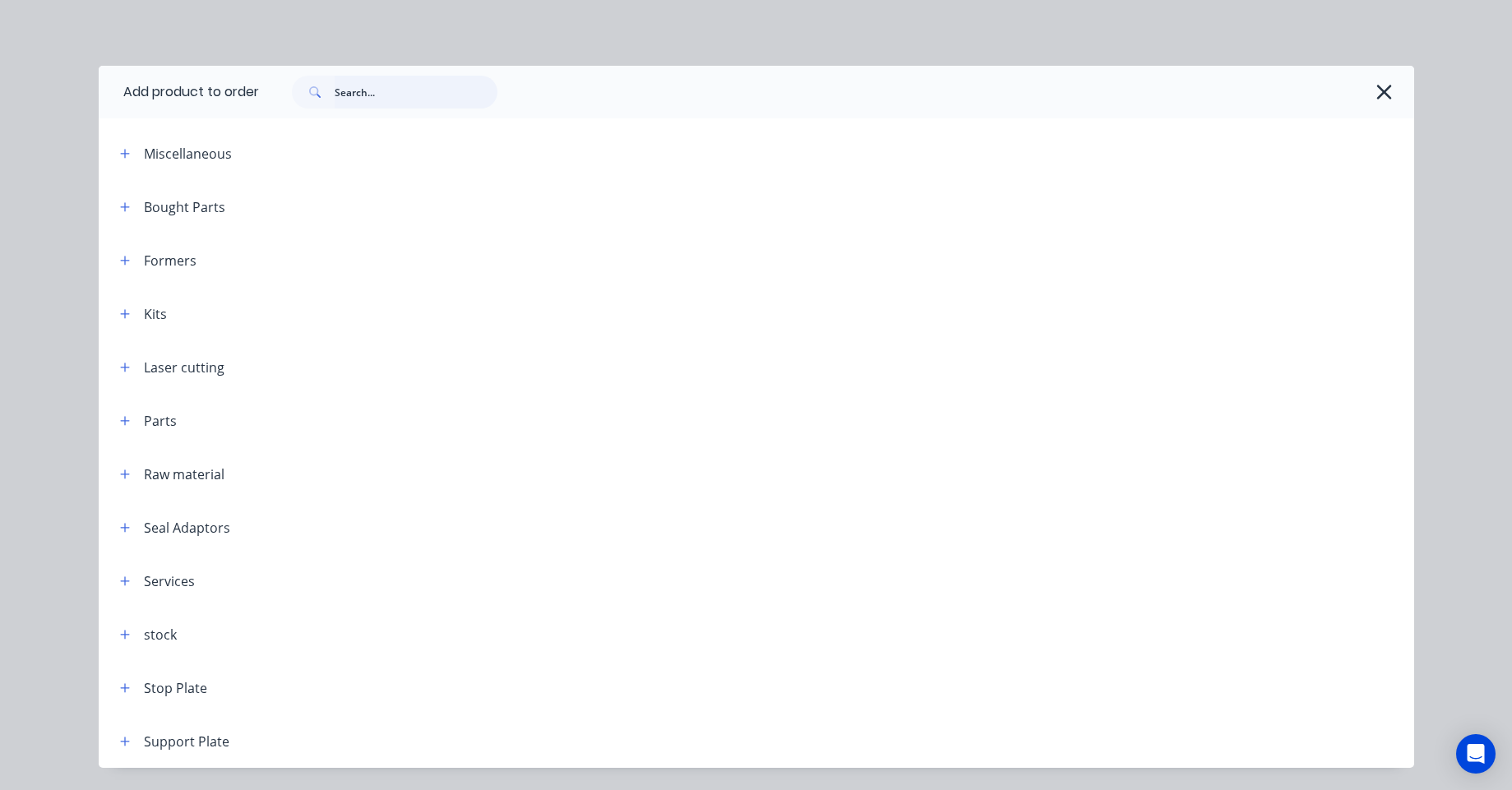
click at [377, 81] on input "text" at bounding box center [415, 92] width 163 height 33
paste input "https://factory-app.slack.com/archives/C094B0ZTTEZ/p1757470361454059"
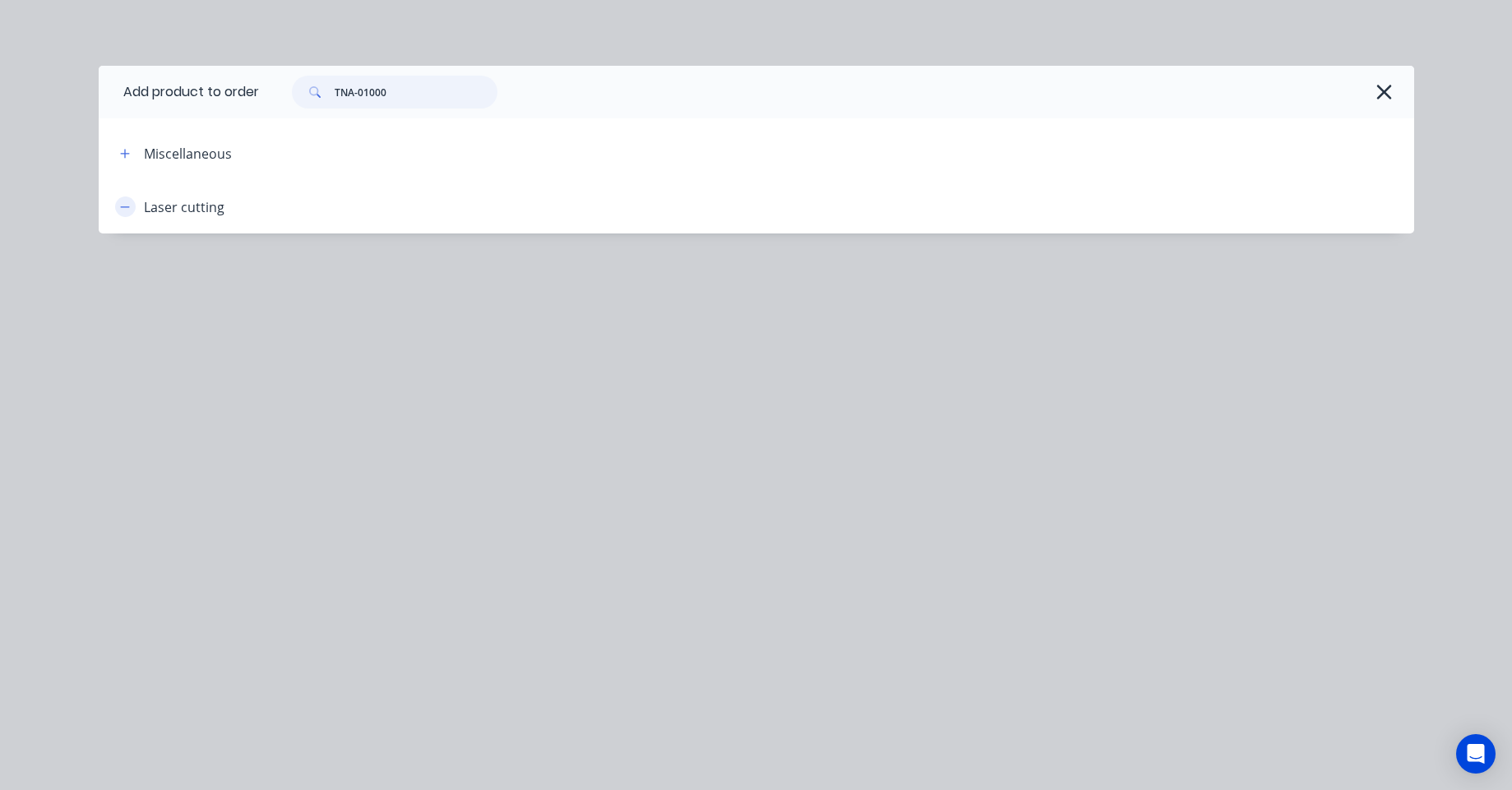
type input "TNA-01000"
click at [121, 208] on icon "button" at bounding box center [125, 207] width 9 height 1
click at [121, 208] on icon "button" at bounding box center [125, 207] width 9 height 9
click at [117, 209] on button "button" at bounding box center [125, 207] width 21 height 21
click at [119, 209] on button "button" at bounding box center [125, 207] width 21 height 21
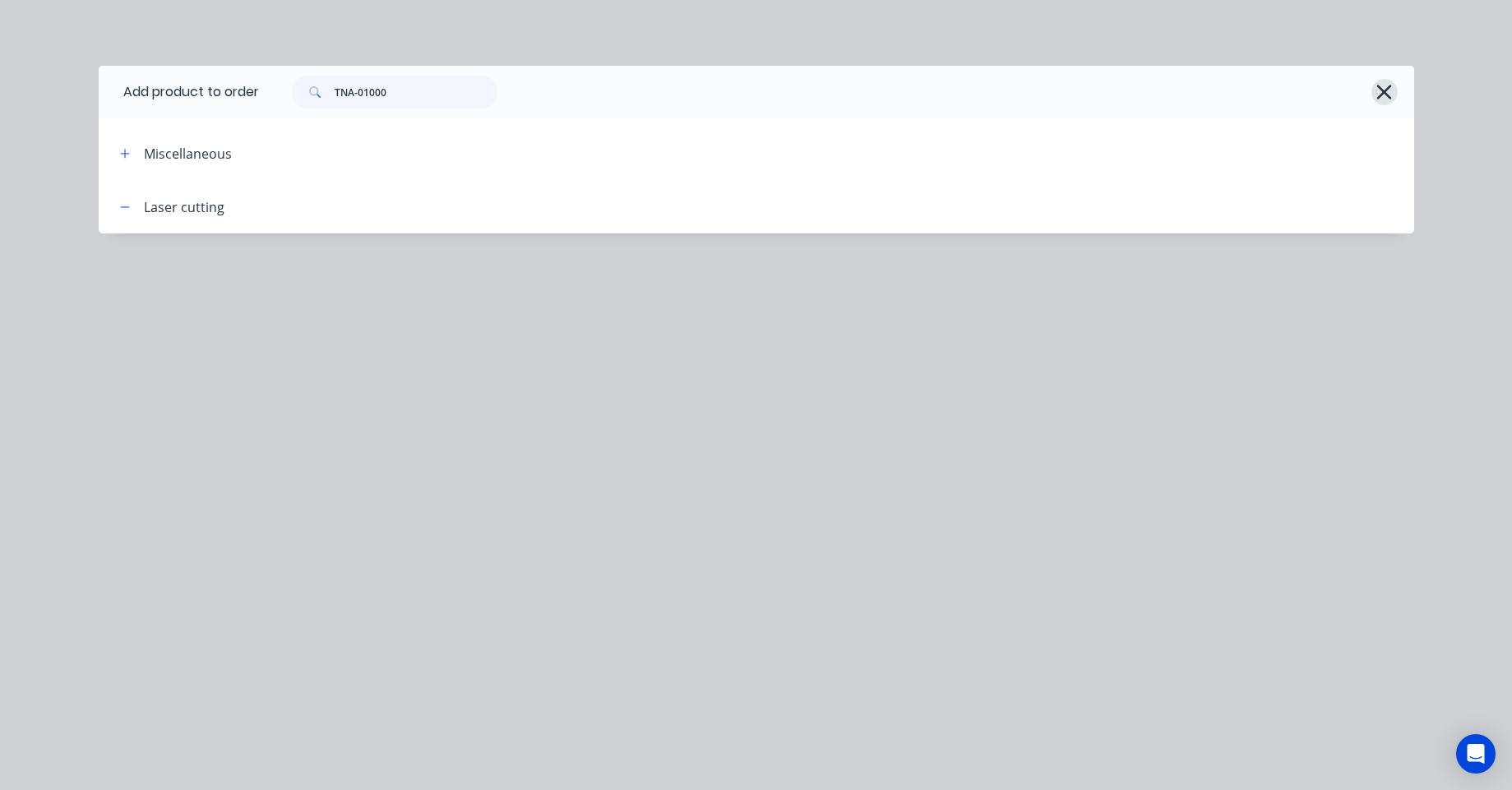
click at [1376, 89] on icon "button" at bounding box center [1384, 93] width 17 height 23
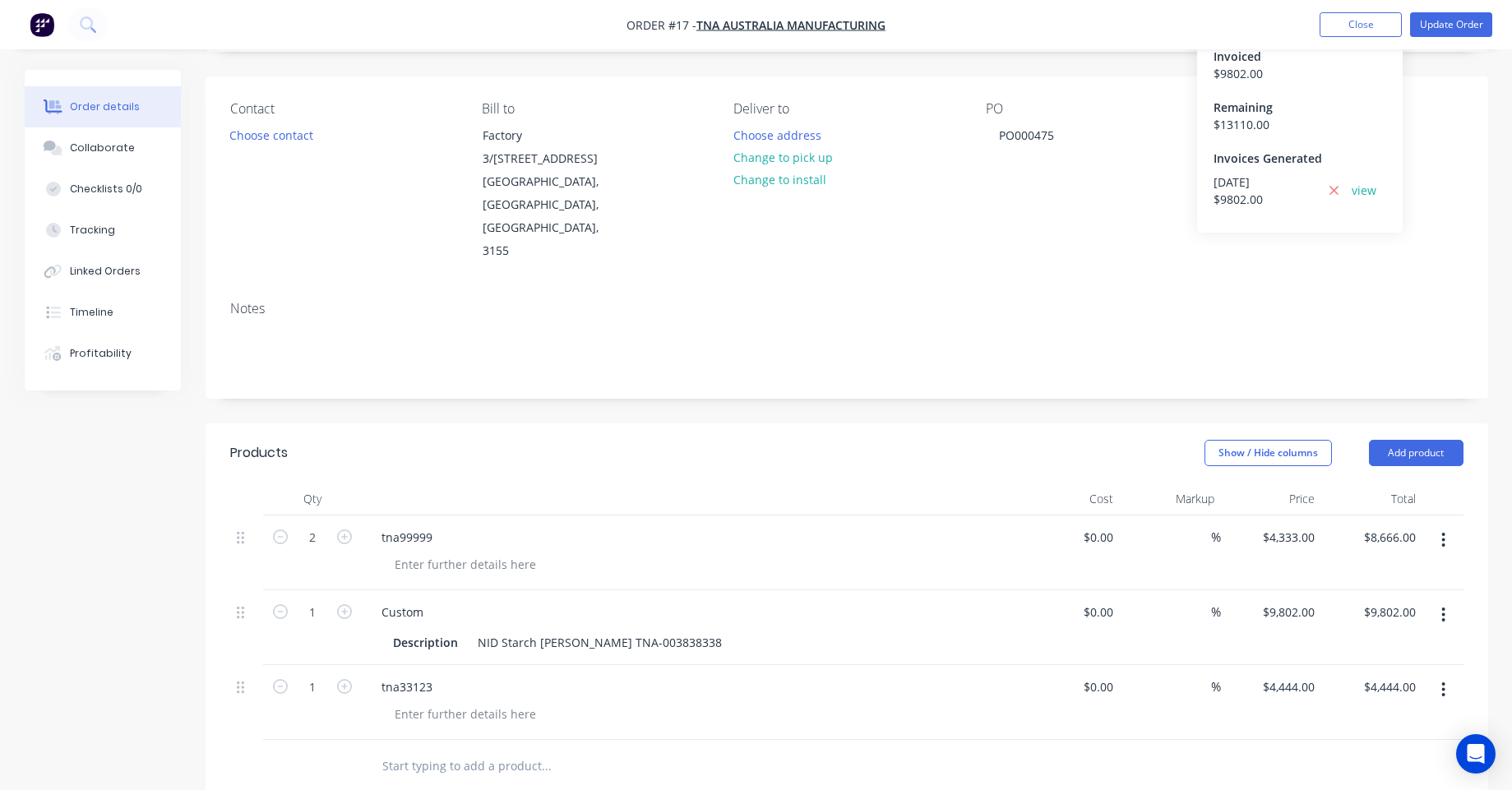
scroll to position [99, 0]
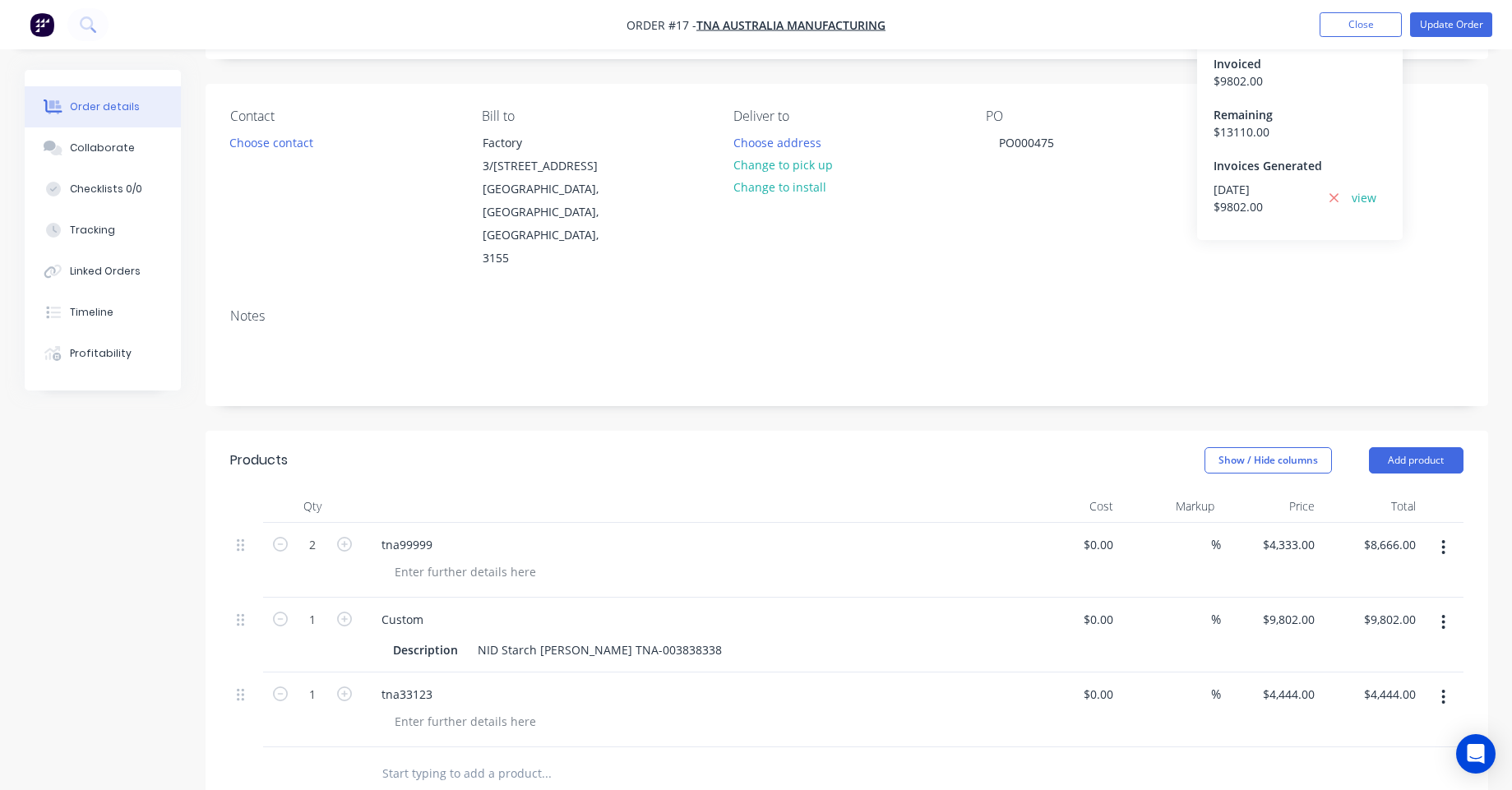
click at [48, 21] on img "button" at bounding box center [41, 24] width 24 height 24
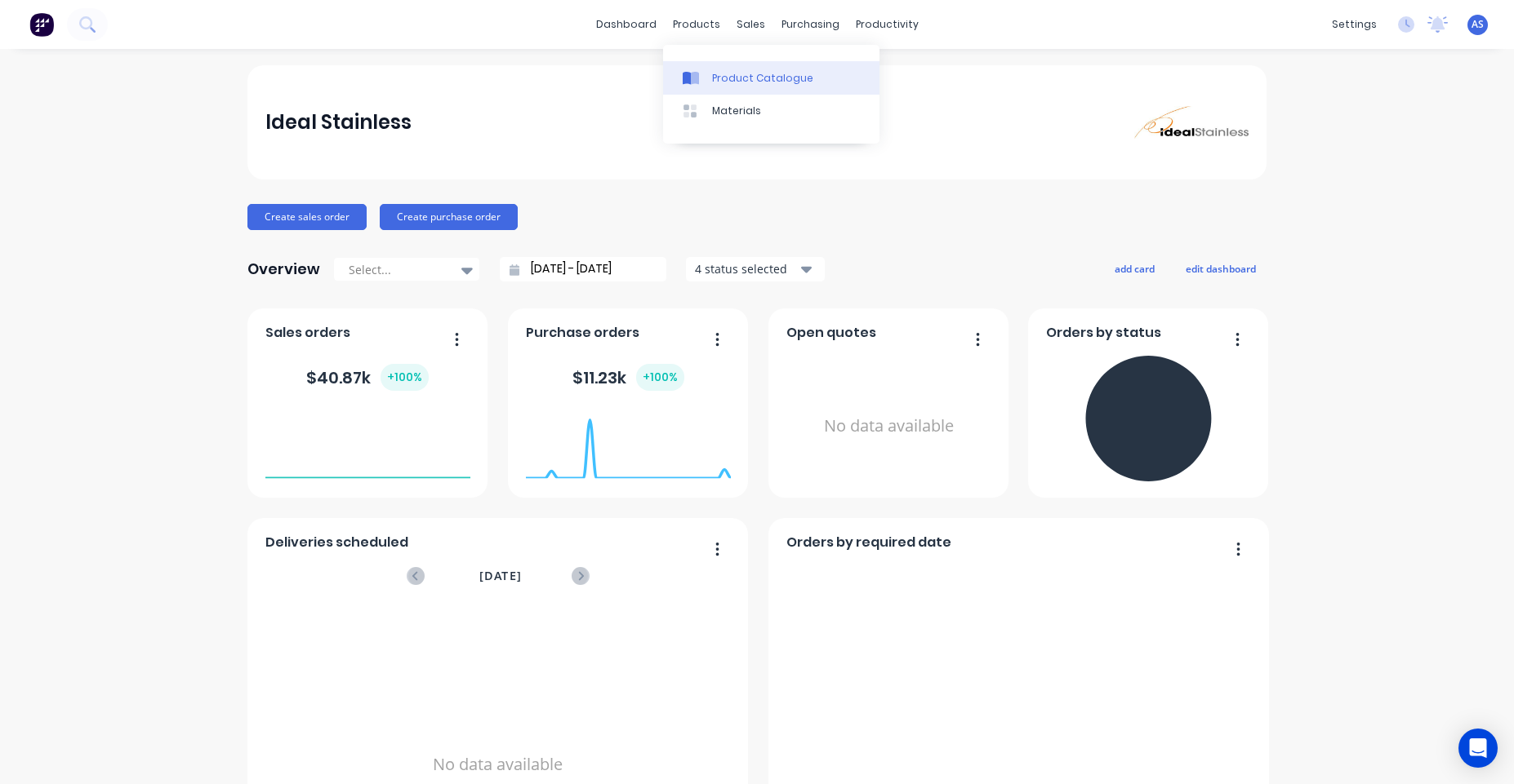
click at [745, 82] on div "Product Catalogue" at bounding box center [762, 78] width 101 height 14
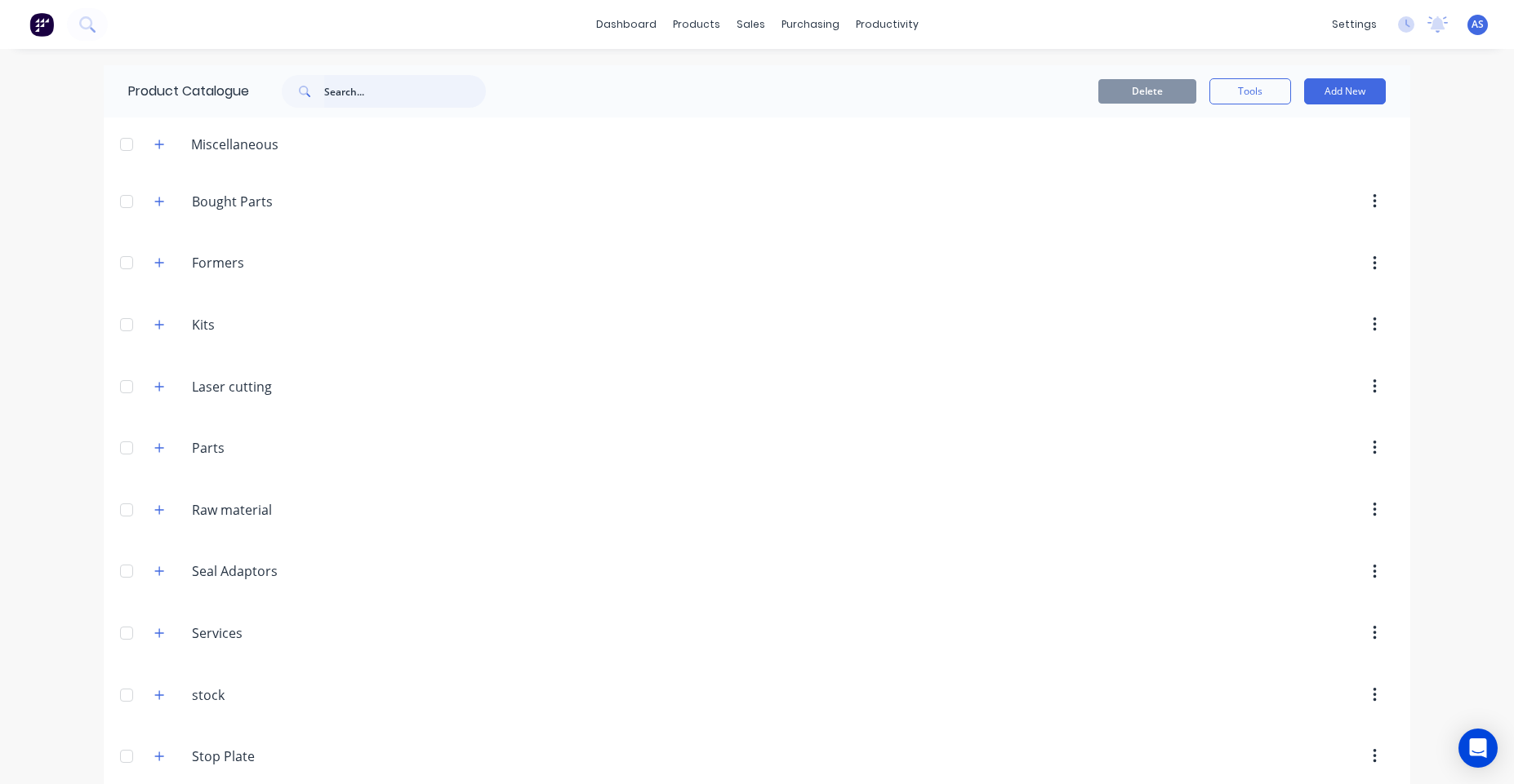
click at [340, 90] on input "text" at bounding box center [404, 91] width 161 height 33
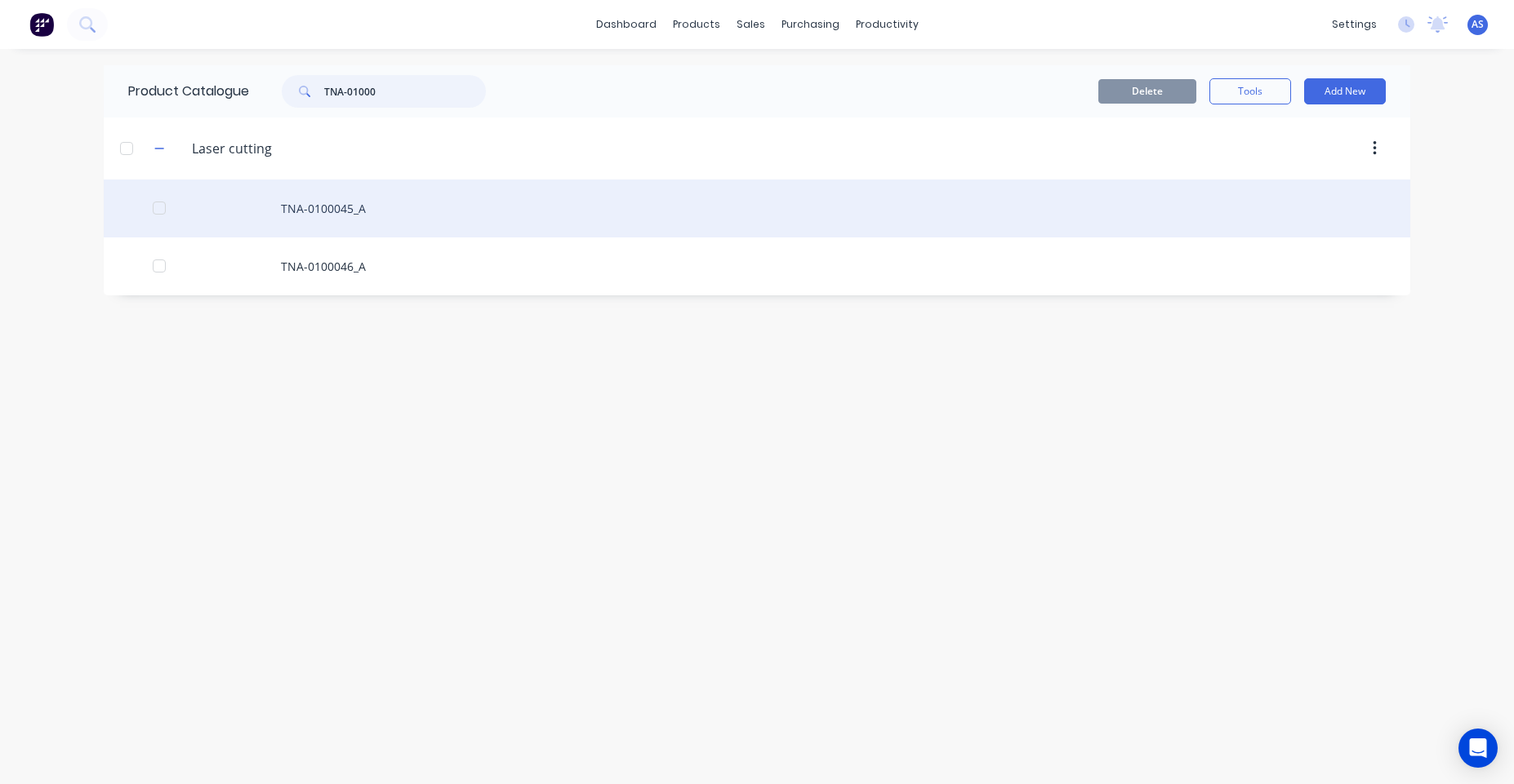
type input "TNA-01000"
click at [378, 211] on div "TNA-0100045_A" at bounding box center [757, 208] width 1306 height 58
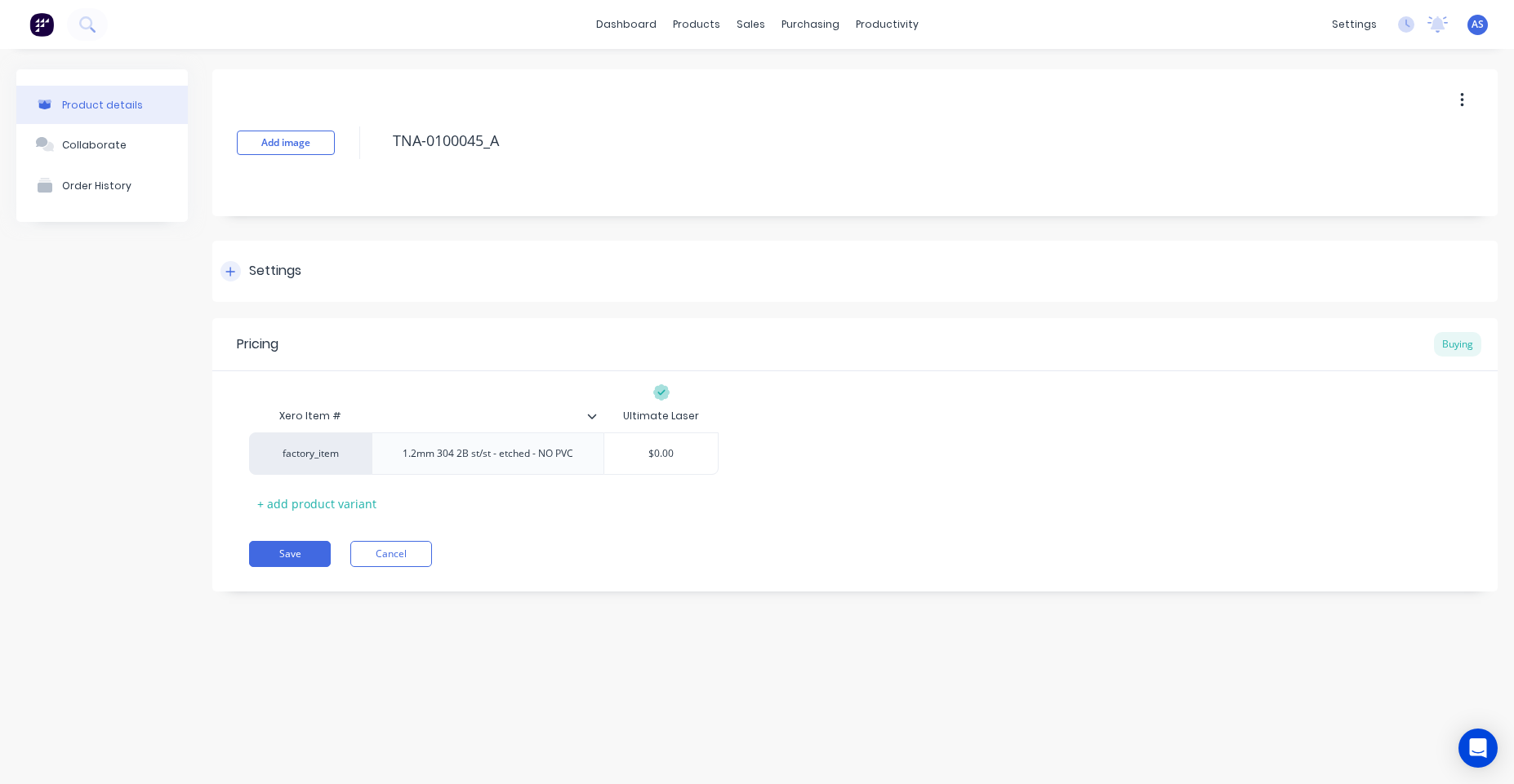
click at [351, 277] on div "Settings" at bounding box center [855, 271] width 1285 height 62
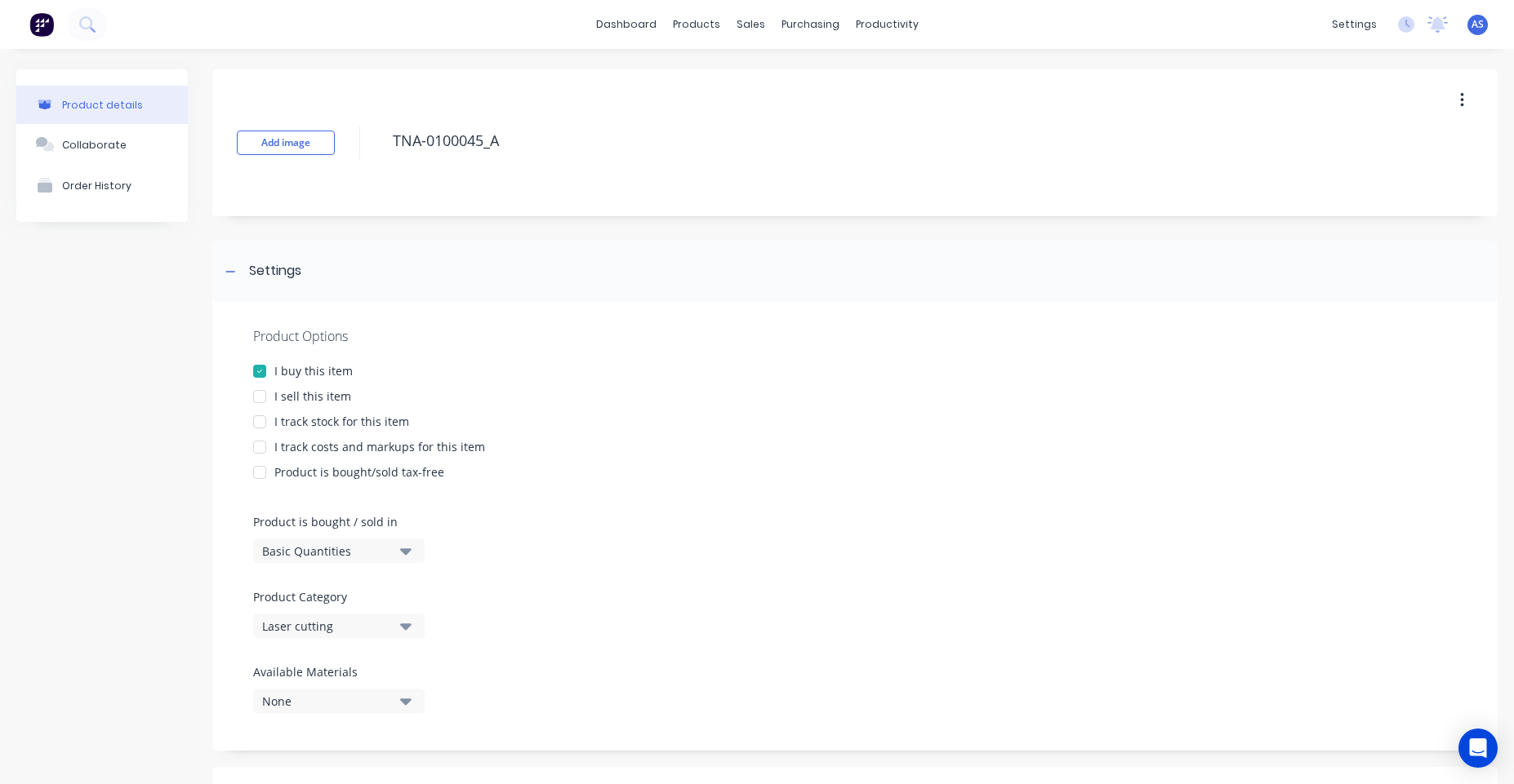
click at [266, 392] on div at bounding box center [260, 396] width 33 height 33
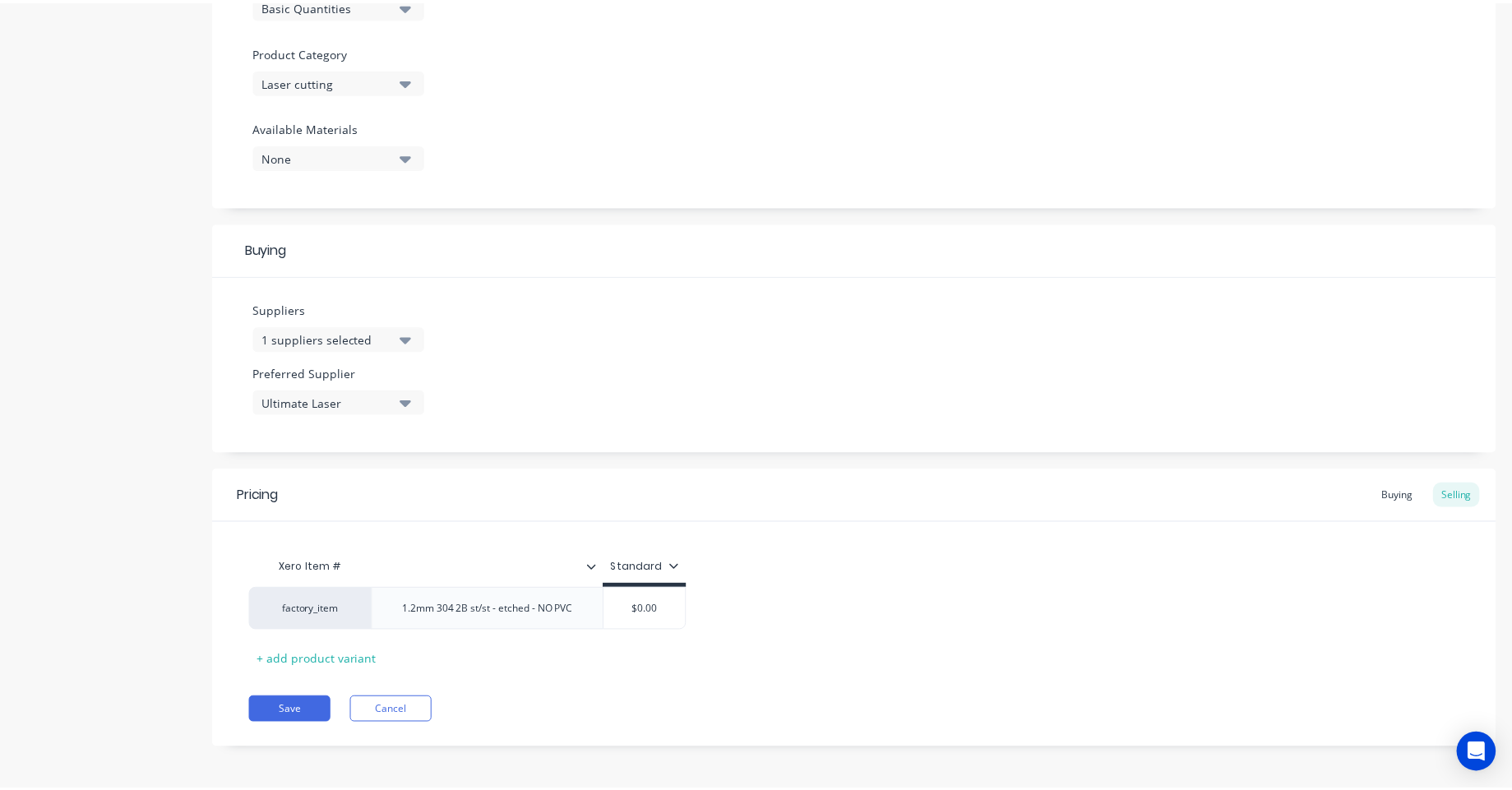
scroll to position [554, 0]
click at [308, 720] on button "Save" at bounding box center [292, 706] width 83 height 26
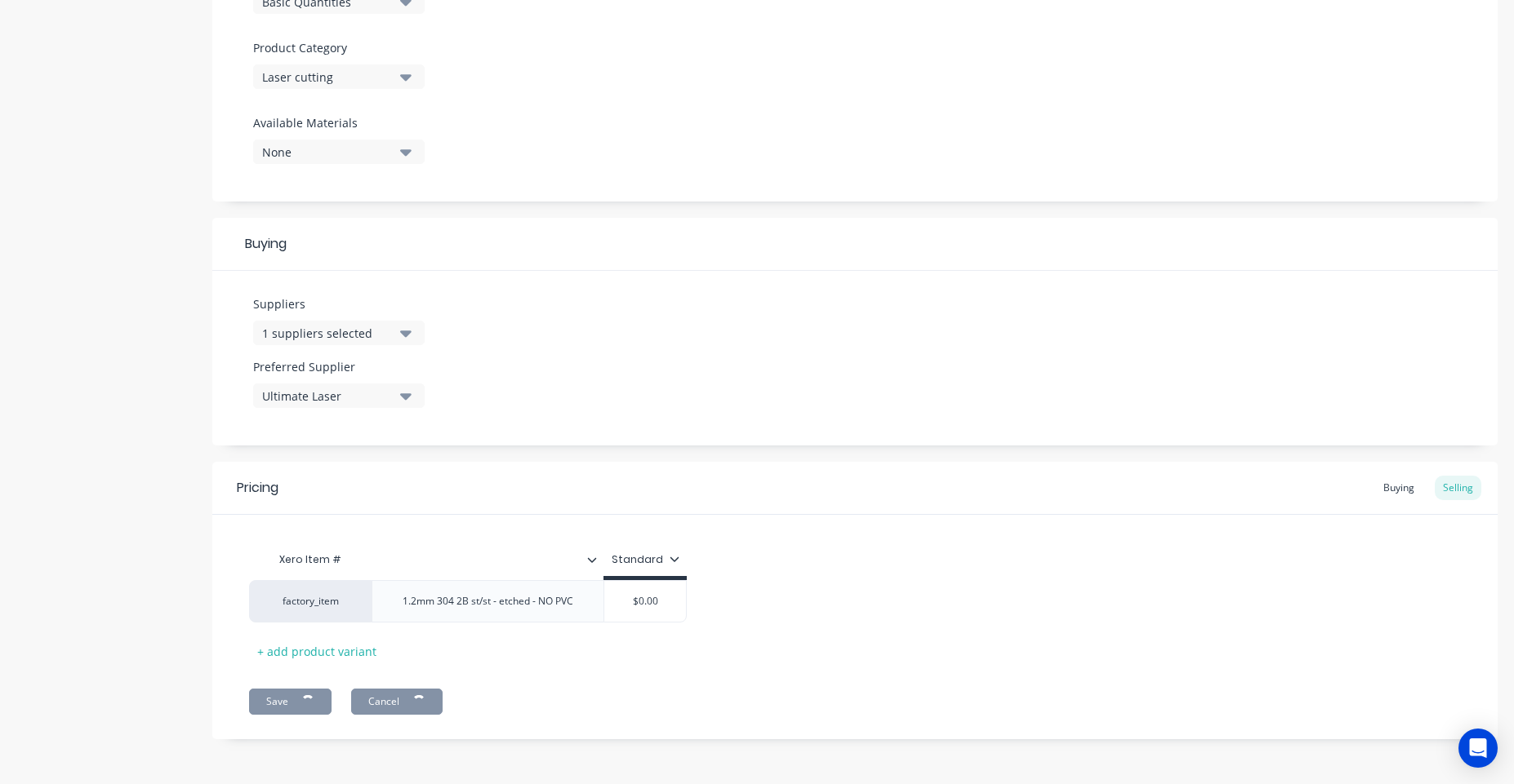
type textarea "x"
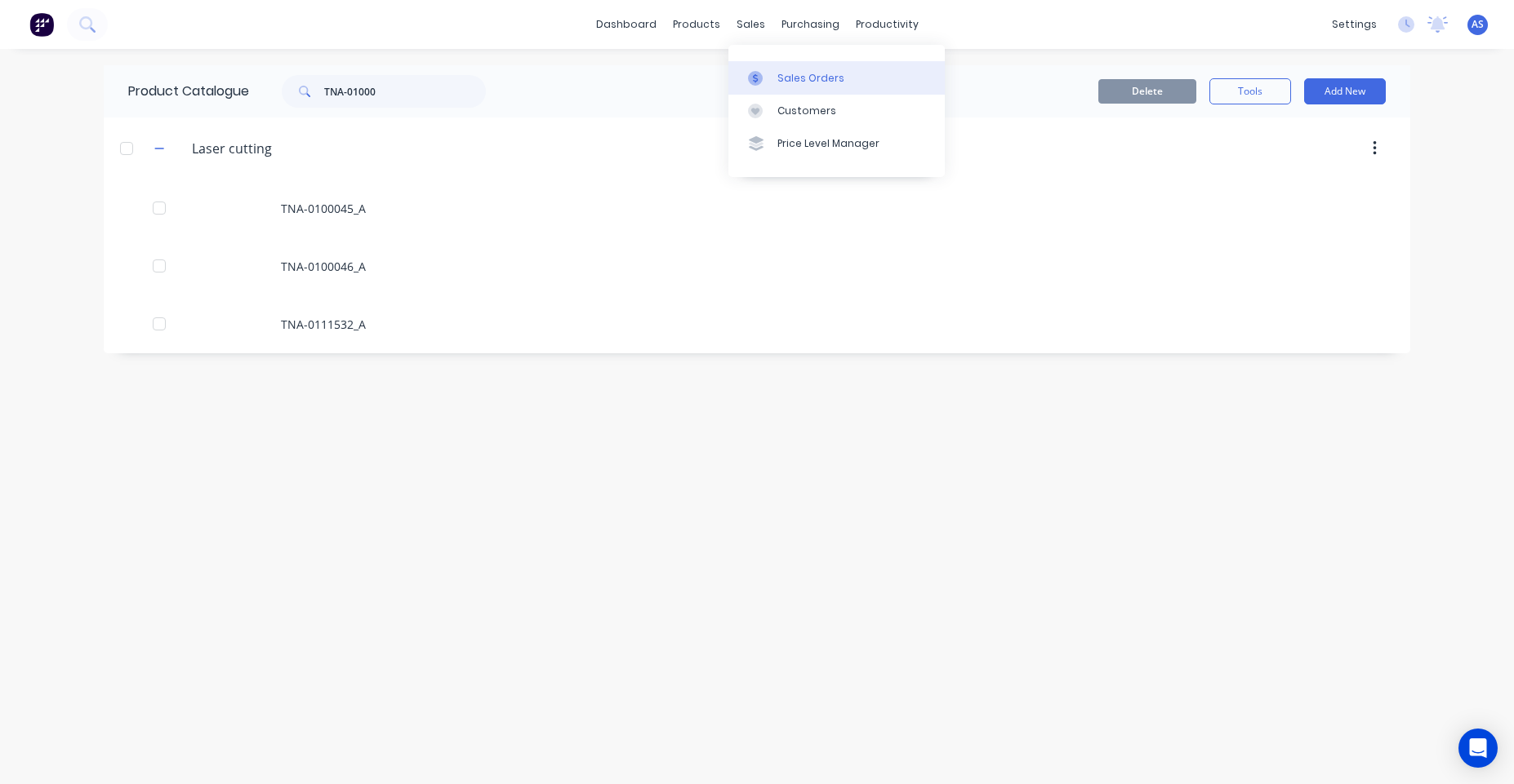
click at [774, 73] on link "Sales Orders" at bounding box center [836, 78] width 217 height 33
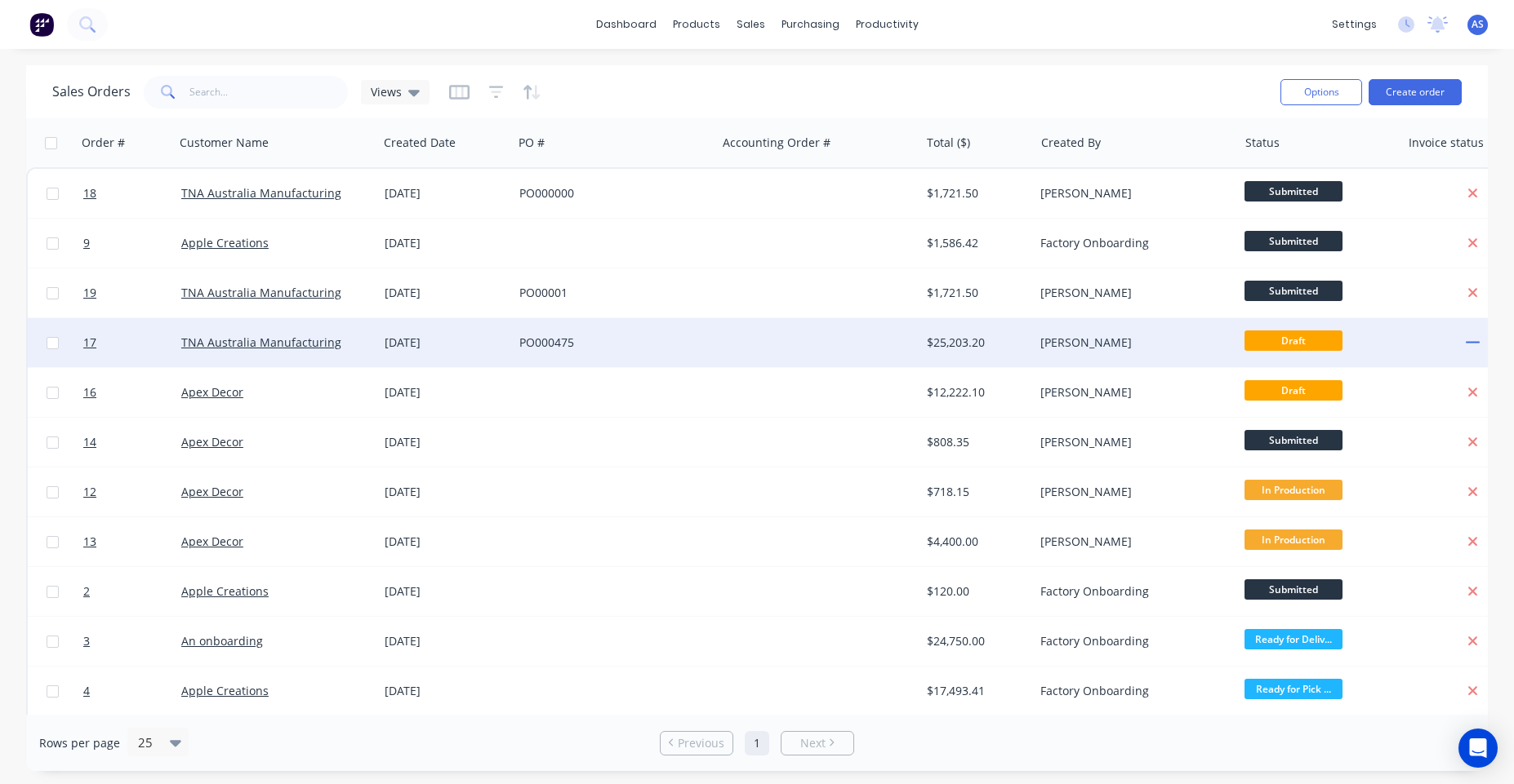
click at [771, 332] on div at bounding box center [818, 342] width 203 height 49
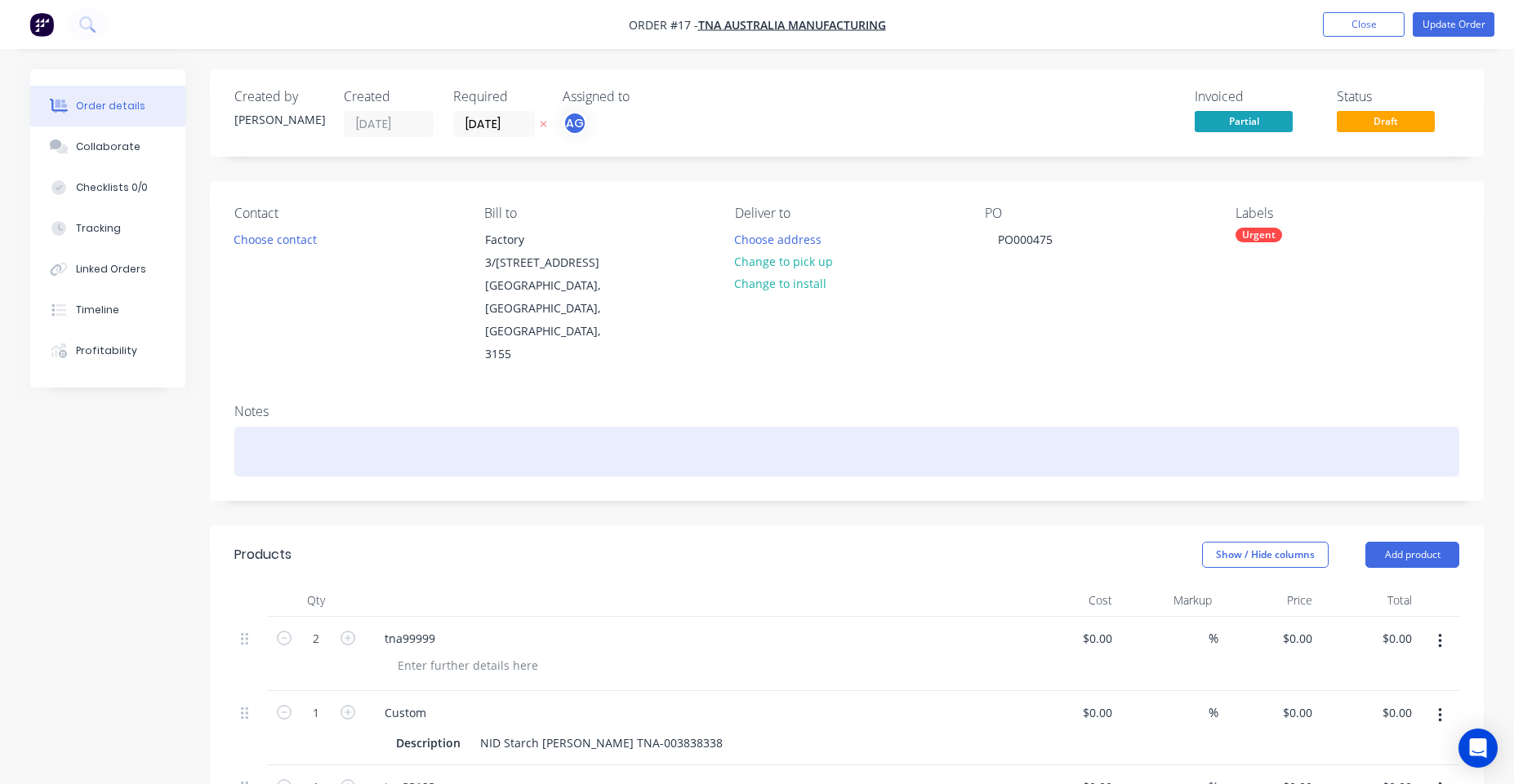
type input "$4,333.00"
type input "$8,666.00"
type input "$9,802.00"
type input "$4,444.00"
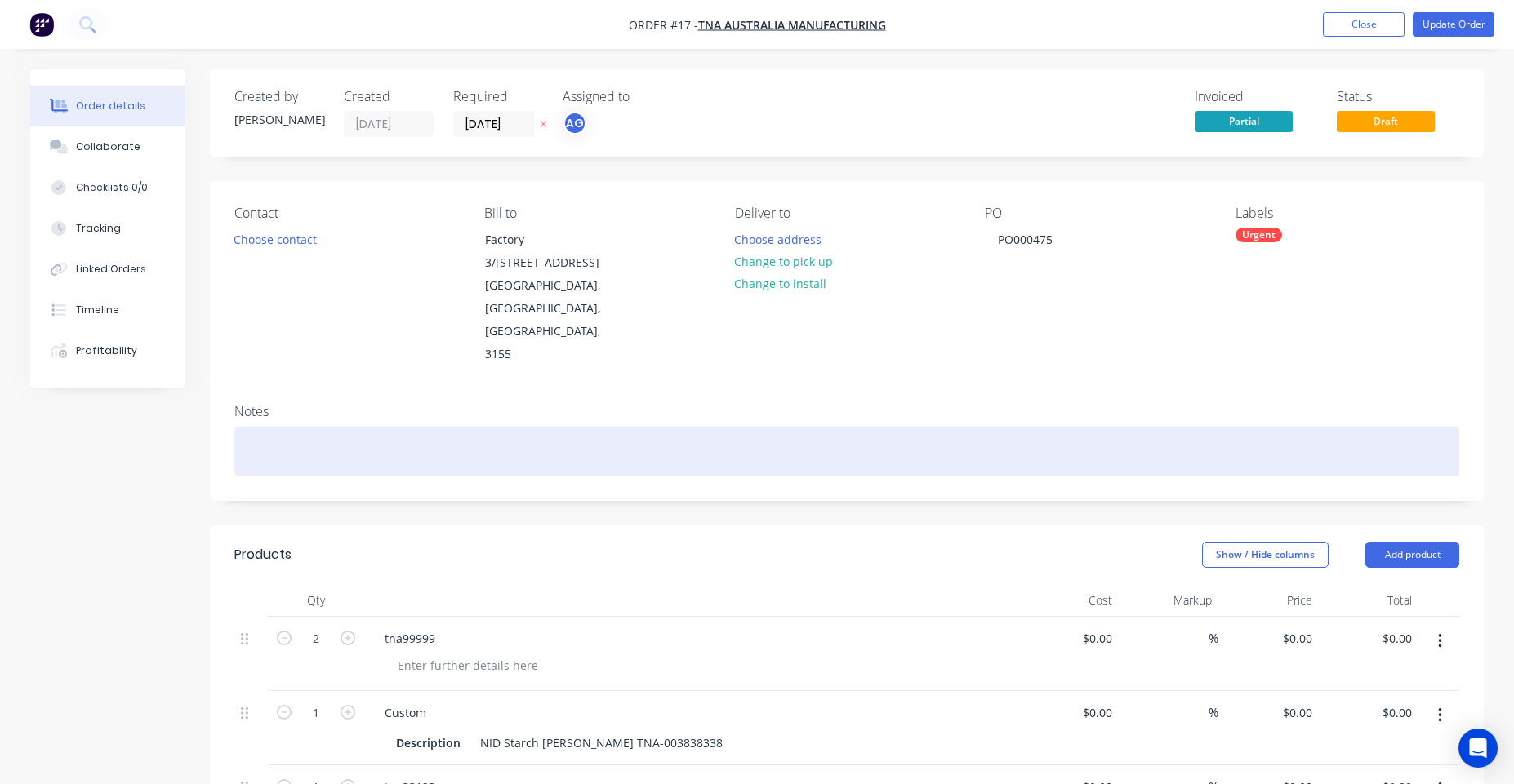
type input "$4,444.00"
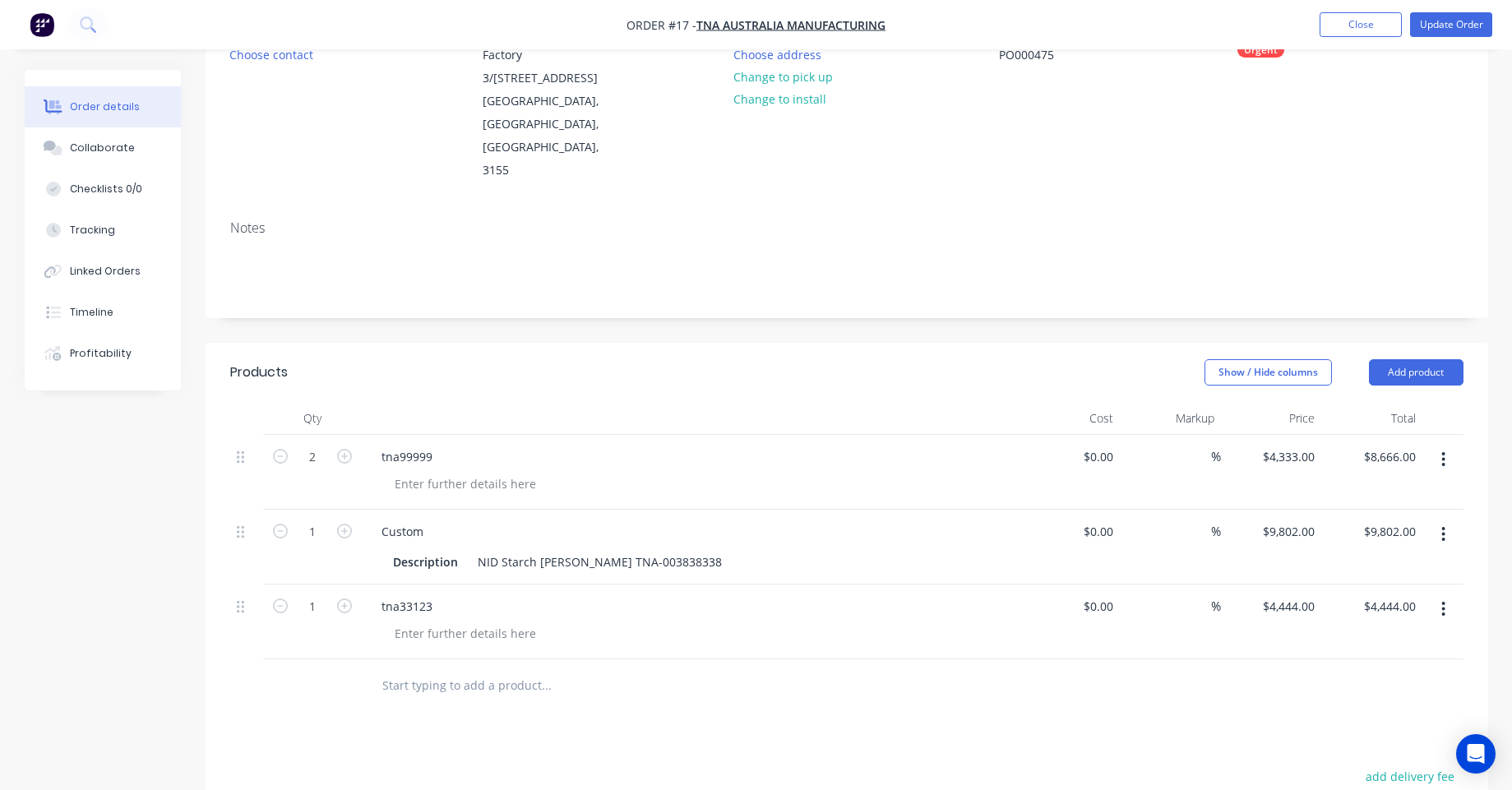
scroll to position [198, 0]
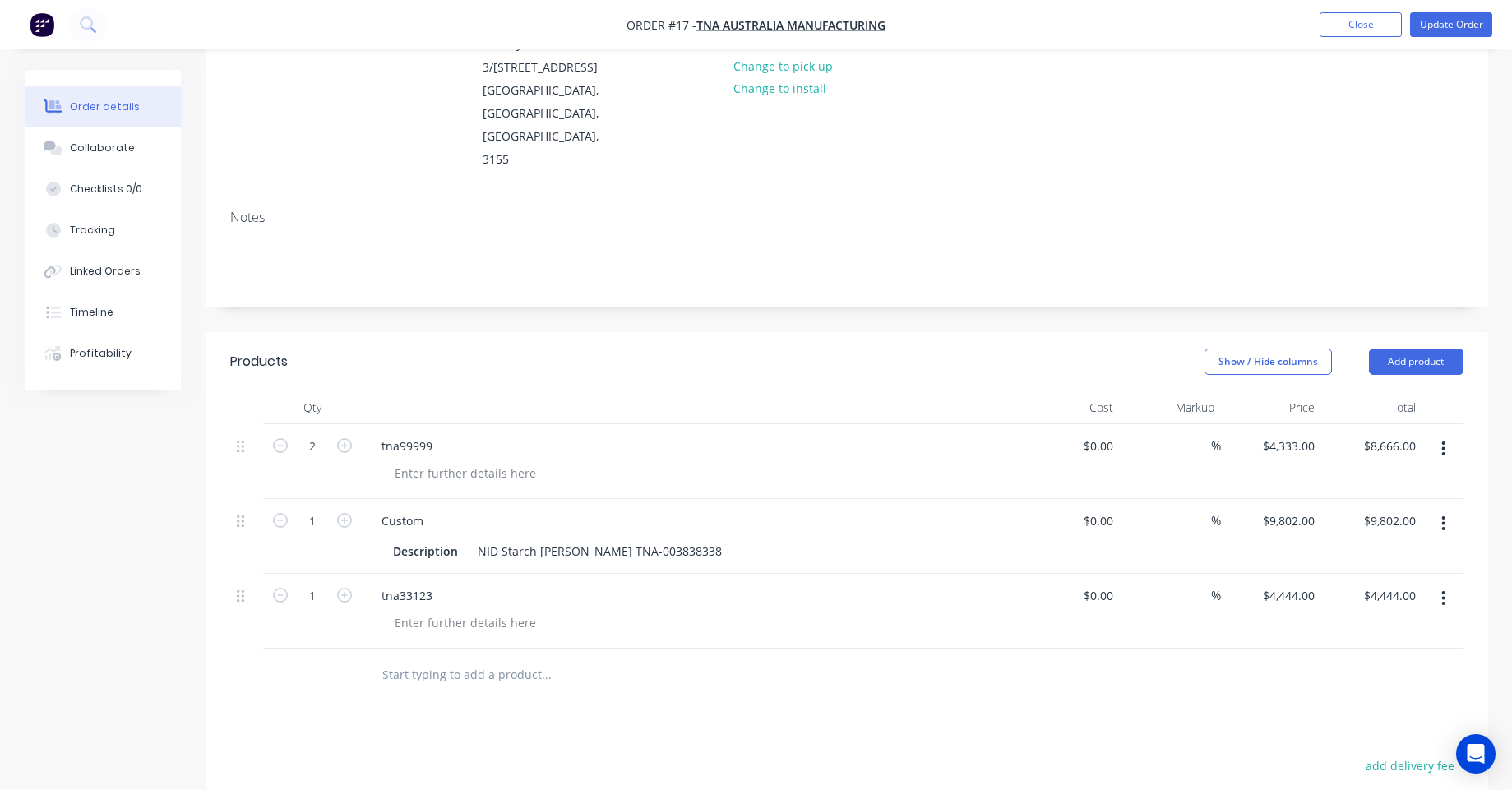
click at [489, 649] on div at bounding box center [658, 675] width 592 height 53
click at [494, 659] on input "text" at bounding box center [546, 675] width 329 height 33
paste input "T"
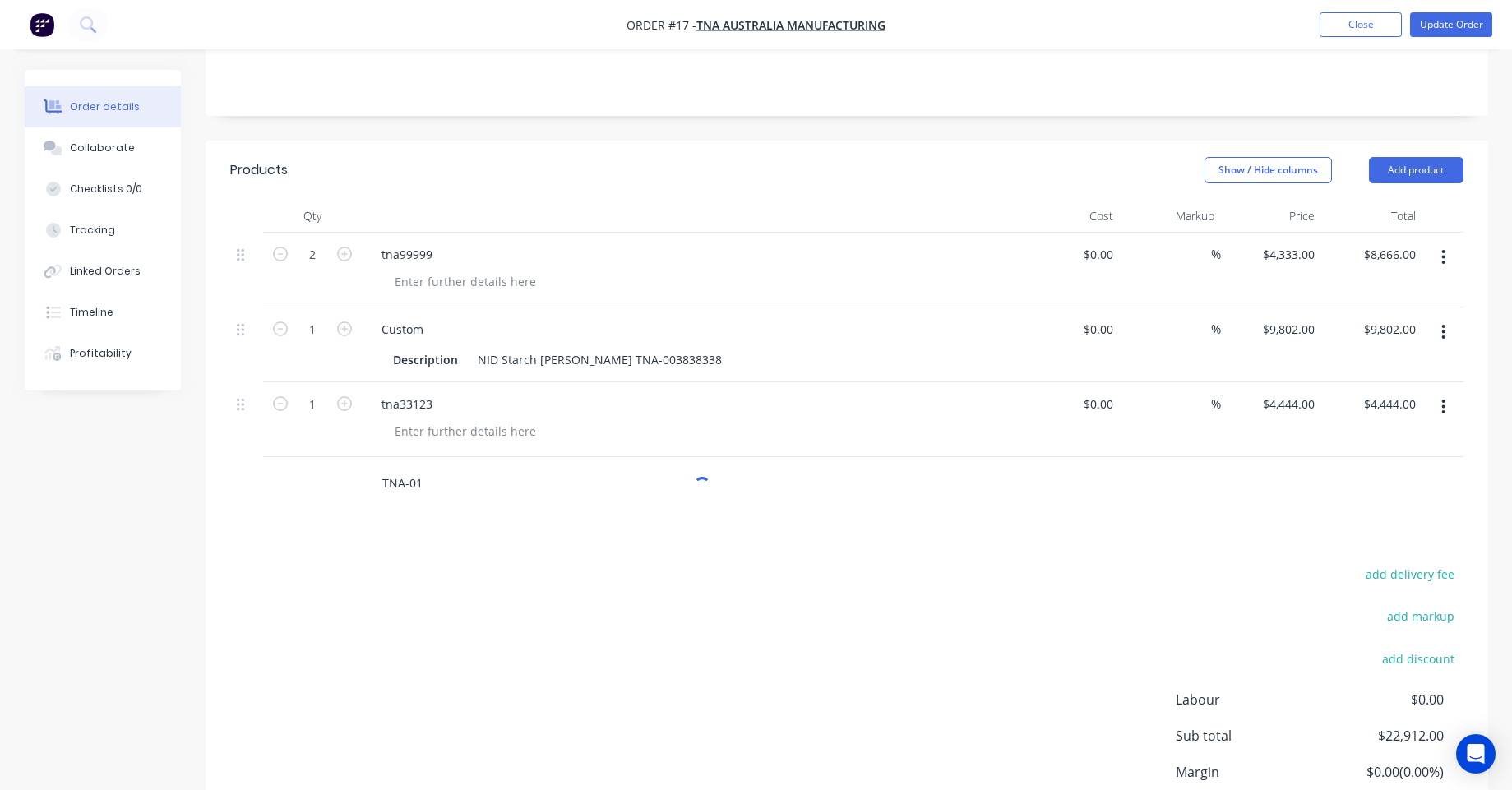
scroll to position [395, 0]
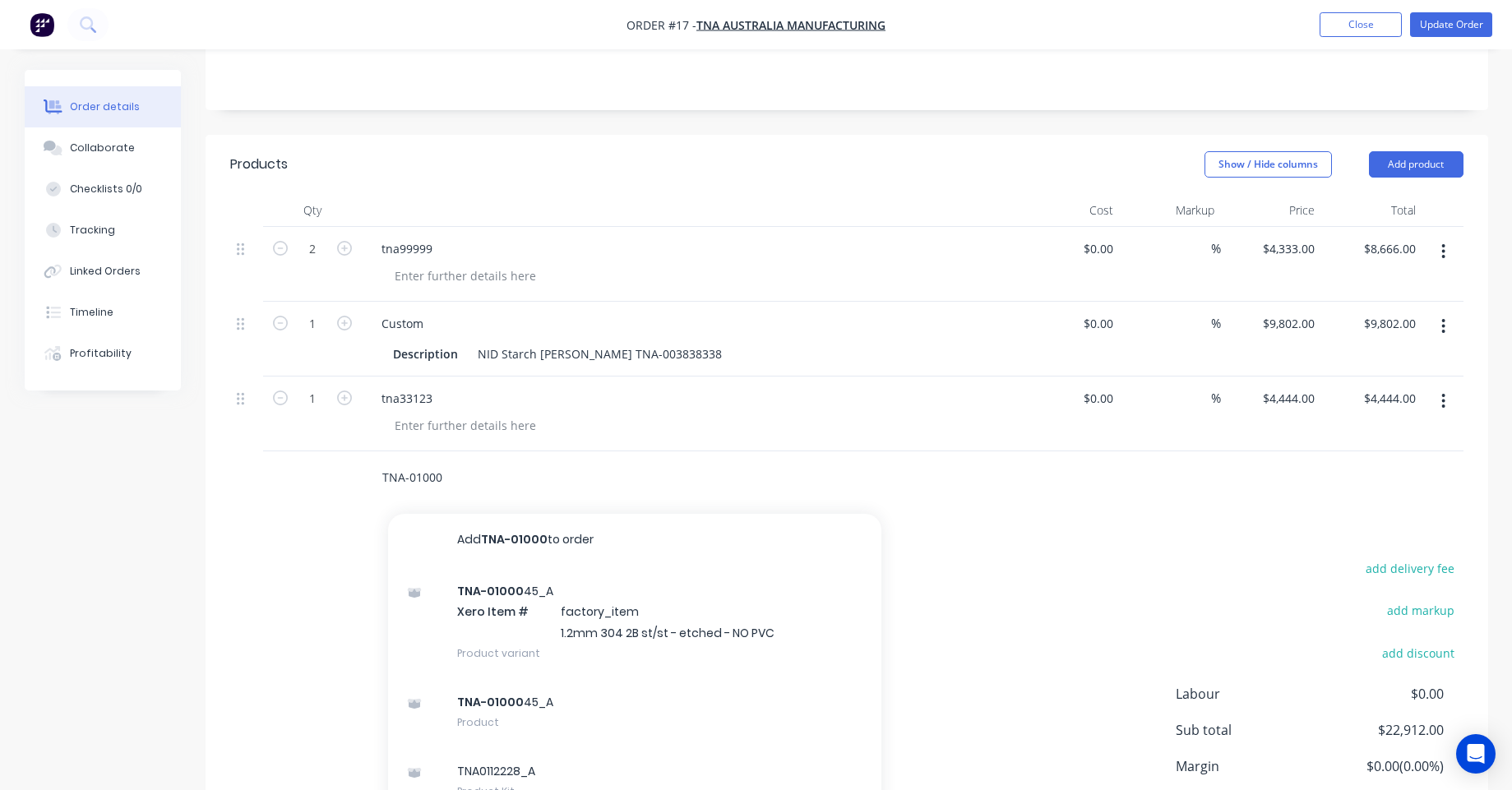
type input "TNA-01000"
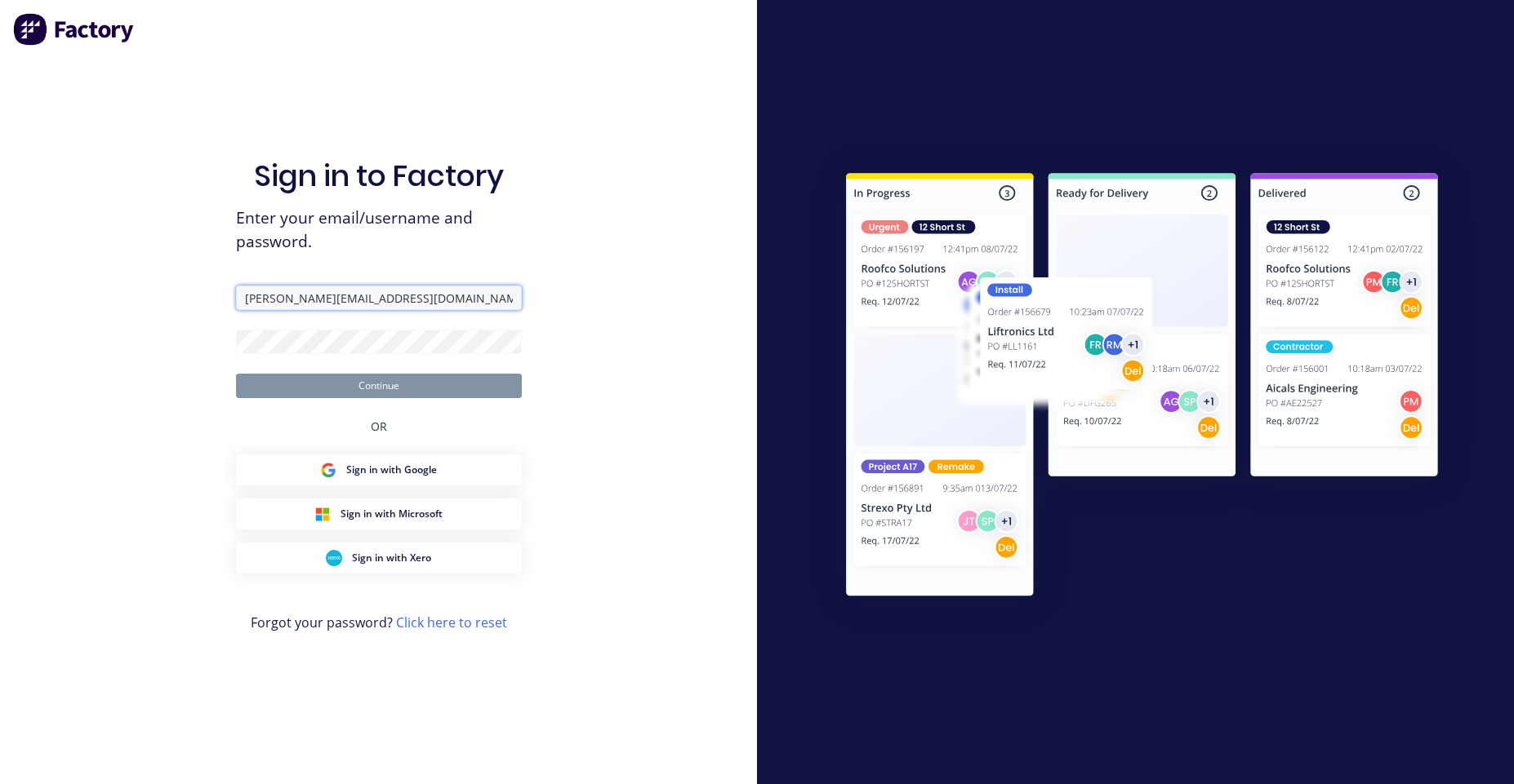
type input "[PERSON_NAME][EMAIL_ADDRESS][DOMAIN_NAME]"
click at [236, 374] on button "Continue" at bounding box center [378, 385] width 285 height 24
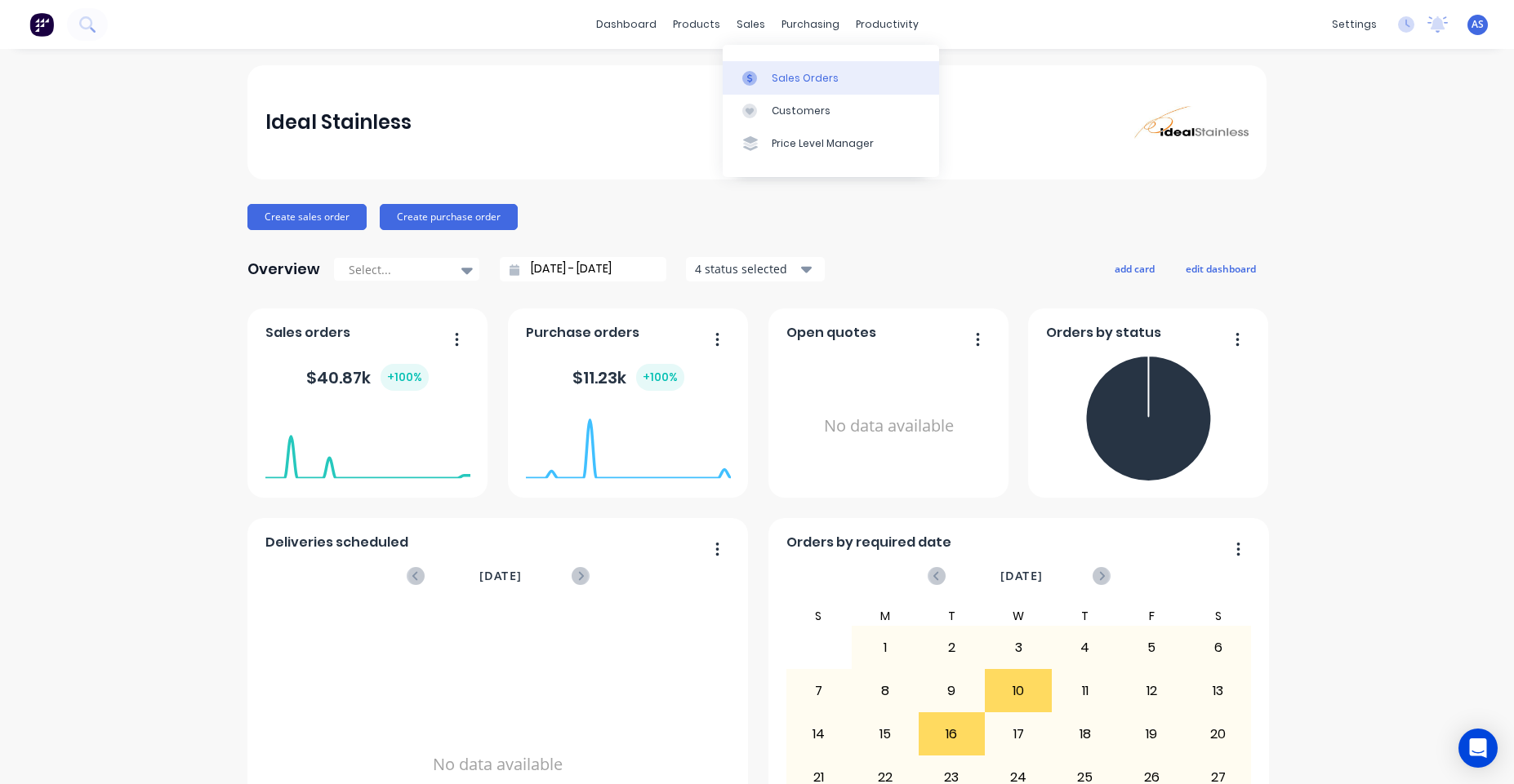
click at [772, 81] on div "Sales Orders" at bounding box center [805, 78] width 67 height 14
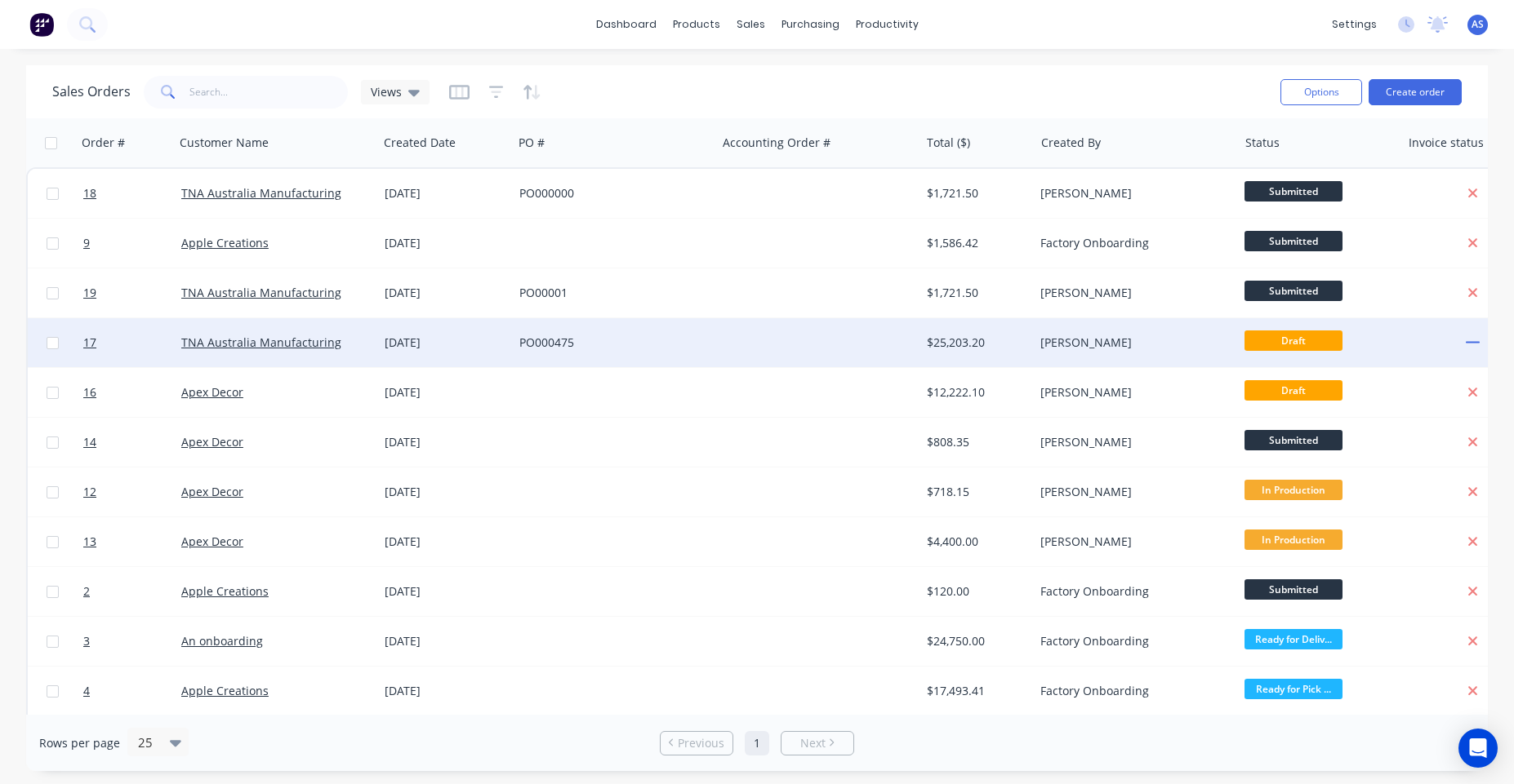
click at [686, 343] on div "PO000475" at bounding box center [609, 342] width 181 height 16
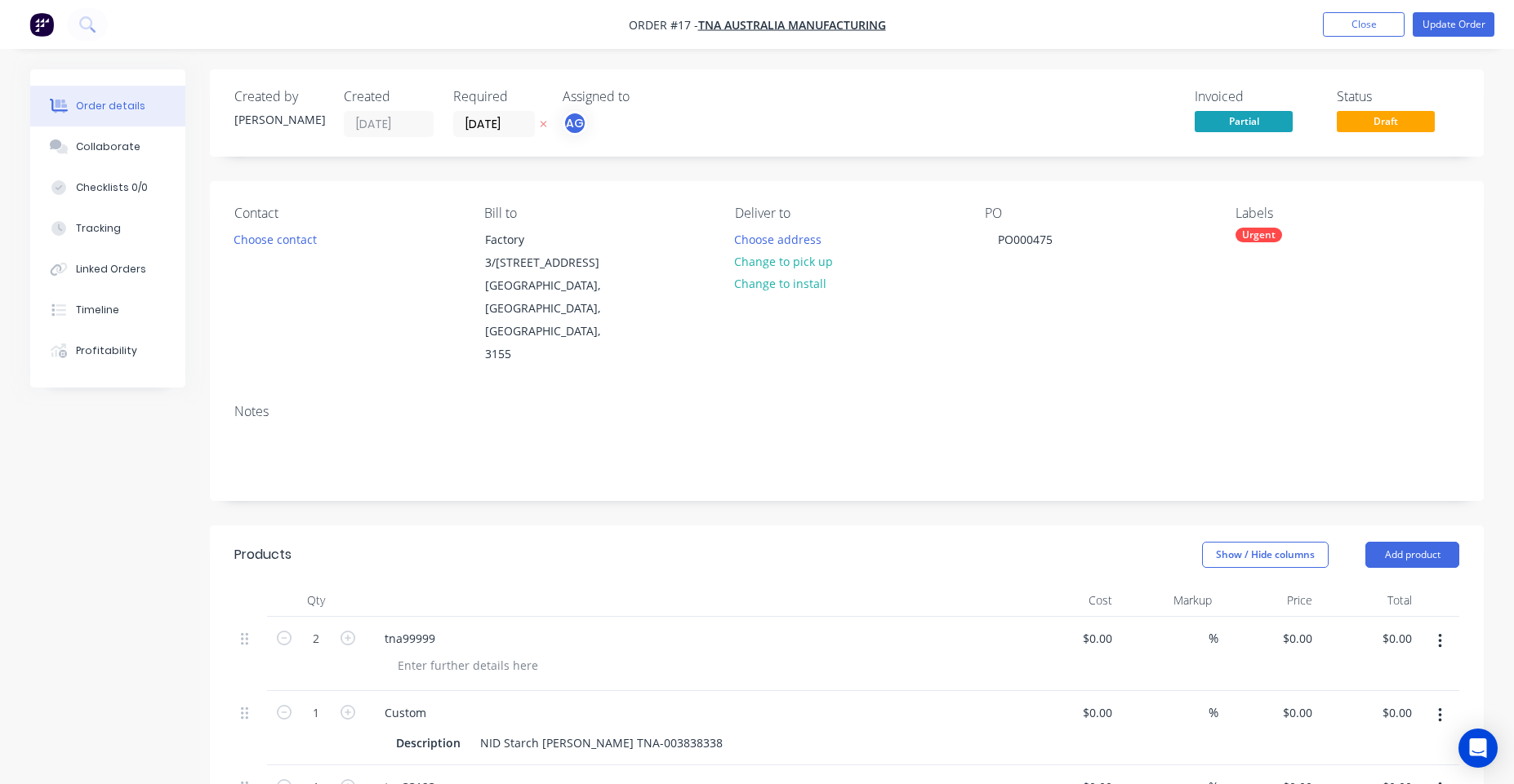
type input "$4,333.00"
type input "$8,666.00"
type input "$9,802.00"
type input "$4,444.00"
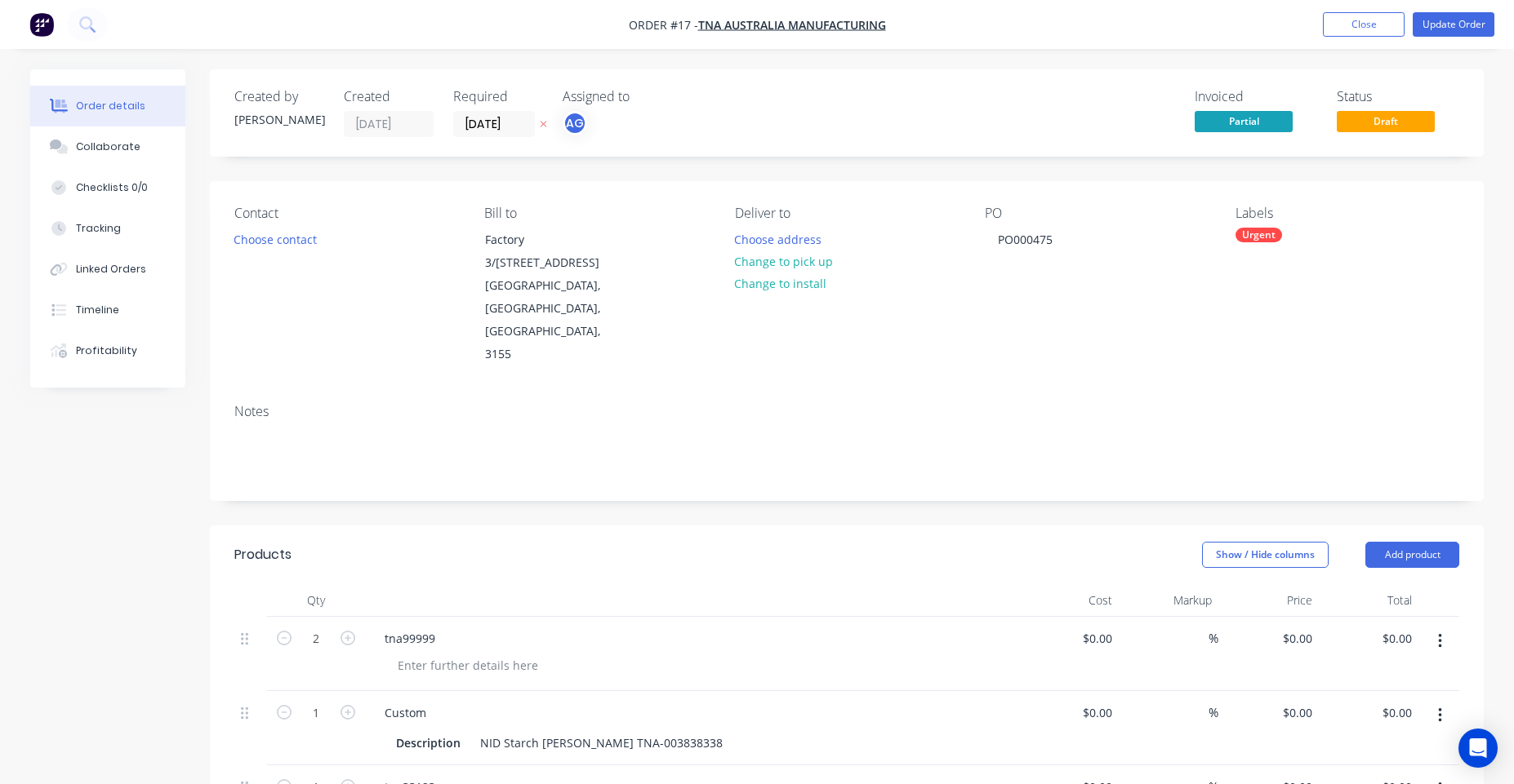
type input "$4,444.00"
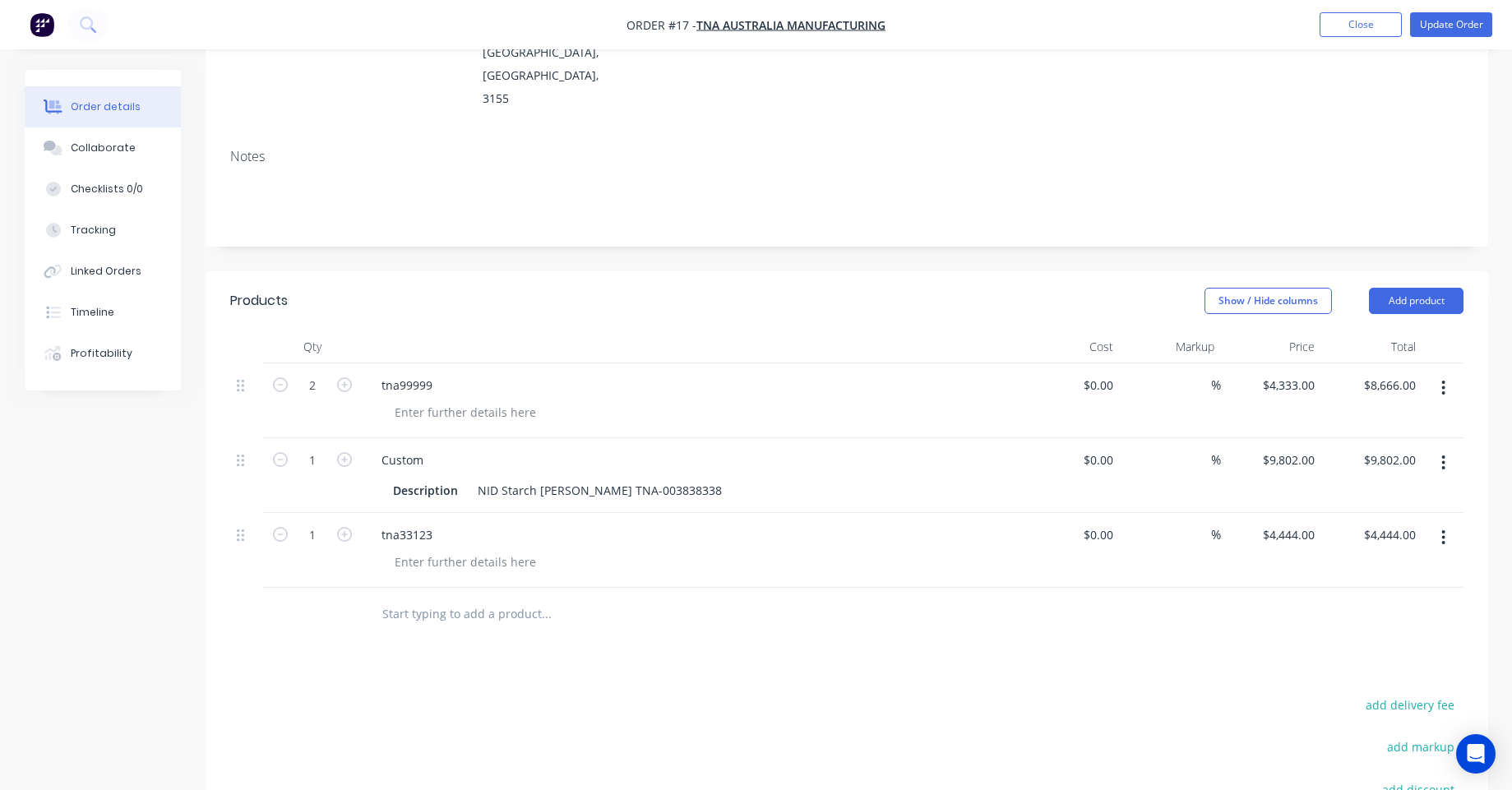
scroll to position [395, 0]
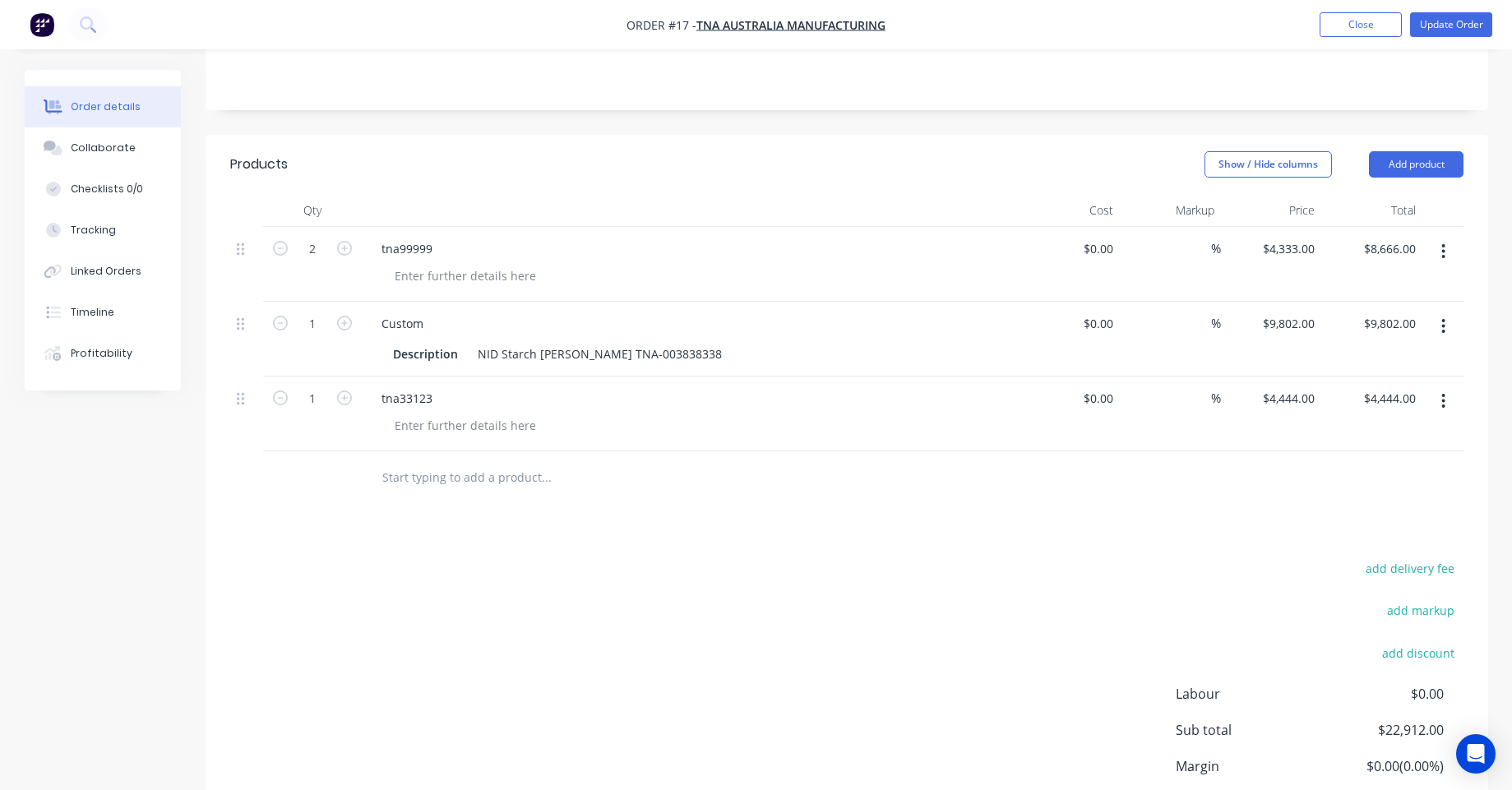
click at [405, 461] on input "text" at bounding box center [546, 477] width 329 height 33
type input "TNA-01000045"
click at [50, 23] on img "button" at bounding box center [41, 24] width 24 height 24
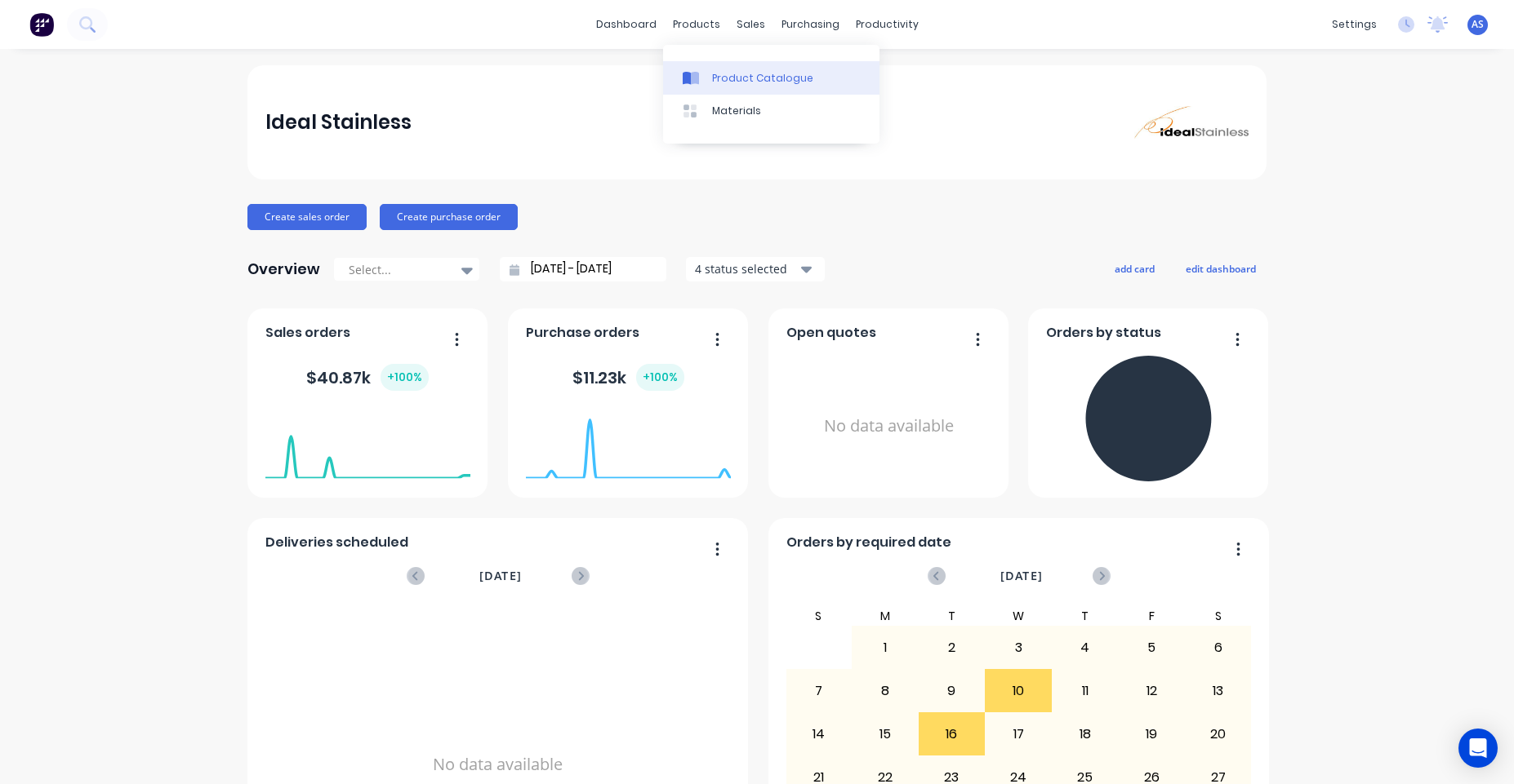
click at [725, 75] on div "Product Catalogue" at bounding box center [762, 78] width 101 height 14
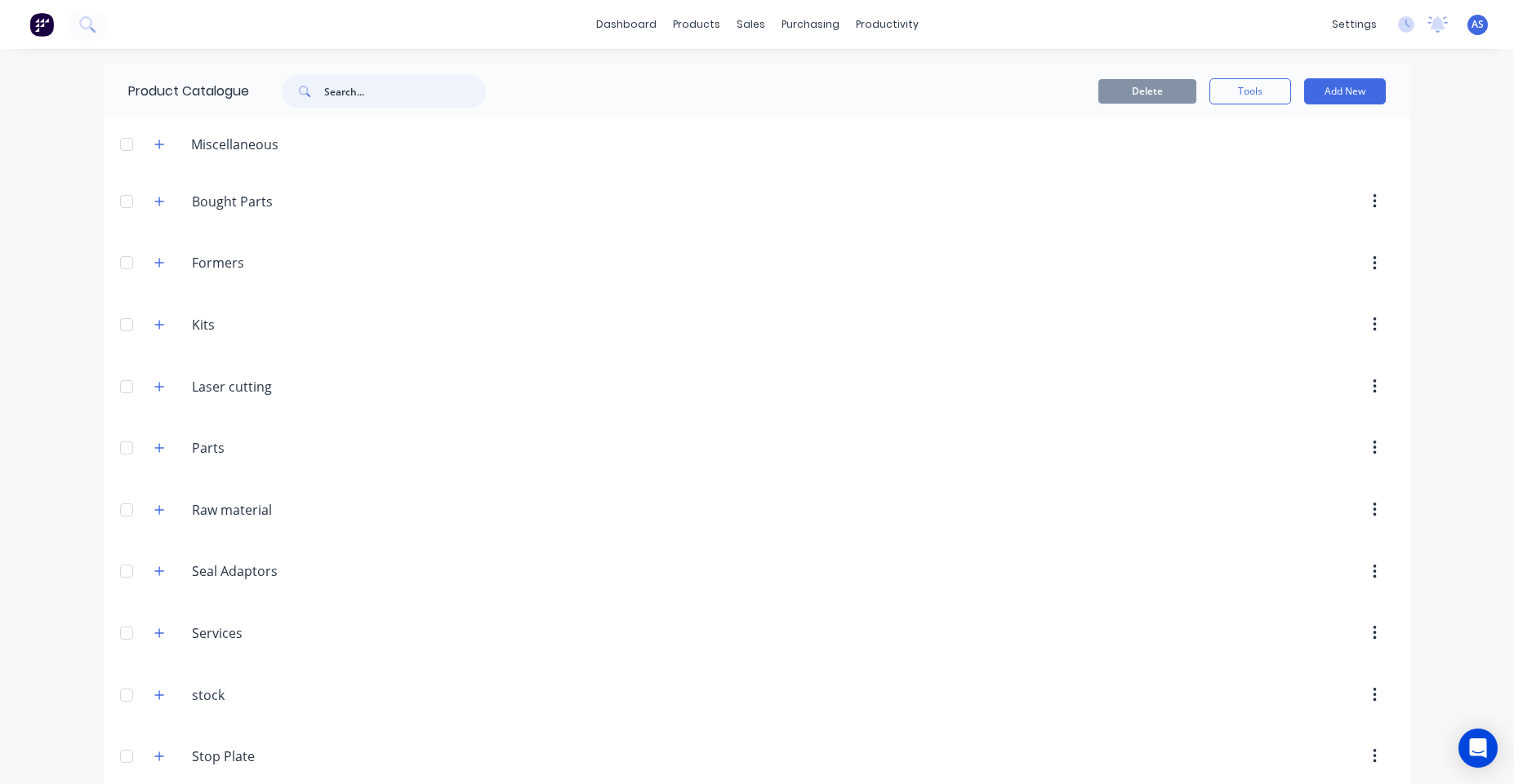
click at [345, 102] on input "text" at bounding box center [404, 91] width 161 height 33
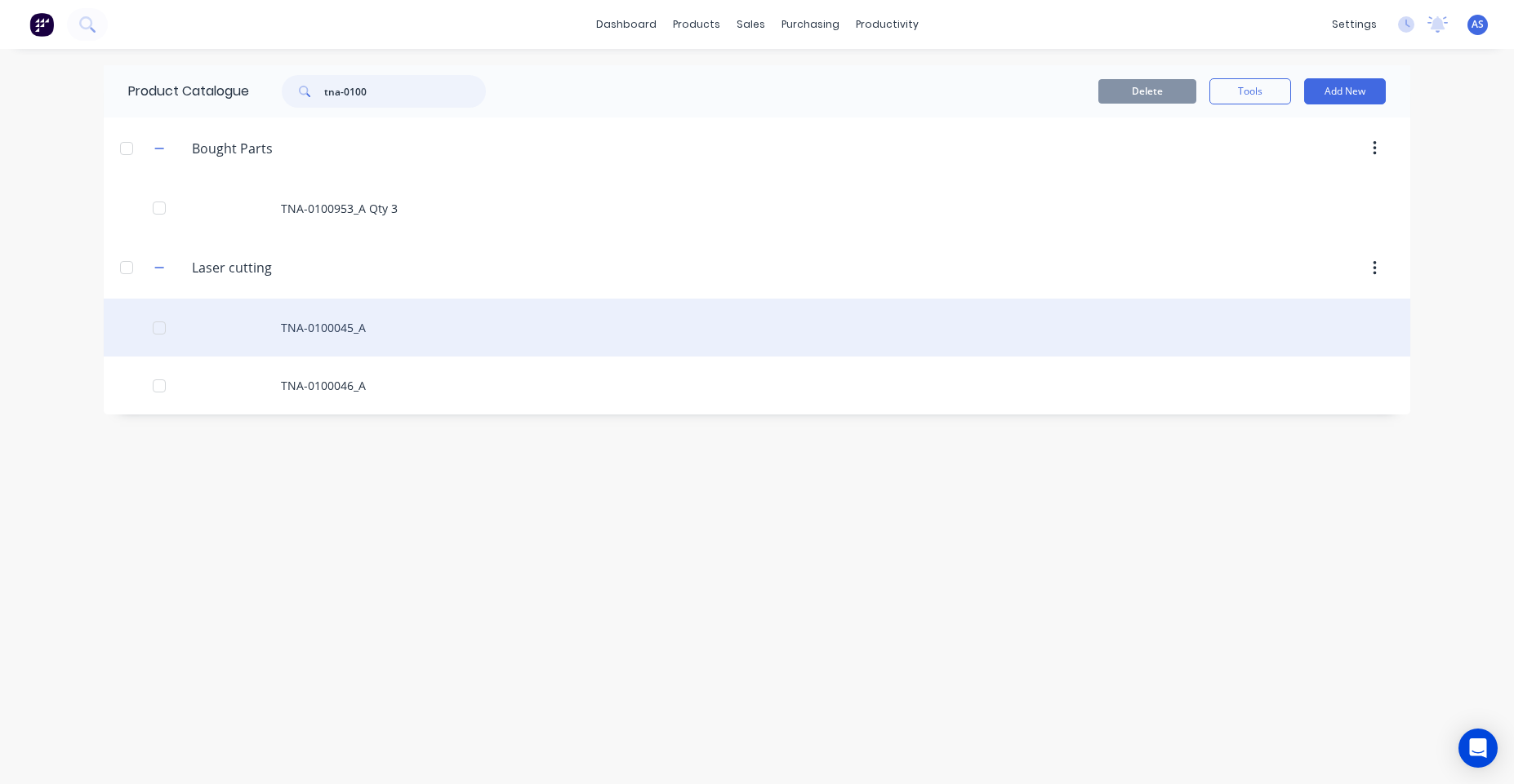
type input "tna-0100"
click at [382, 330] on div "TNA-0100045_A" at bounding box center [757, 327] width 1306 height 58
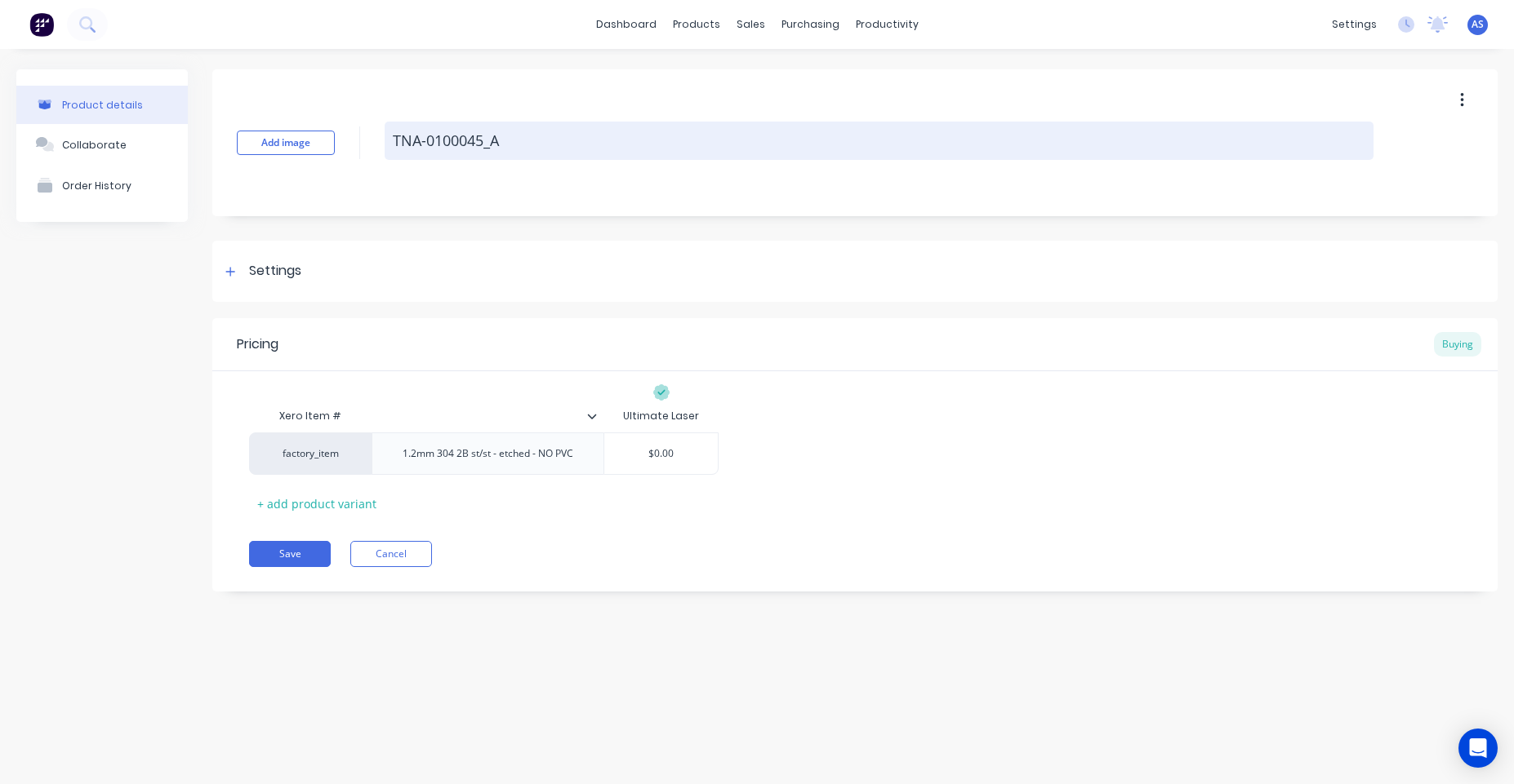
click at [484, 139] on textarea "TNA-0100045_A" at bounding box center [879, 140] width 989 height 38
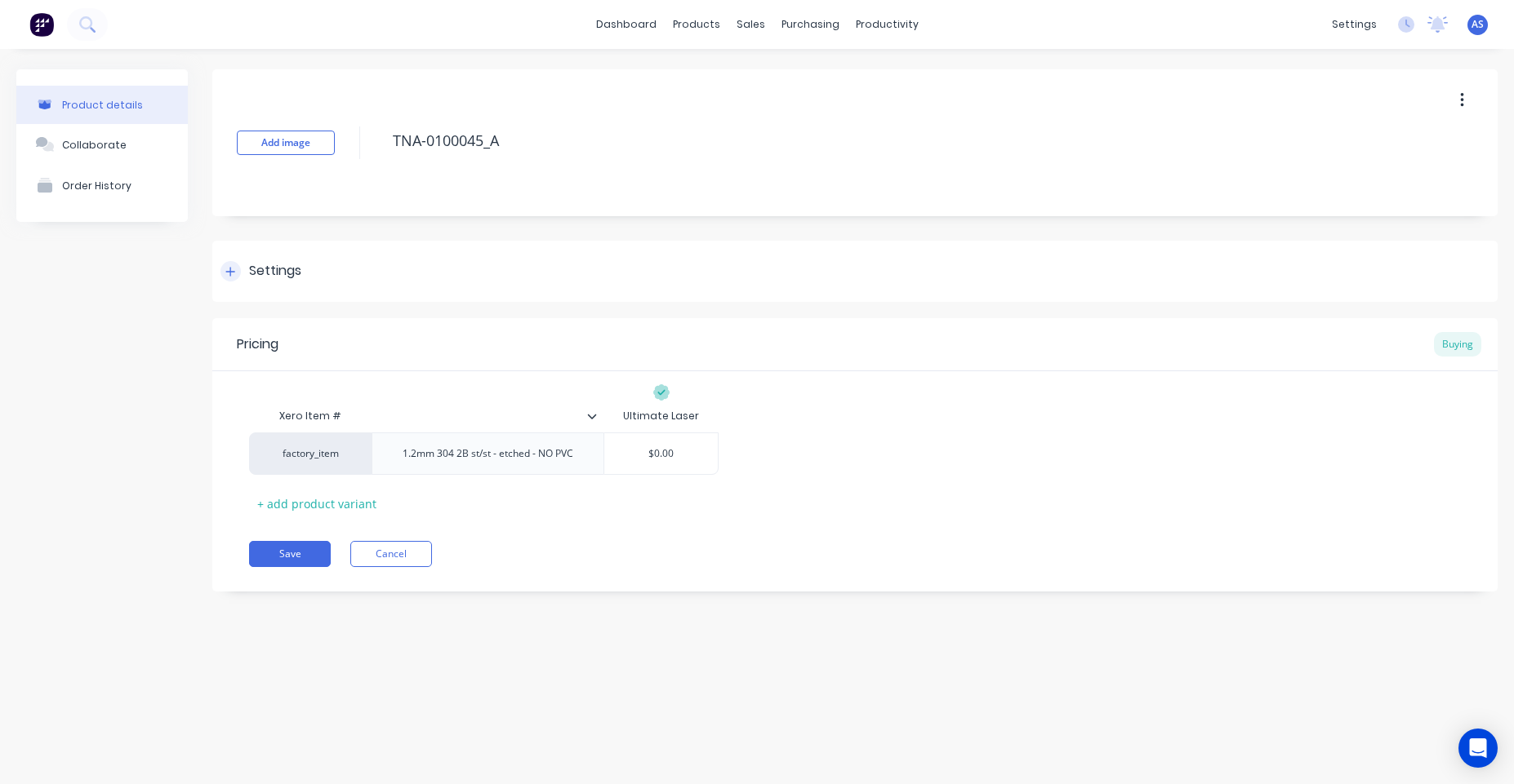
type textarea "x"
click at [344, 255] on div "Settings" at bounding box center [855, 271] width 1285 height 62
click at [295, 309] on div "Add image TNA-0100045_A Settings Product Options I buy this item I sell this it…" at bounding box center [855, 345] width 1285 height 551
click at [306, 276] on div "Settings" at bounding box center [855, 271] width 1285 height 62
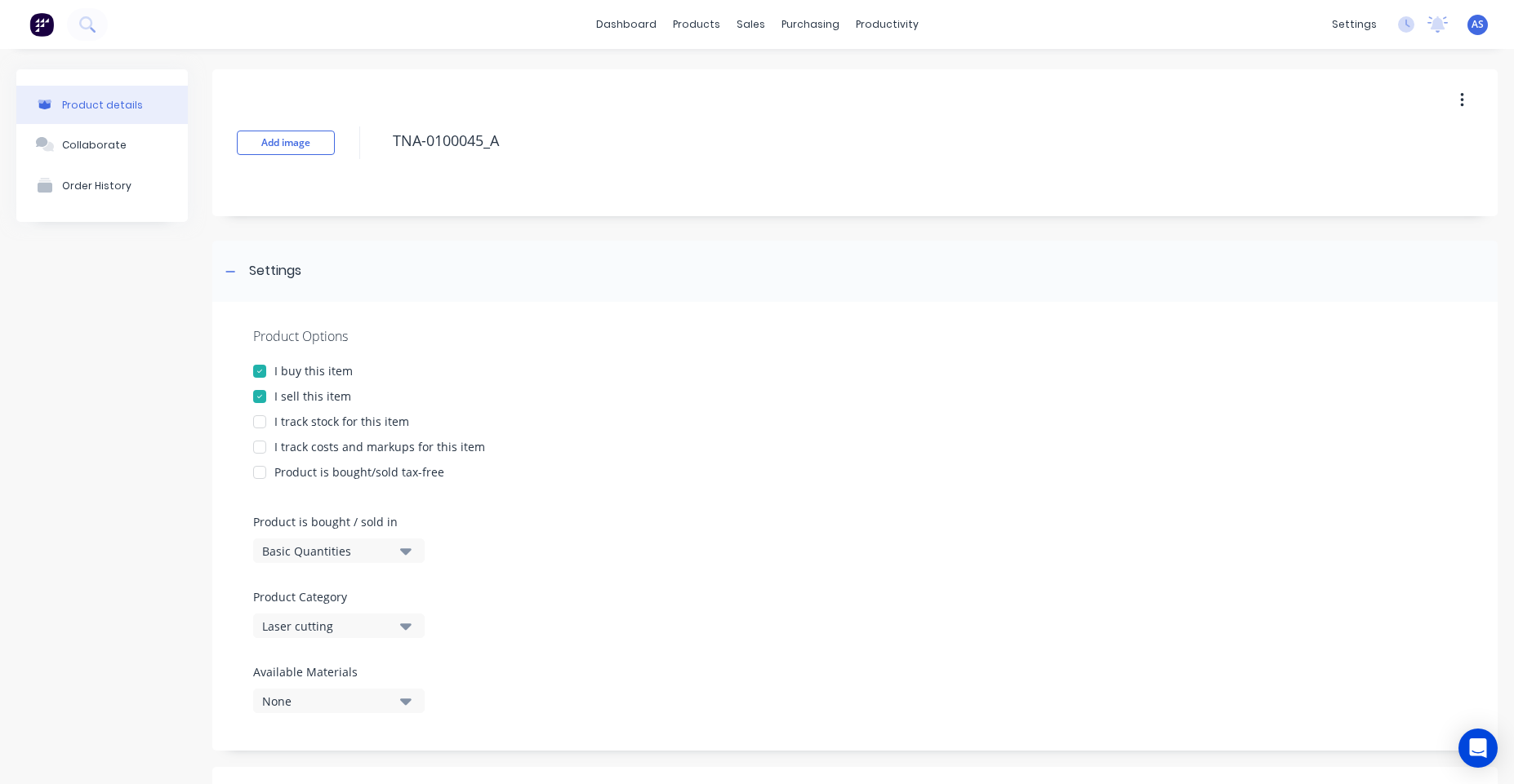
click at [310, 390] on div "I sell this item" at bounding box center [312, 396] width 77 height 17
click at [179, 418] on div "Product details Collaborate Order History" at bounding box center [102, 689] width 171 height 1240
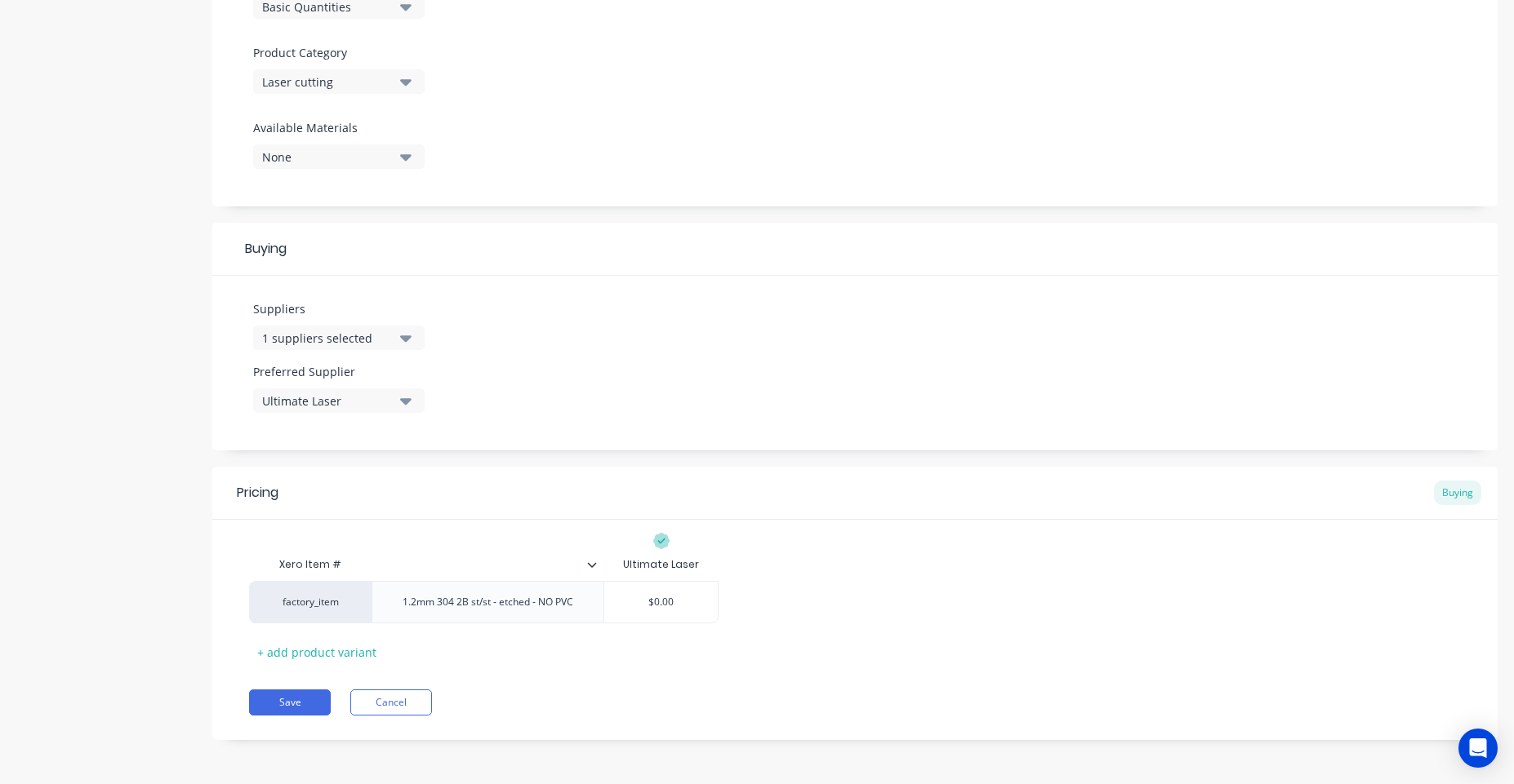
scroll to position [545, 0]
click at [265, 704] on button "Save" at bounding box center [290, 701] width 82 height 26
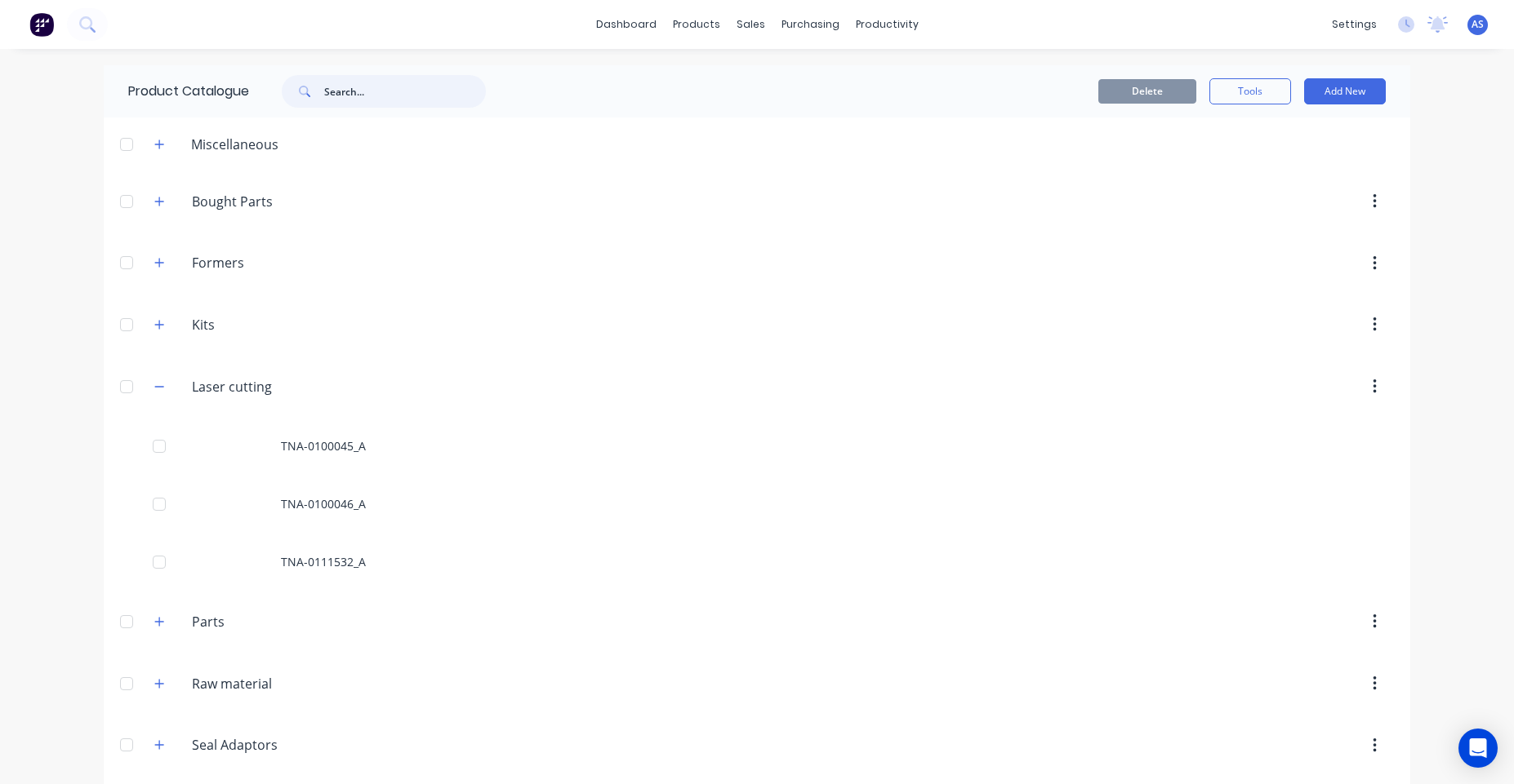
click at [367, 102] on input "text" at bounding box center [404, 91] width 161 height 33
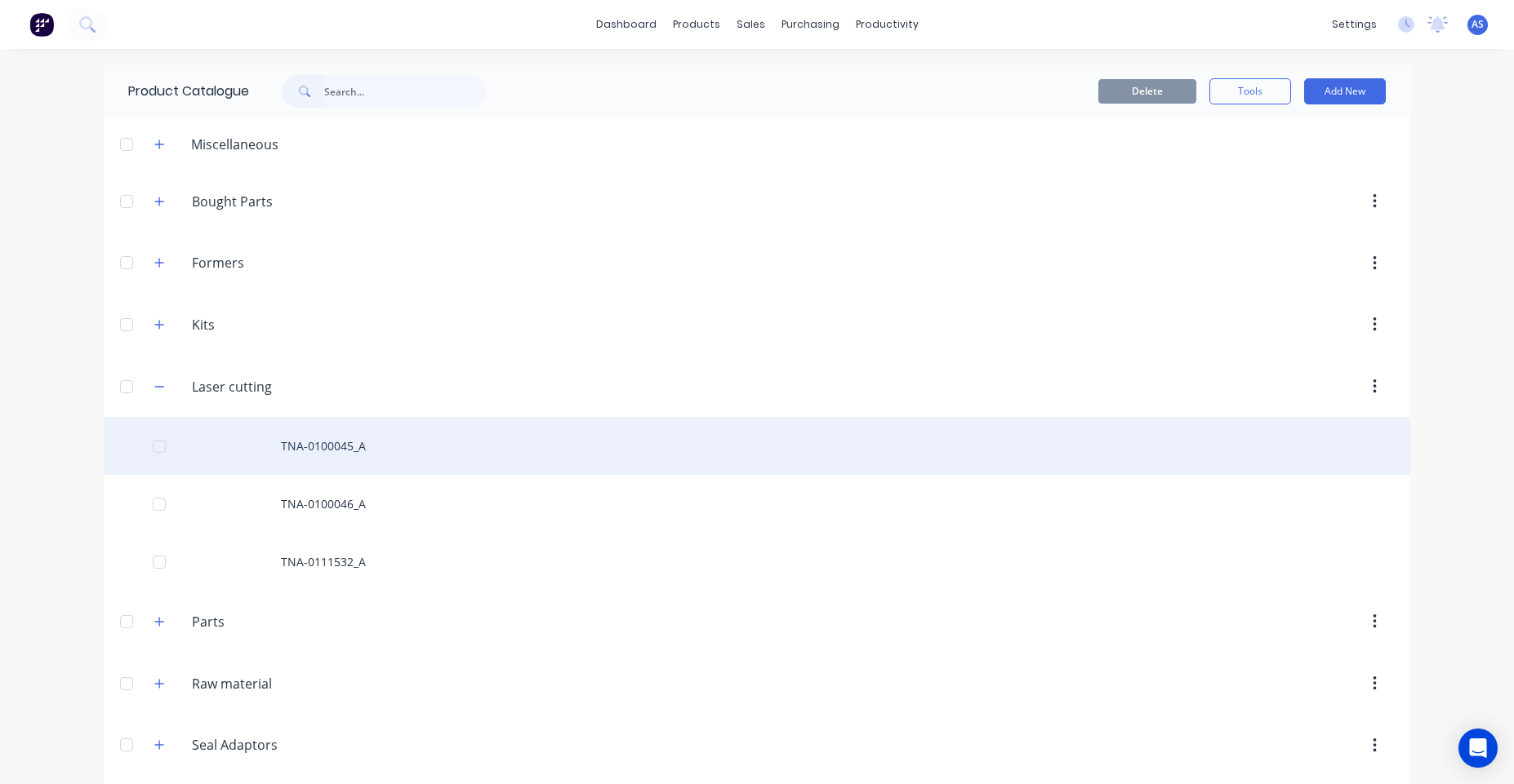
click at [341, 445] on div "TNA-0100045_A" at bounding box center [757, 446] width 1306 height 58
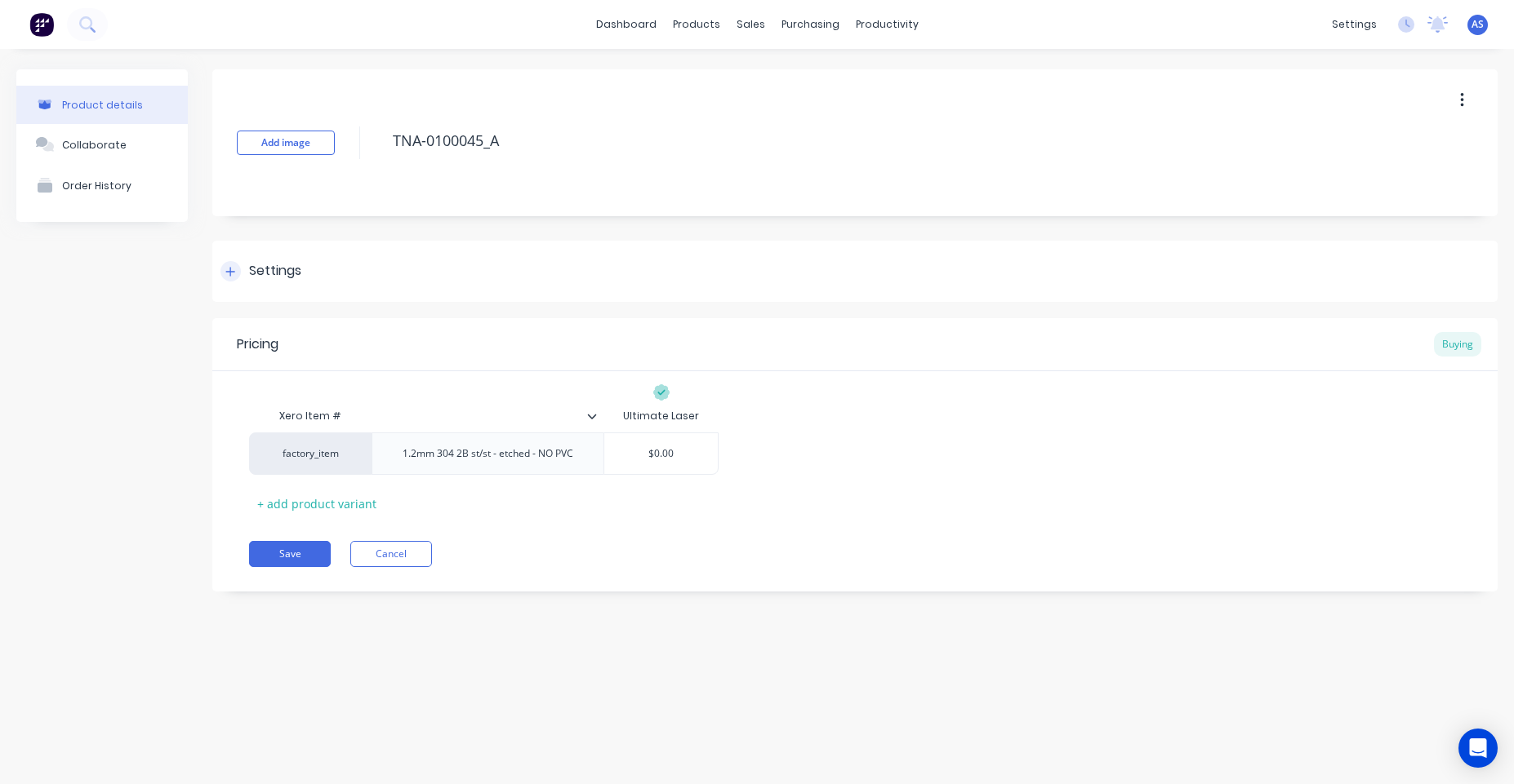
click at [336, 284] on div "Settings" at bounding box center [855, 271] width 1285 height 62
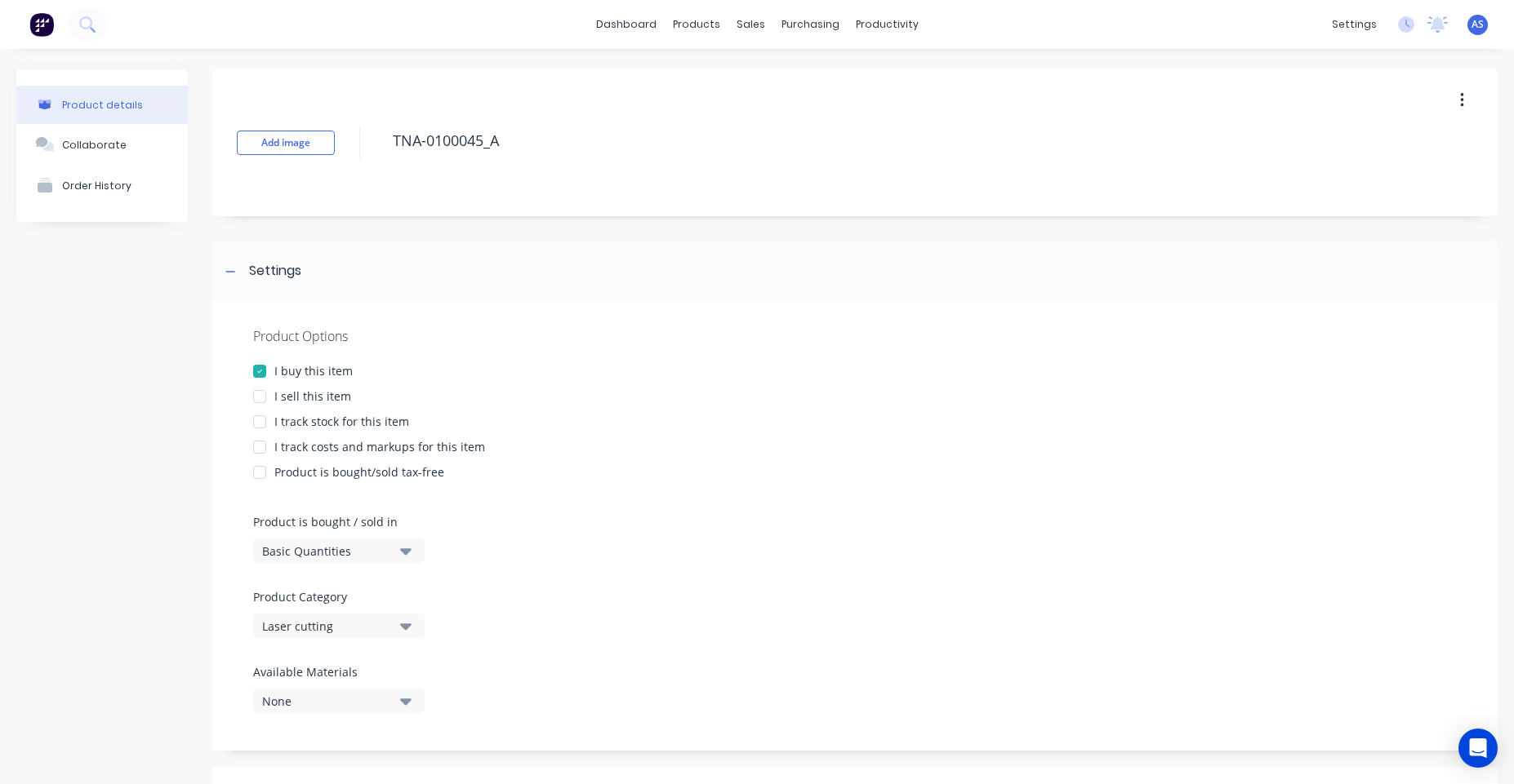
click at [325, 392] on div "I sell this item" at bounding box center [312, 396] width 77 height 17
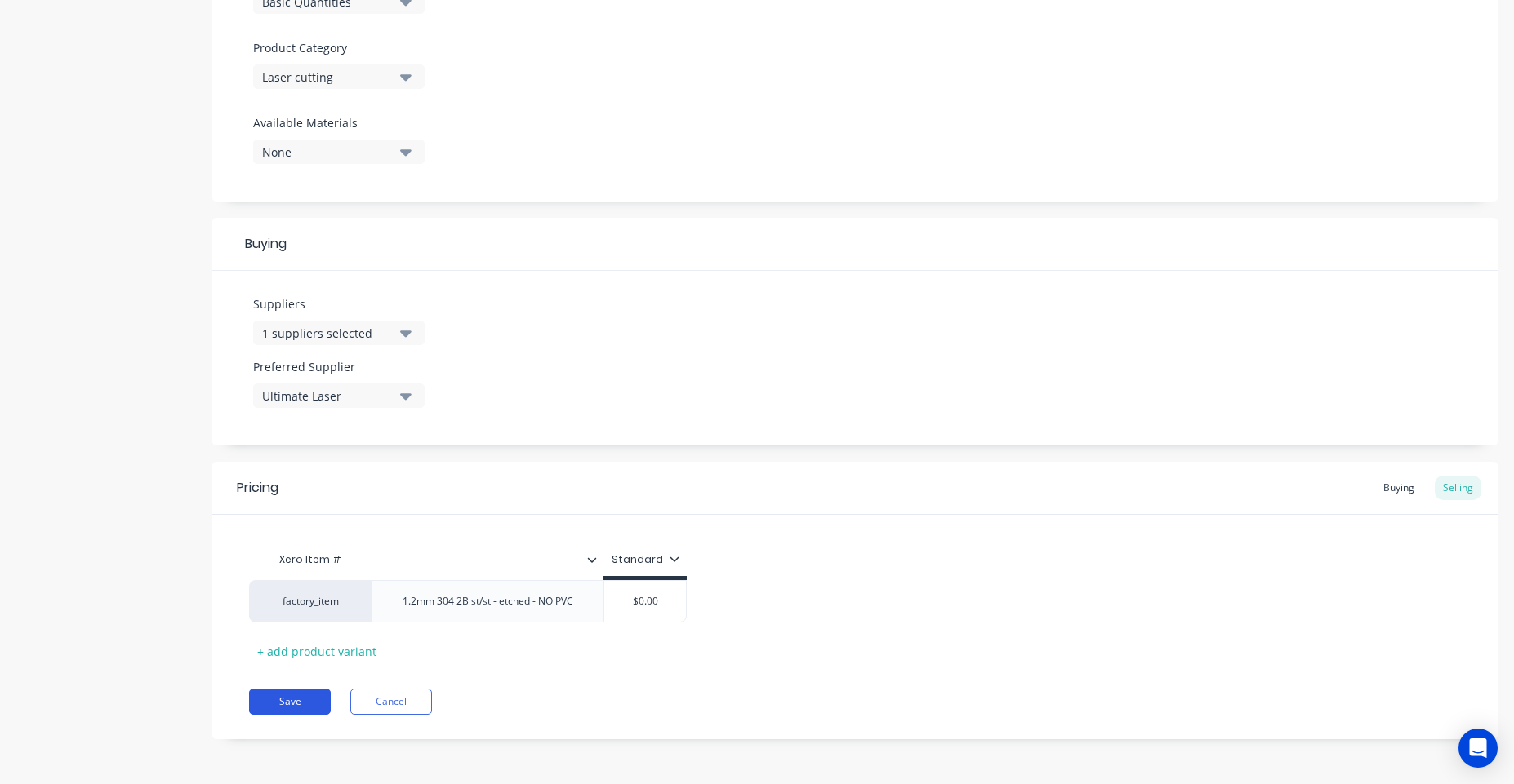
click at [302, 697] on button "Save" at bounding box center [290, 701] width 82 height 26
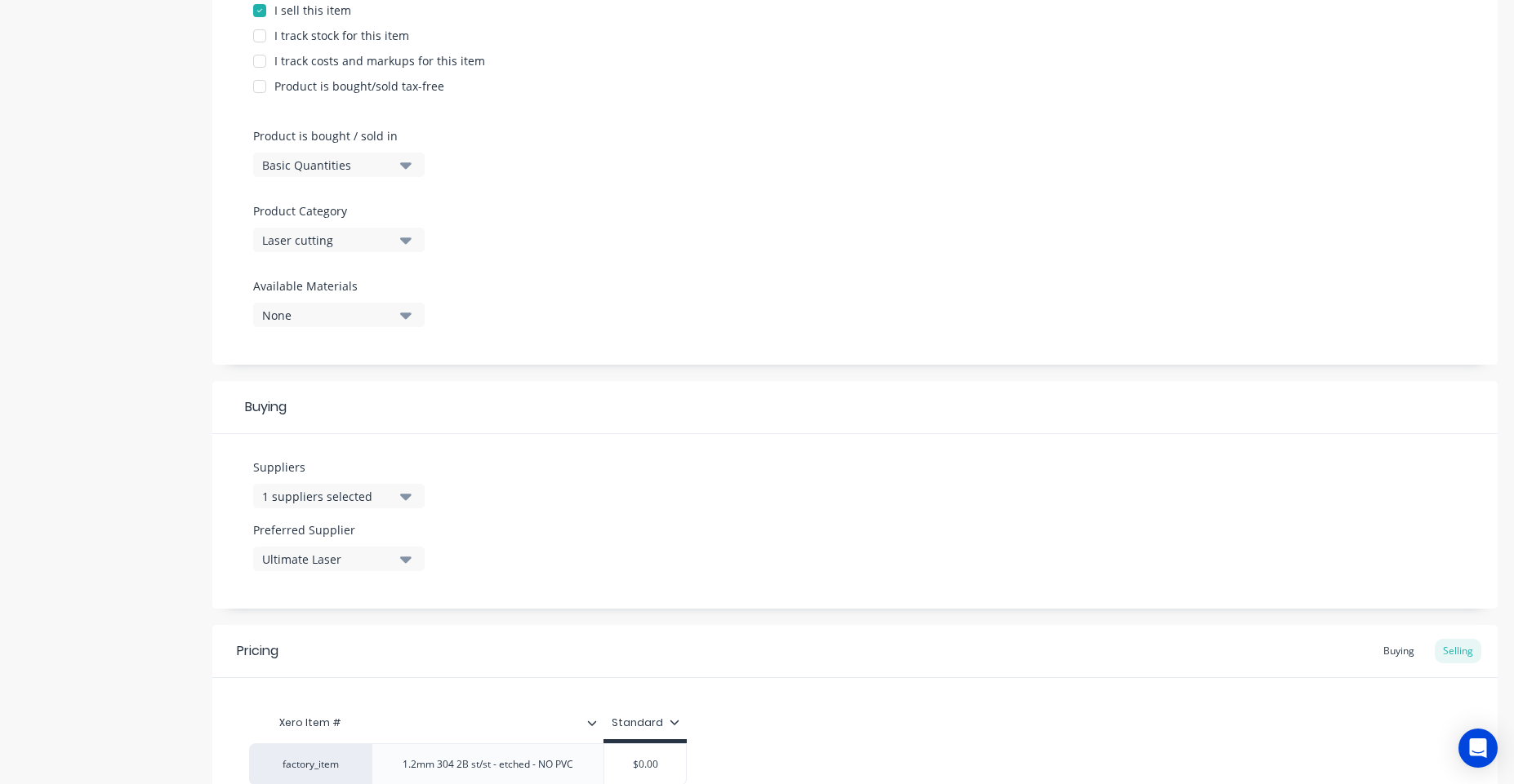
type textarea "x"
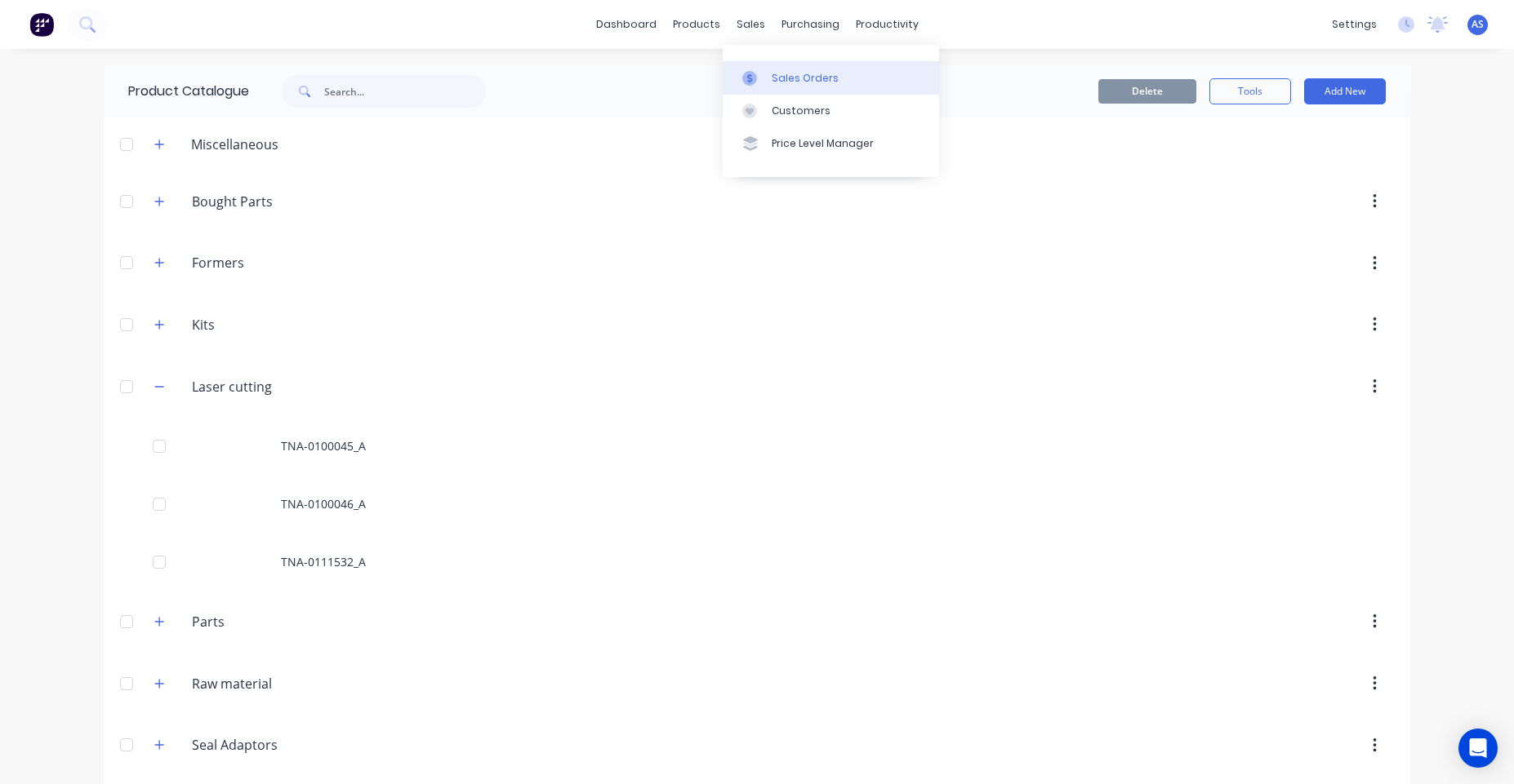
click at [774, 72] on div "Sales Orders" at bounding box center [805, 78] width 67 height 14
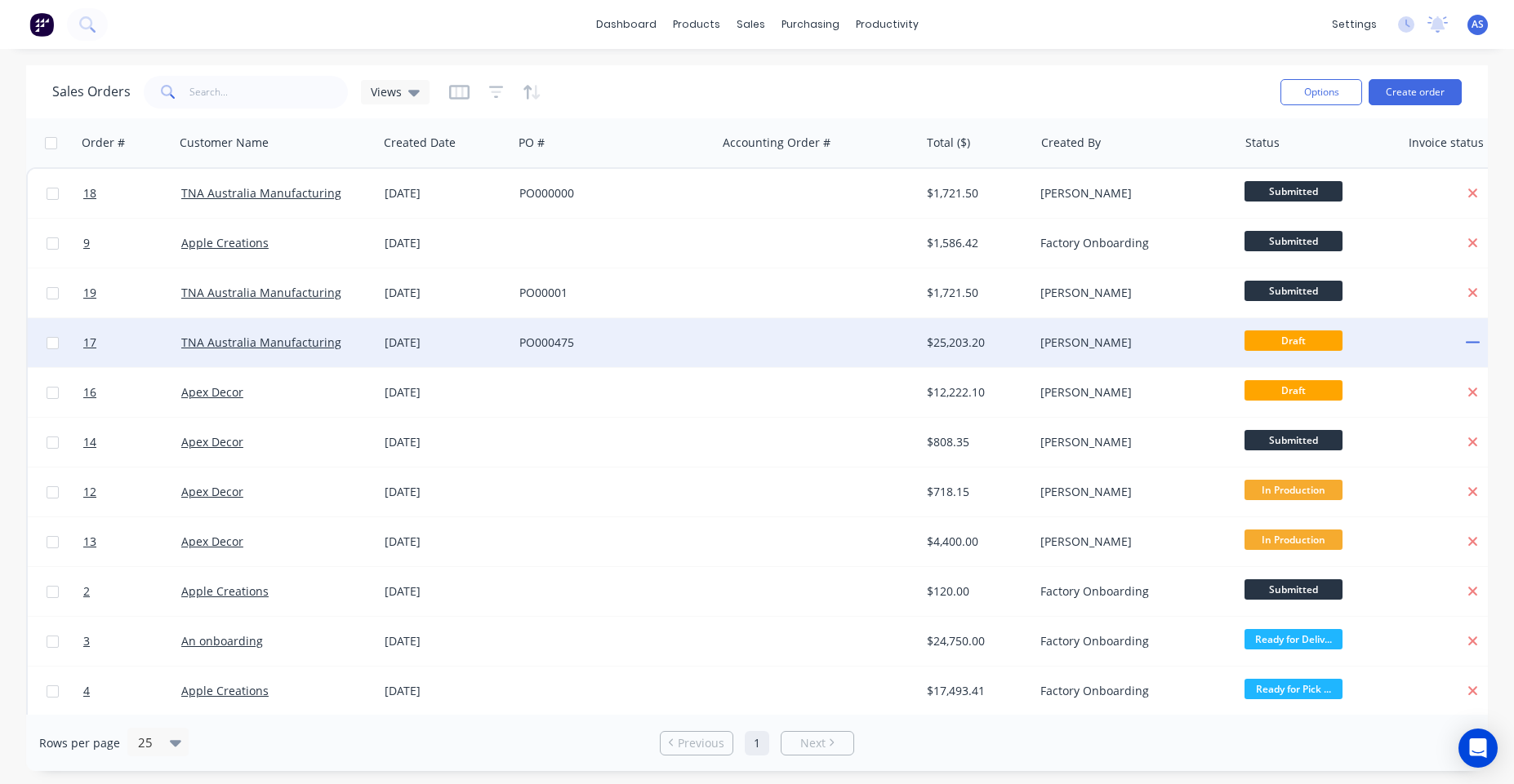
click at [782, 339] on div at bounding box center [818, 342] width 203 height 49
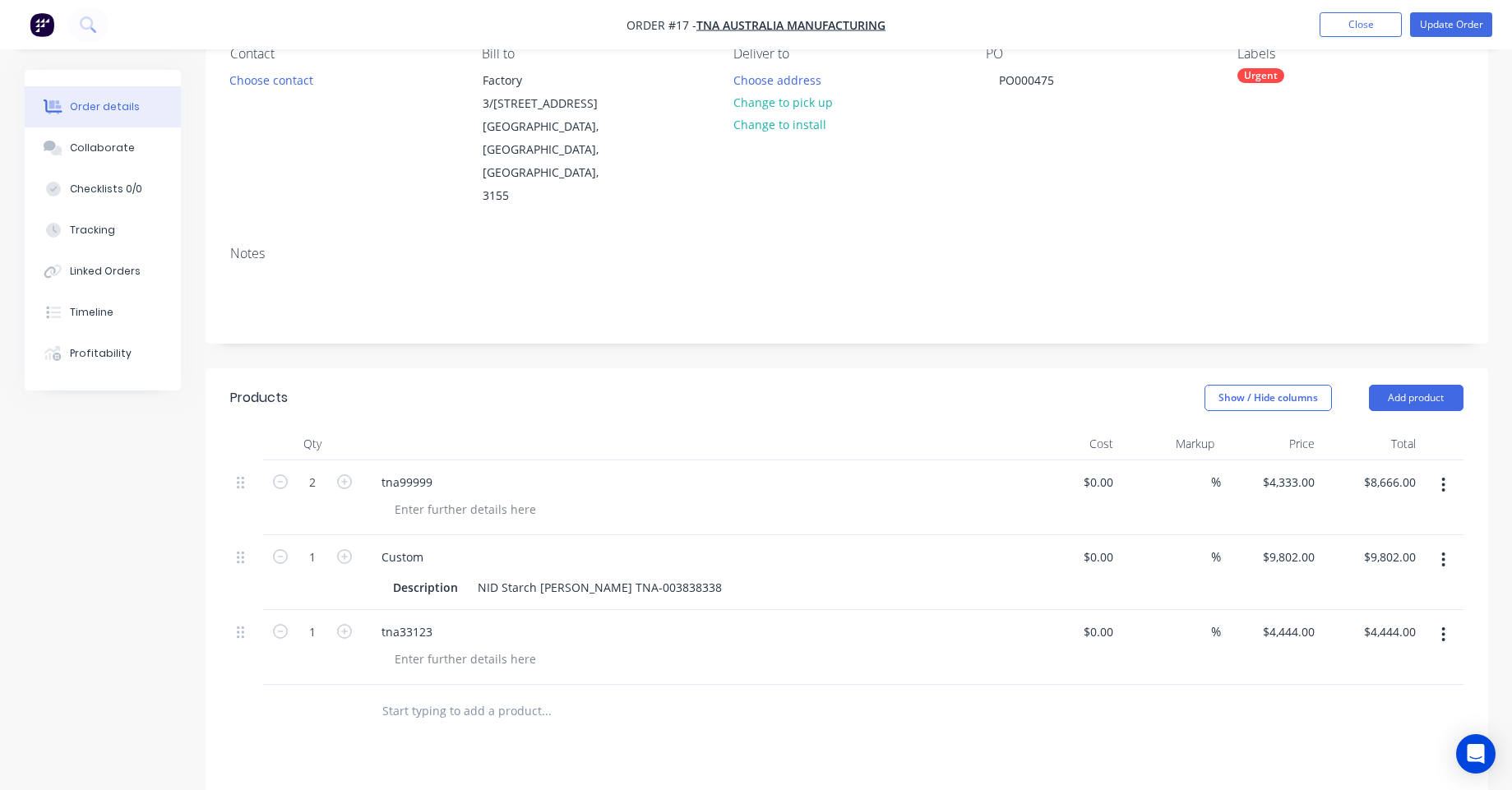
scroll to position [198, 0]
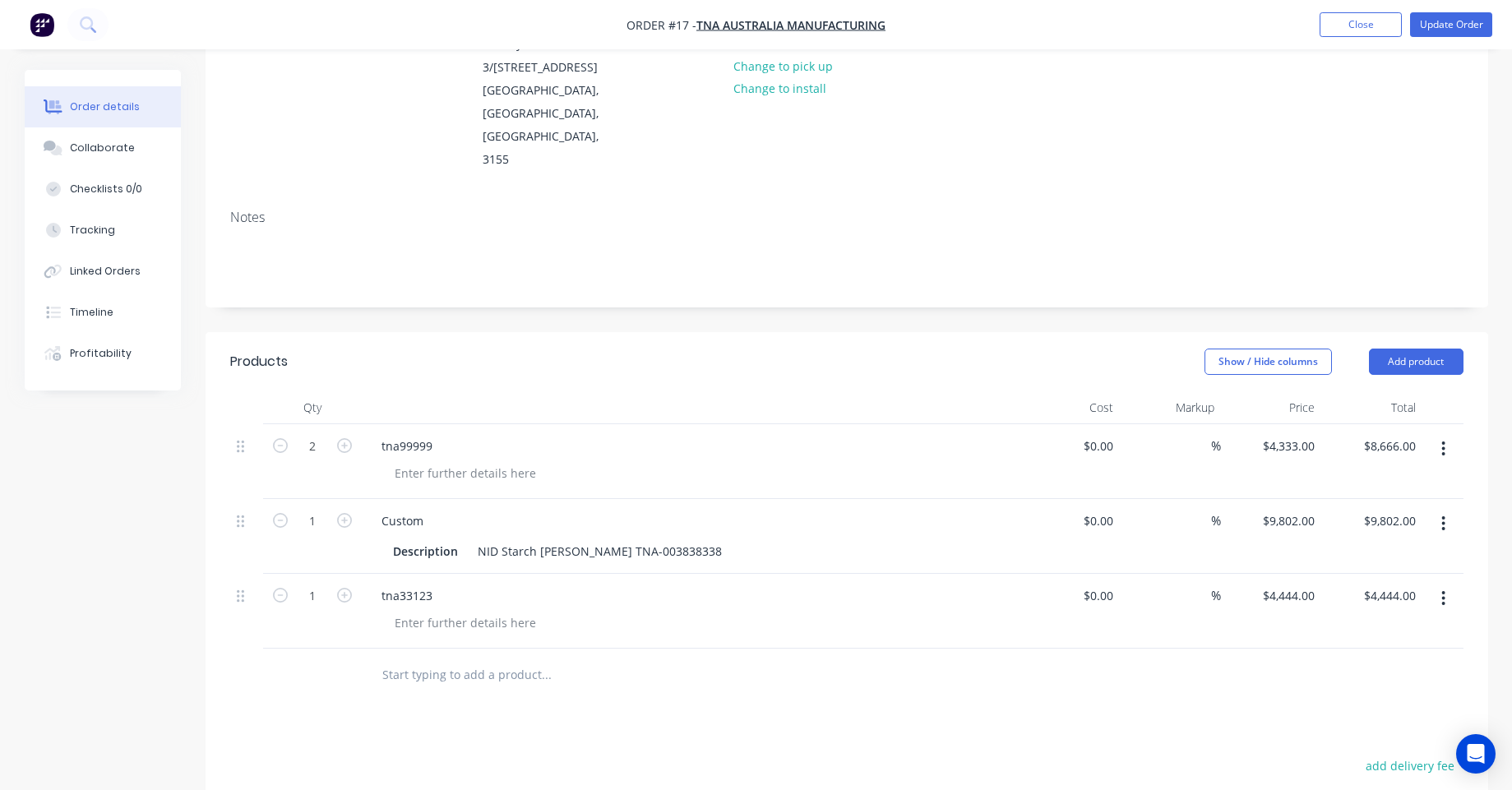
click at [435, 659] on input "text" at bounding box center [546, 675] width 329 height 33
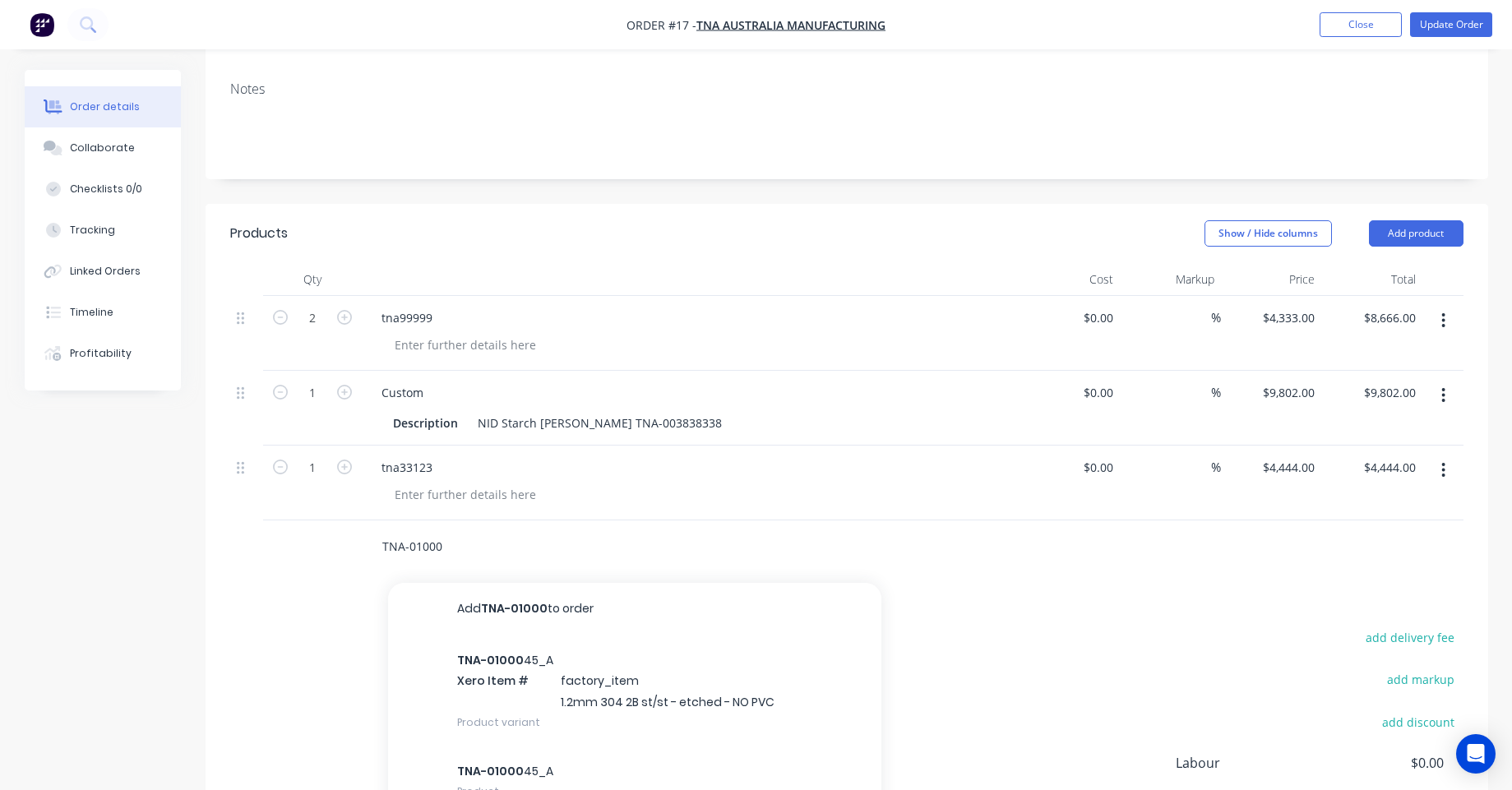
scroll to position [395, 0]
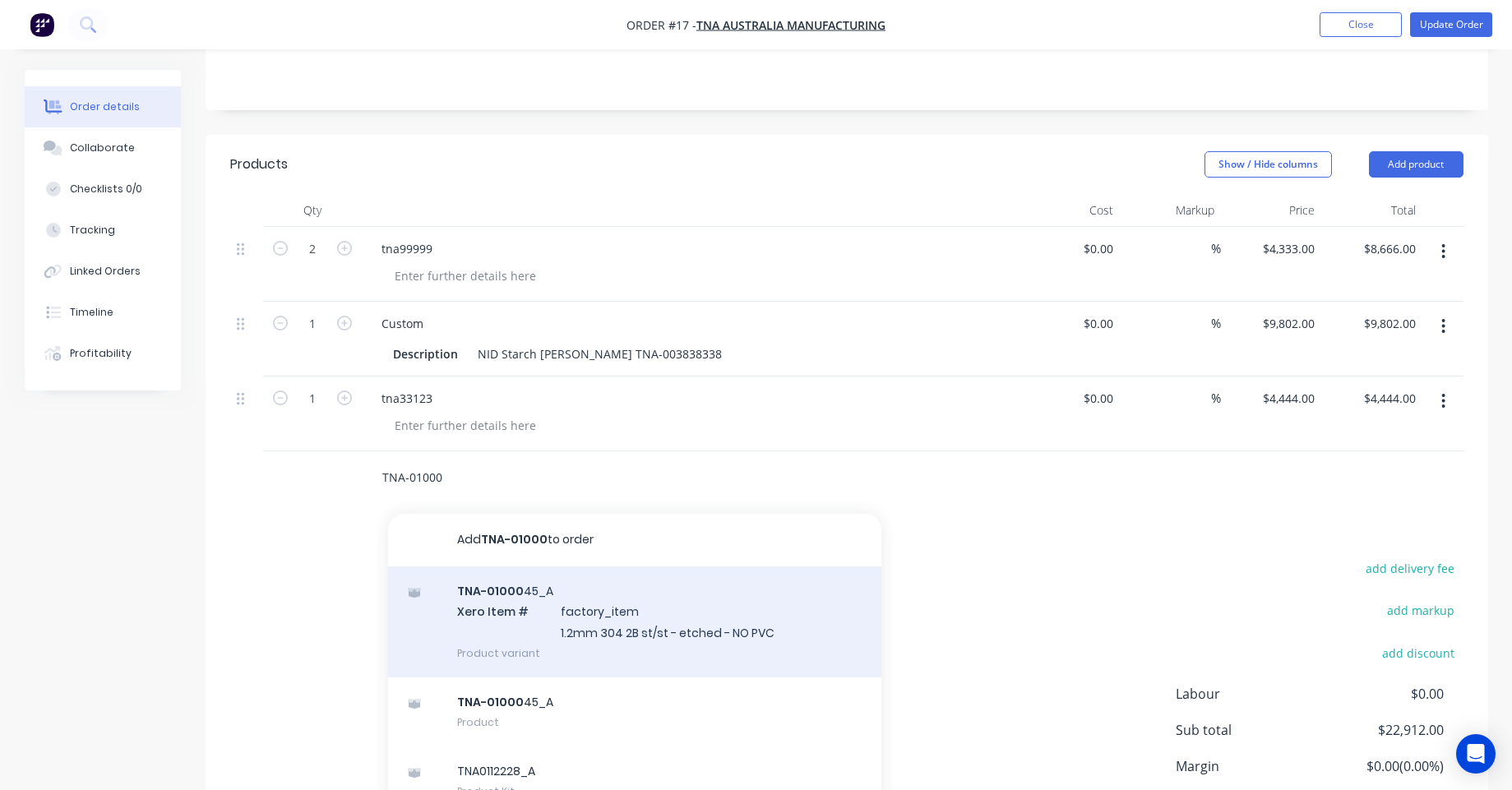
type input "TNA-01000"
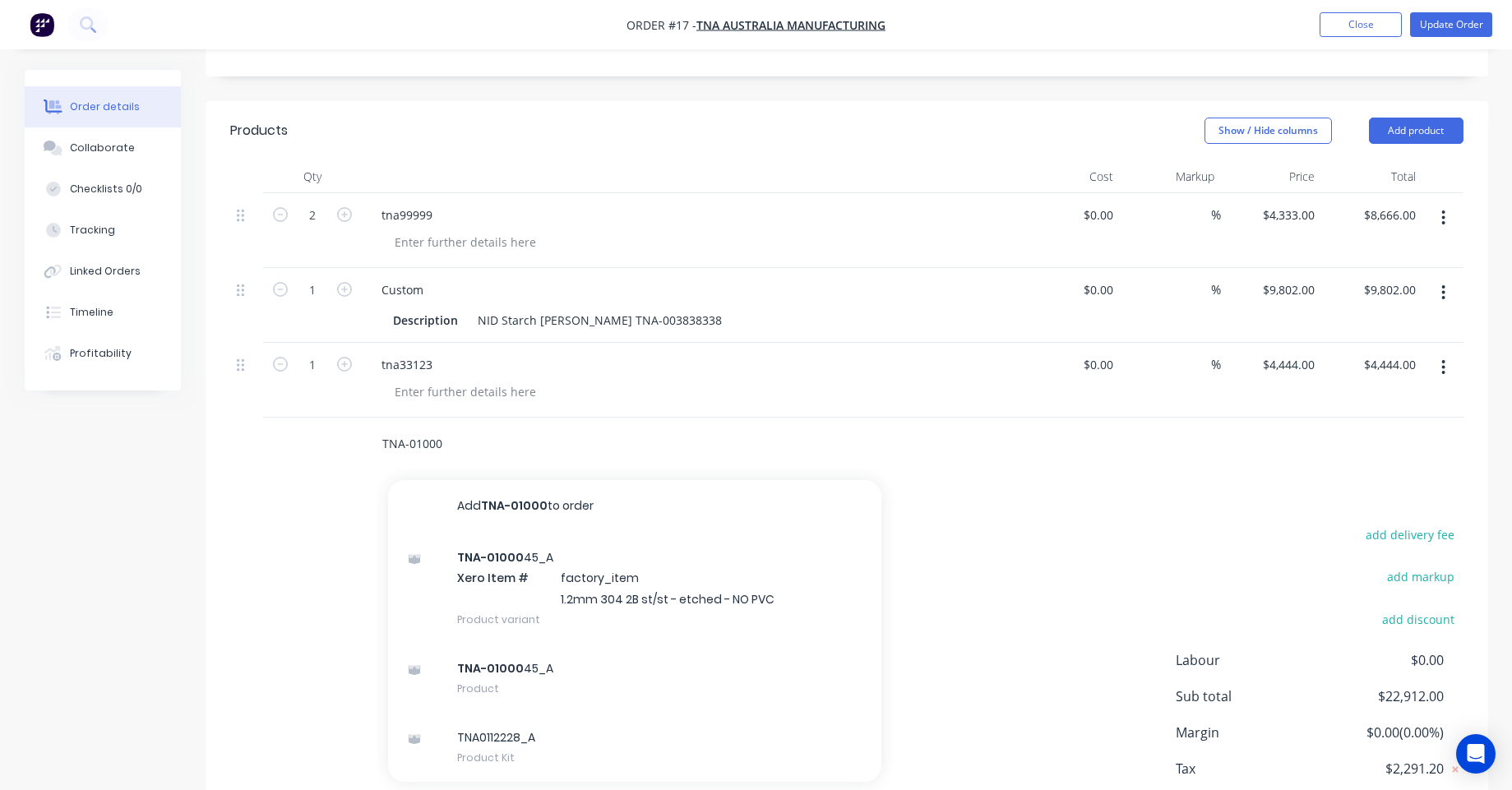
scroll to position [483, 0]
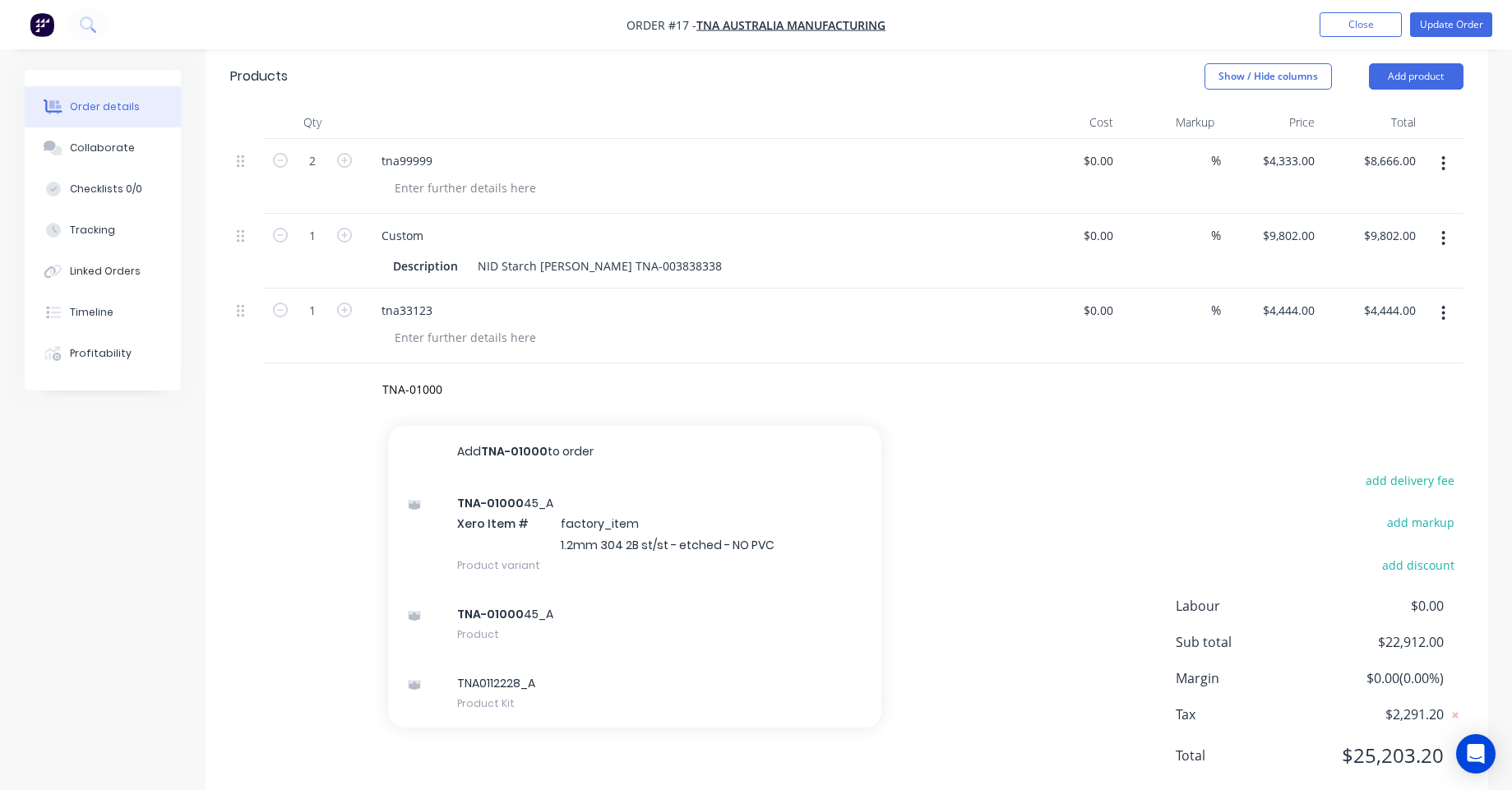
click at [328, 470] on div "add delivery fee add markup add discount Labour $0.00 Sub total $22,912.00 Marg…" at bounding box center [846, 628] width 1233 height 317
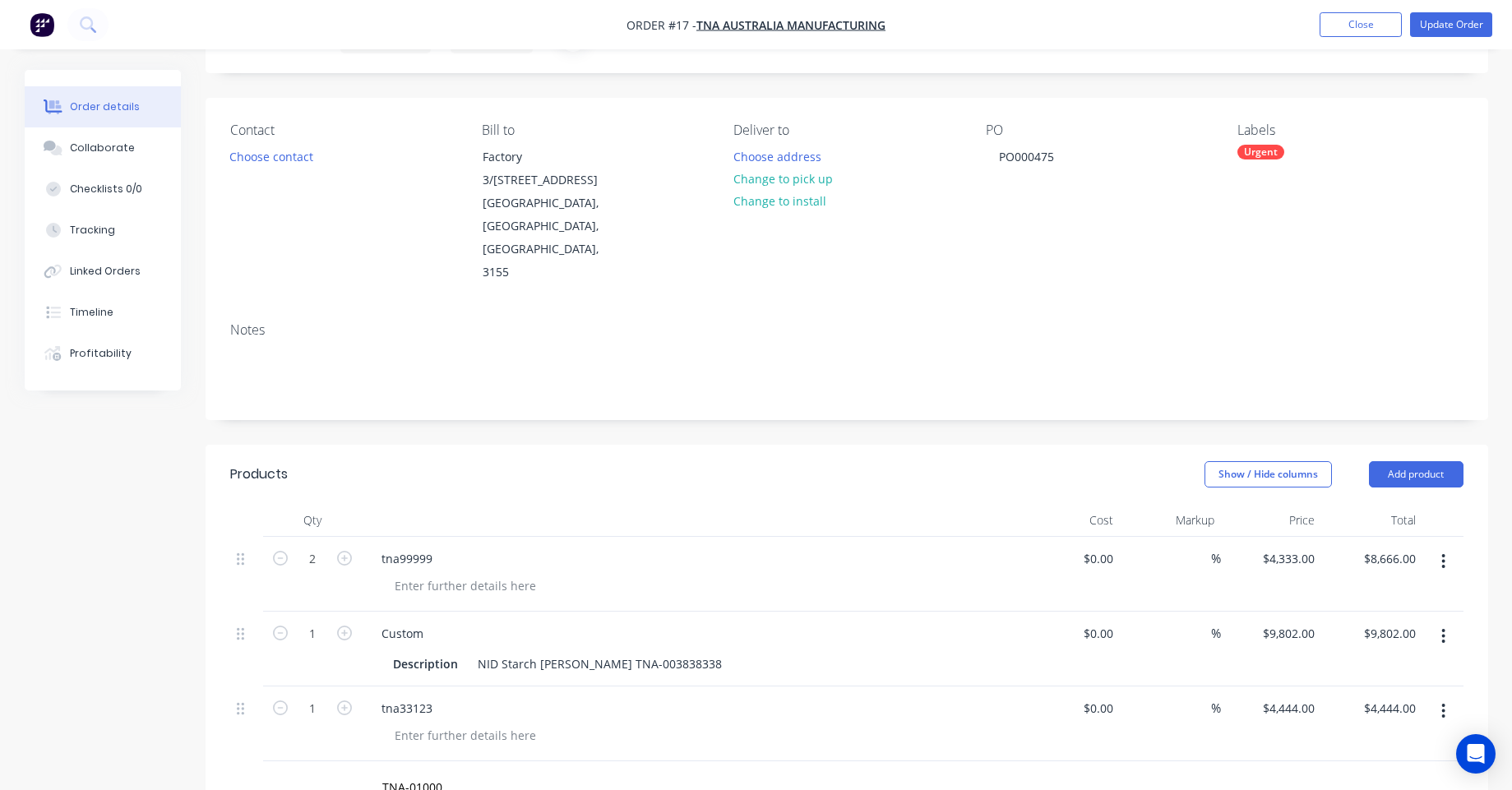
scroll to position [0, 0]
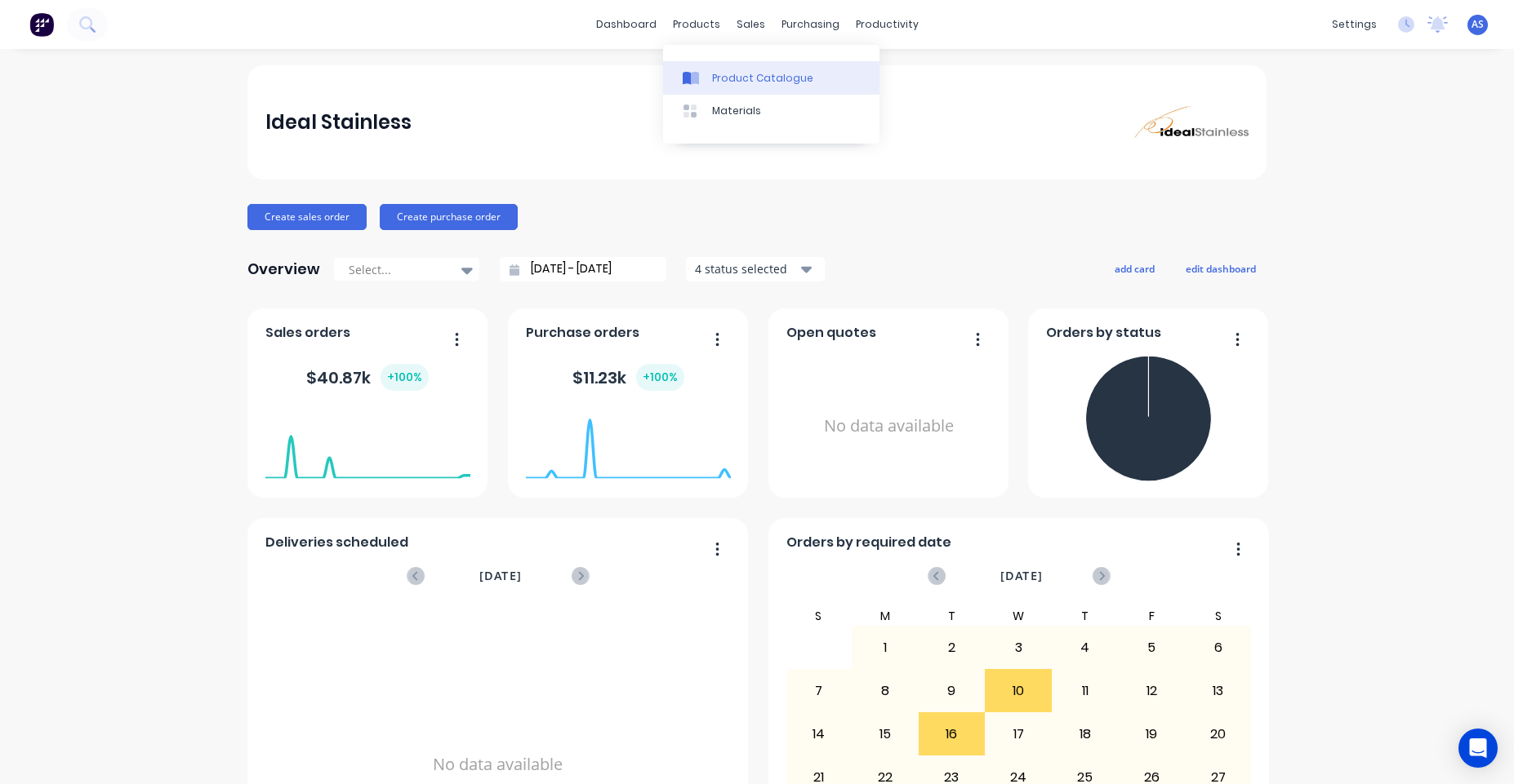
click at [706, 70] on link "Product Catalogue" at bounding box center [771, 78] width 217 height 33
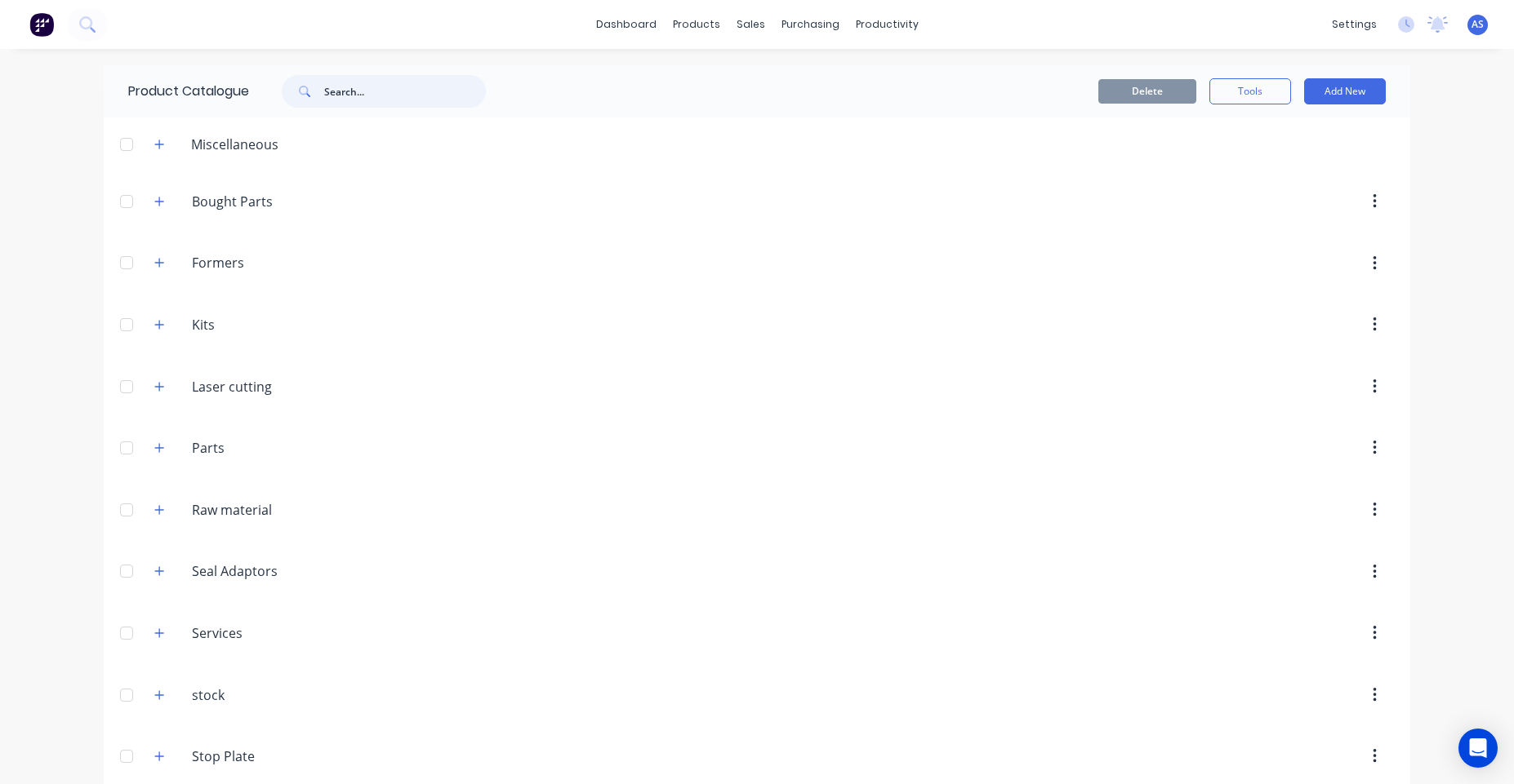
click at [408, 94] on input "text" at bounding box center [404, 91] width 161 height 33
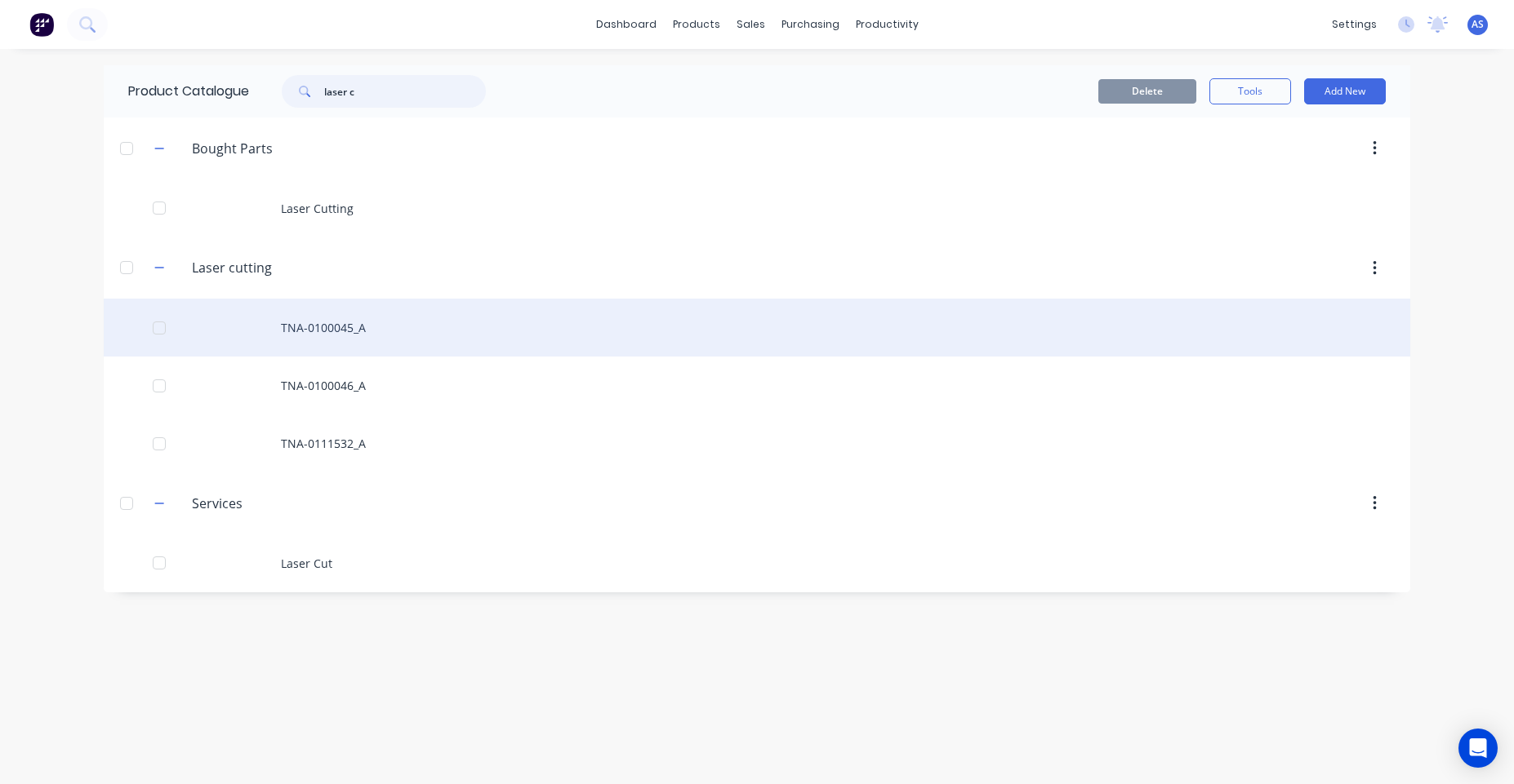
type input "laser c"
click at [399, 316] on div "TNA-0100045_A" at bounding box center [757, 327] width 1306 height 58
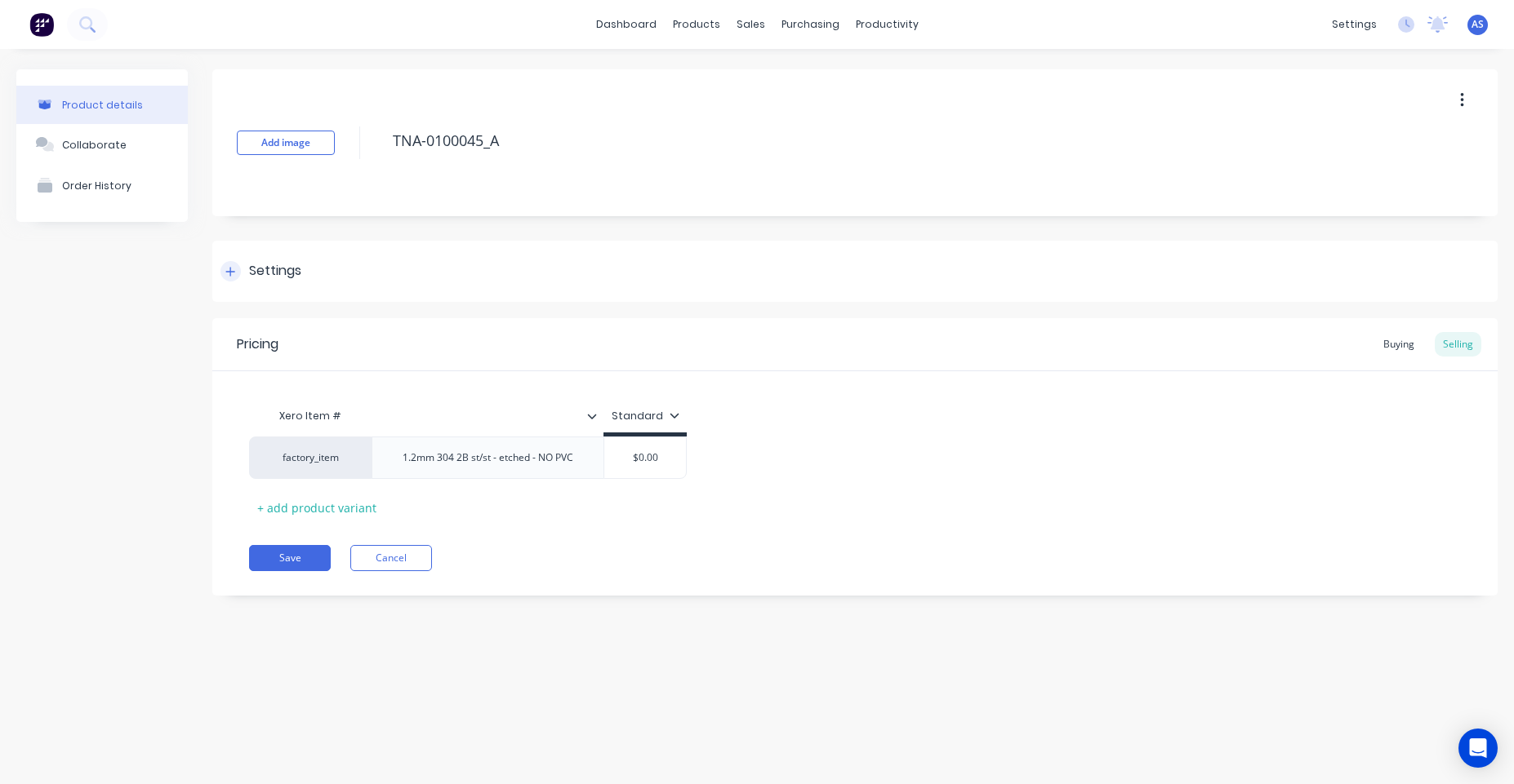
click at [315, 278] on div "Settings" at bounding box center [855, 271] width 1285 height 62
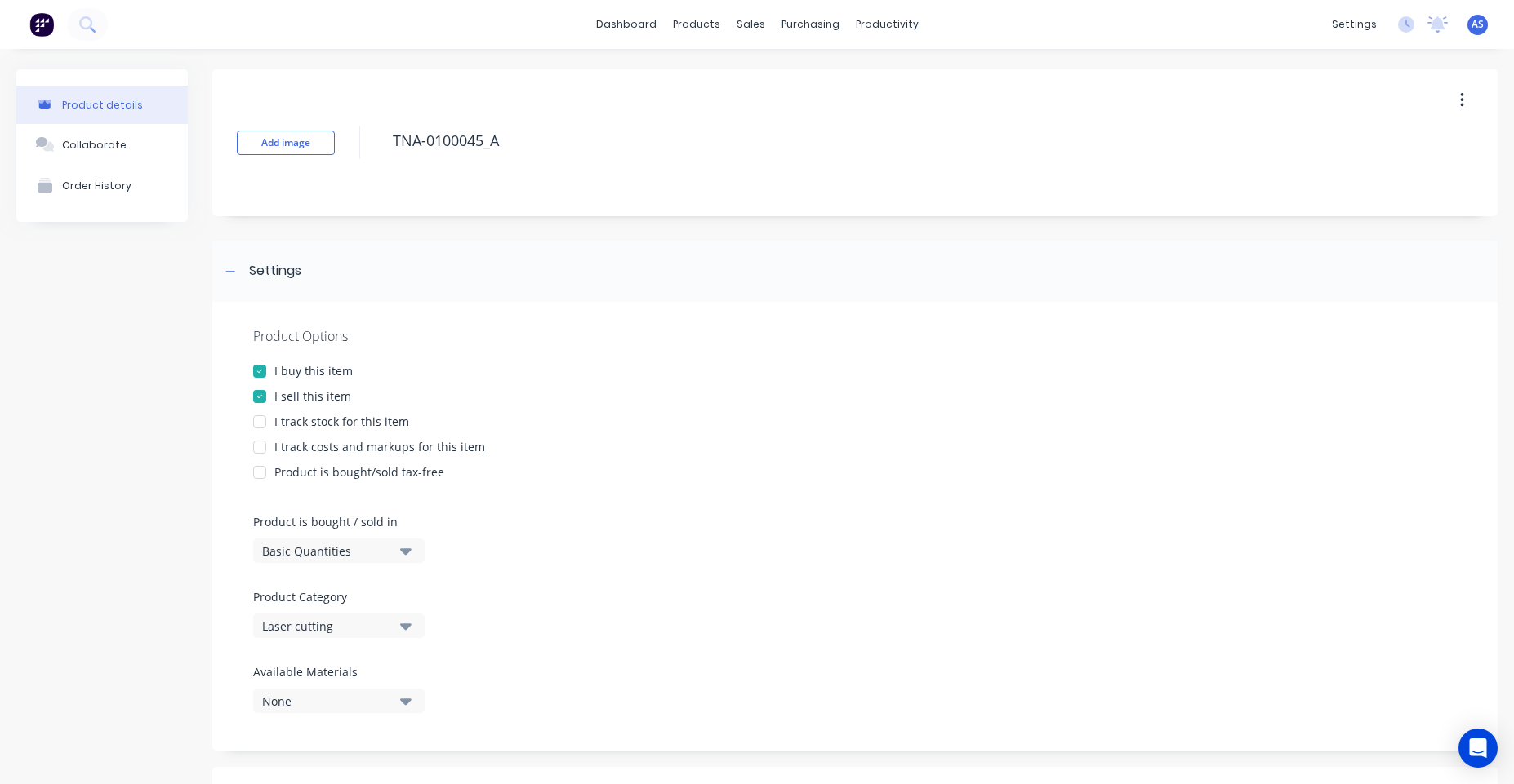
click at [330, 396] on div "I sell this item" at bounding box center [312, 396] width 77 height 17
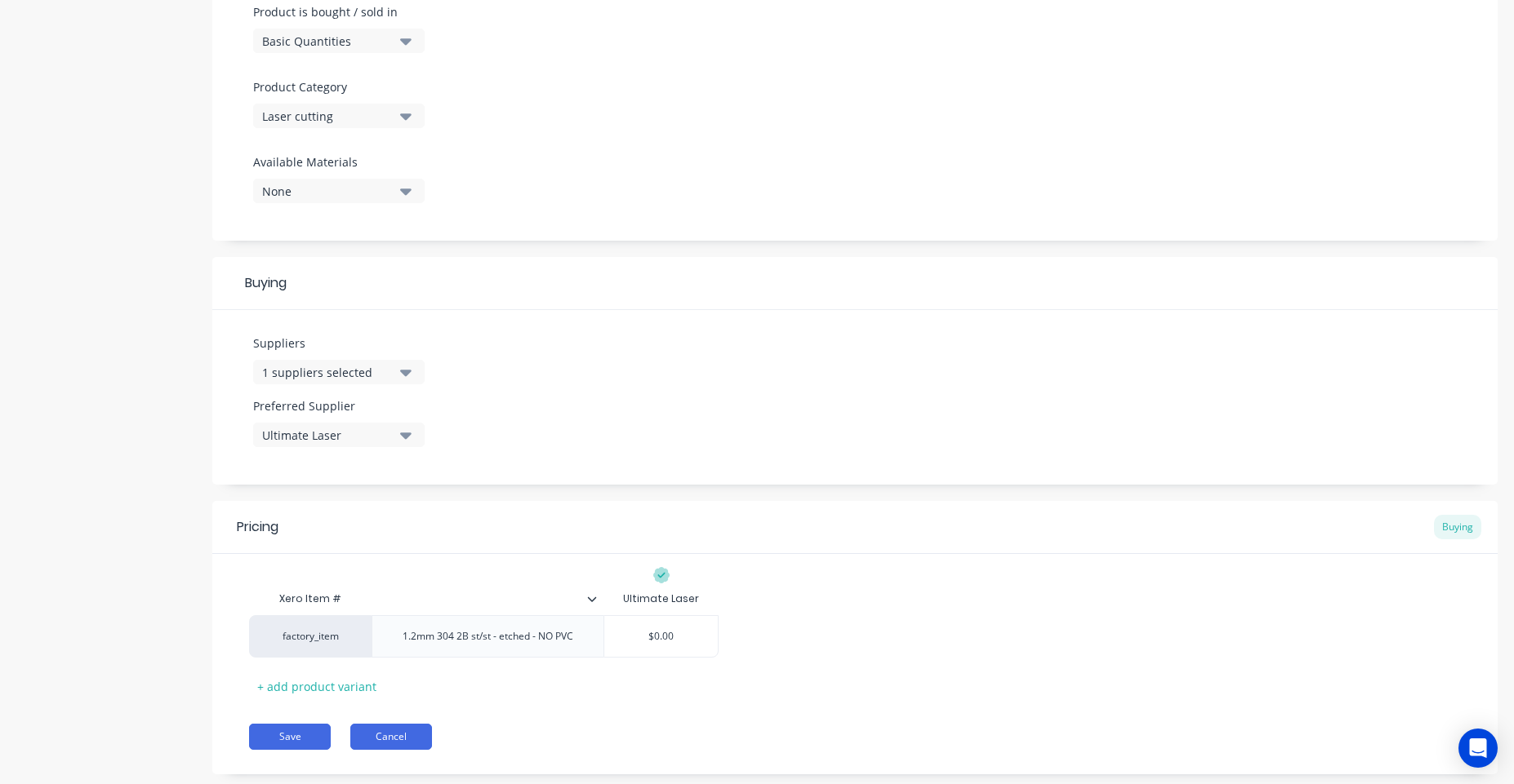
scroll to position [545, 0]
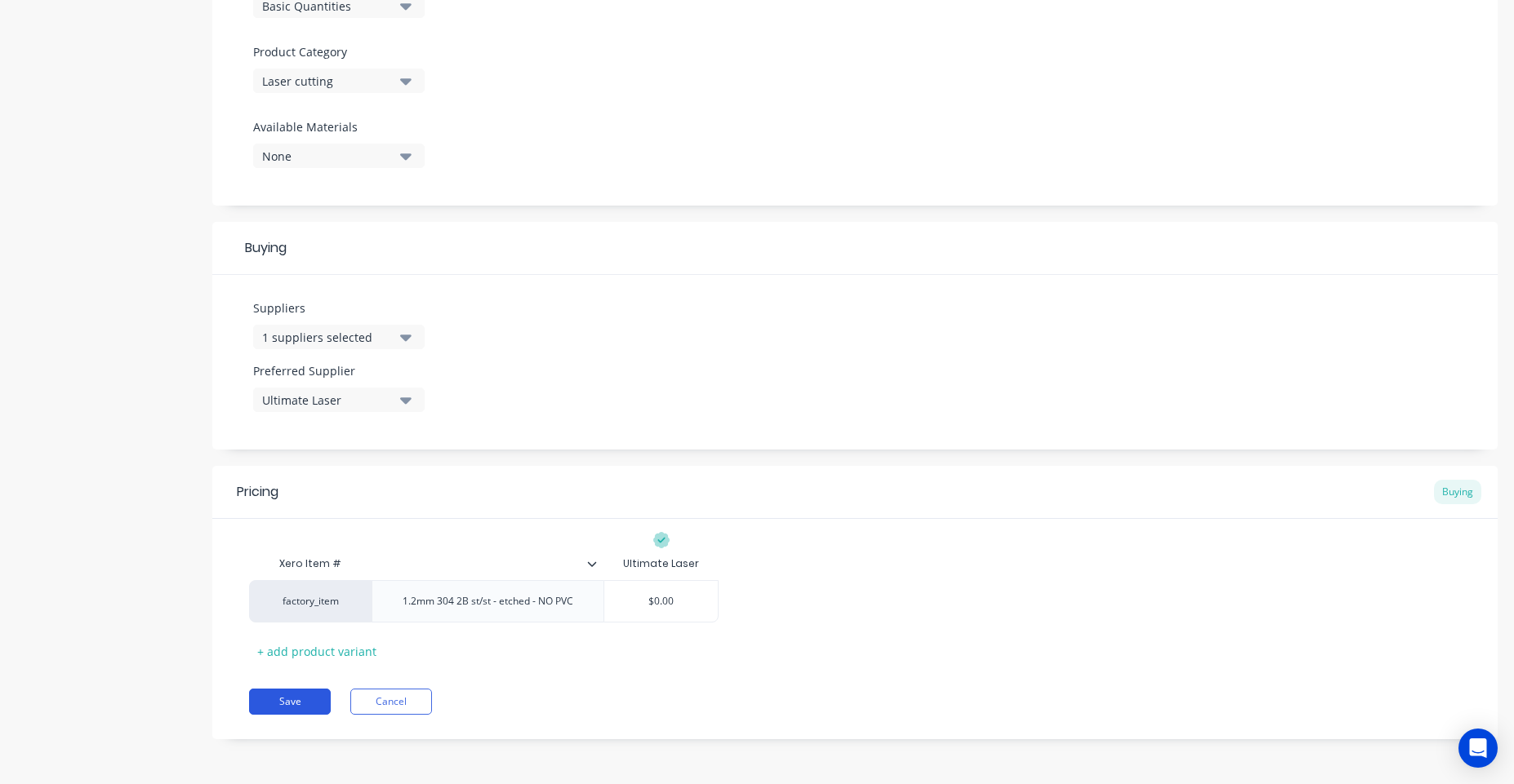
click at [287, 714] on button "Save" at bounding box center [290, 701] width 82 height 26
type textarea "x"
